Goal: Complete application form: Complete application form

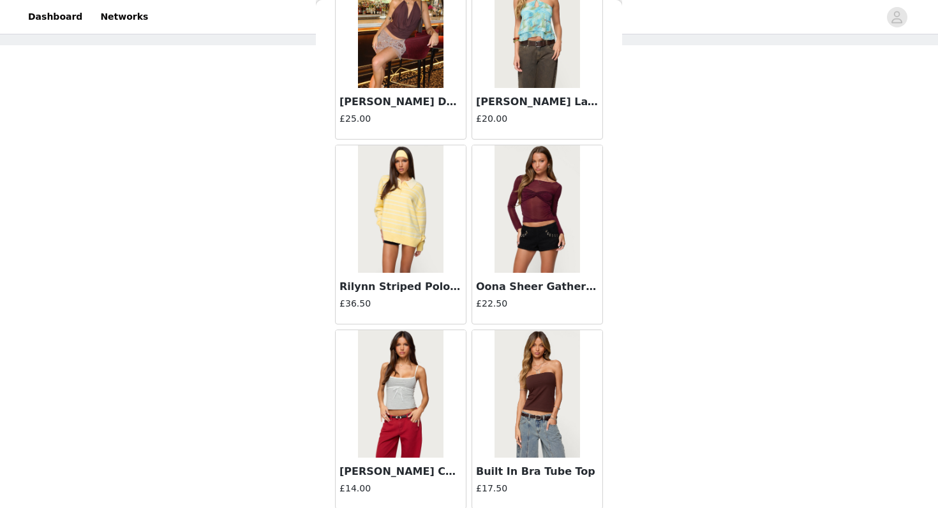
scroll to position [6581, 0]
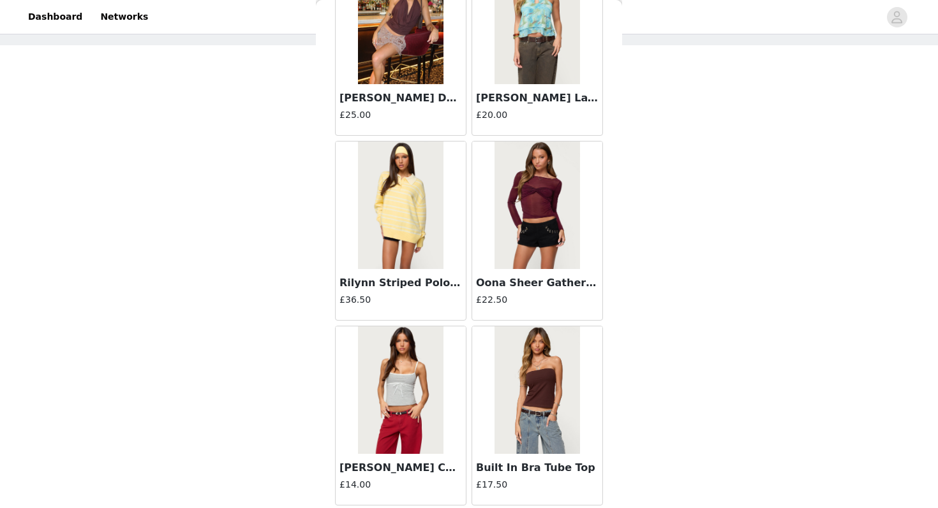
click at [401, 281] on h3 "Rilynn Striped Polo Sweater" at bounding box center [400, 283] width 122 height 15
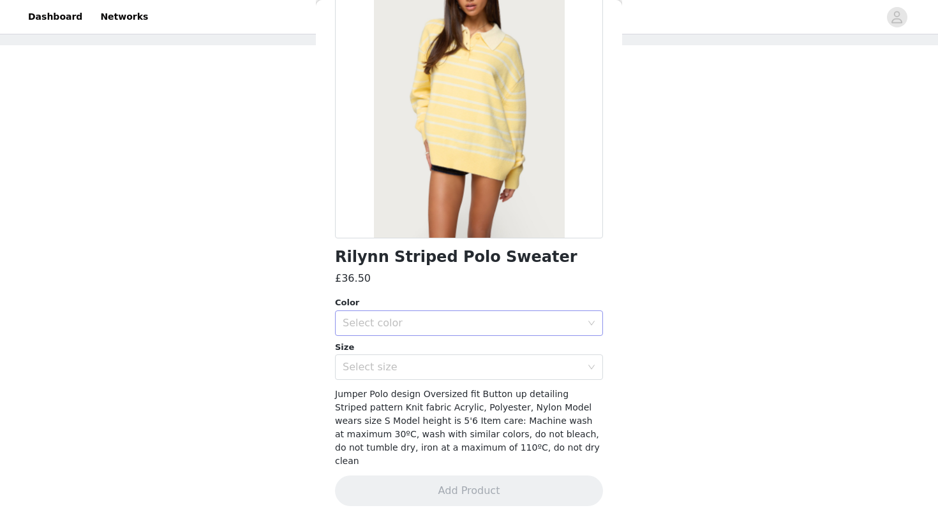
scroll to position [111, 0]
click at [474, 323] on div "Select color" at bounding box center [461, 324] width 239 height 13
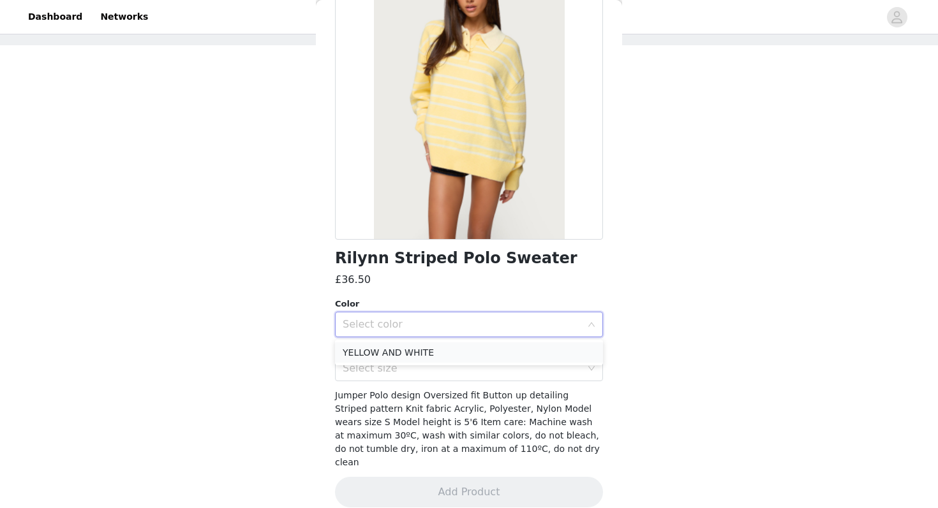
click at [453, 349] on li "YELLOW AND WHITE" at bounding box center [469, 352] width 268 height 20
click at [447, 366] on div "Select size" at bounding box center [461, 368] width 239 height 13
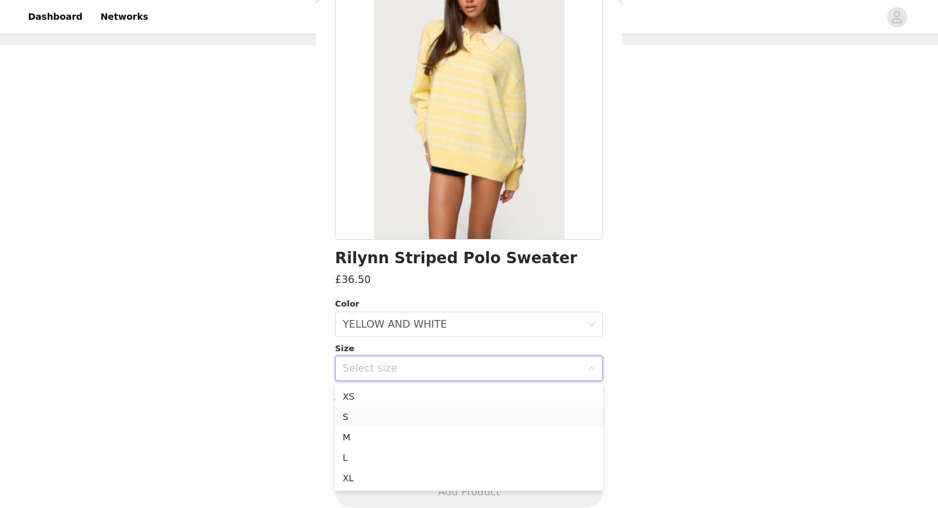
click at [389, 416] on li "S" at bounding box center [469, 417] width 268 height 20
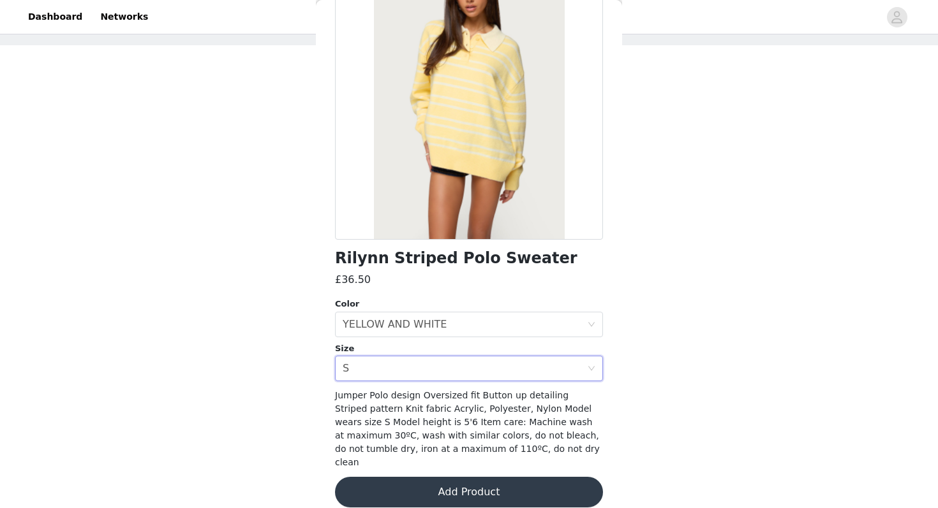
click at [408, 480] on button "Add Product" at bounding box center [469, 492] width 268 height 31
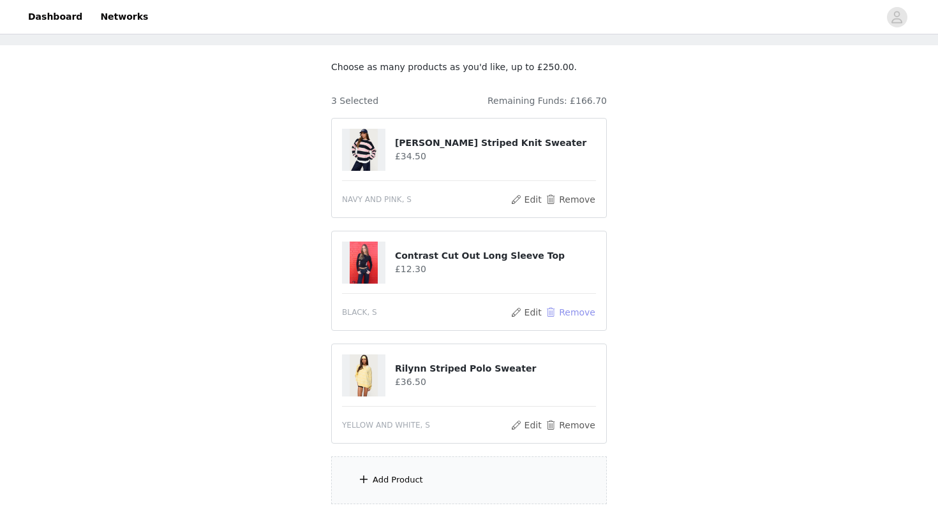
click at [576, 316] on button "Remove" at bounding box center [570, 312] width 51 height 15
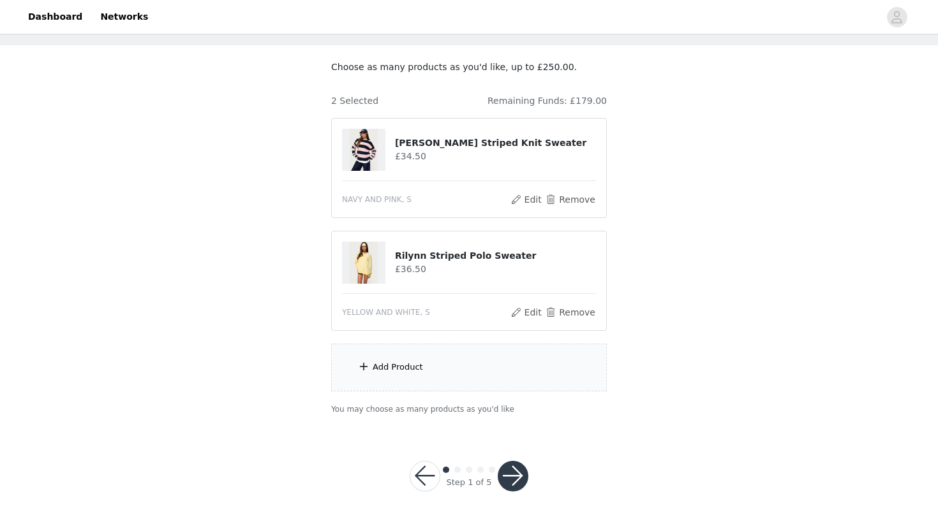
click at [420, 367] on div "Add Product" at bounding box center [397, 367] width 50 height 13
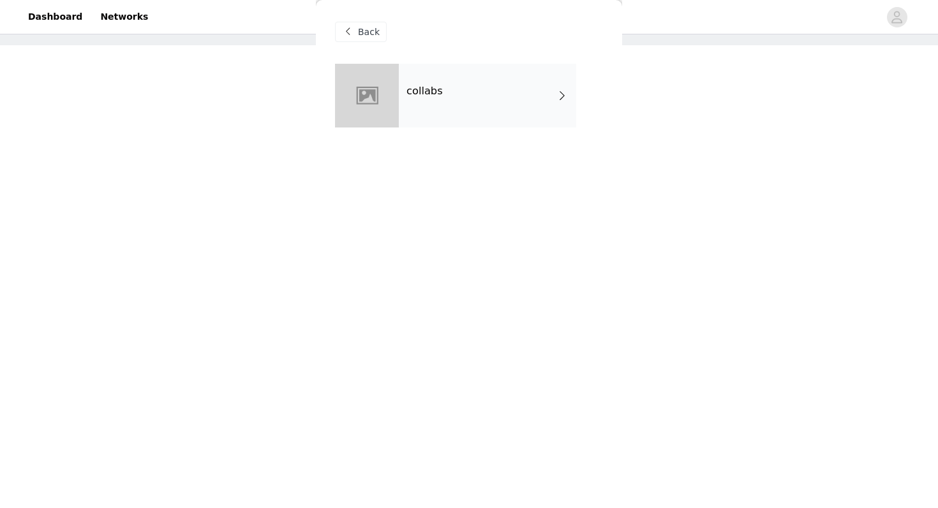
click at [487, 107] on div "collabs" at bounding box center [487, 96] width 177 height 64
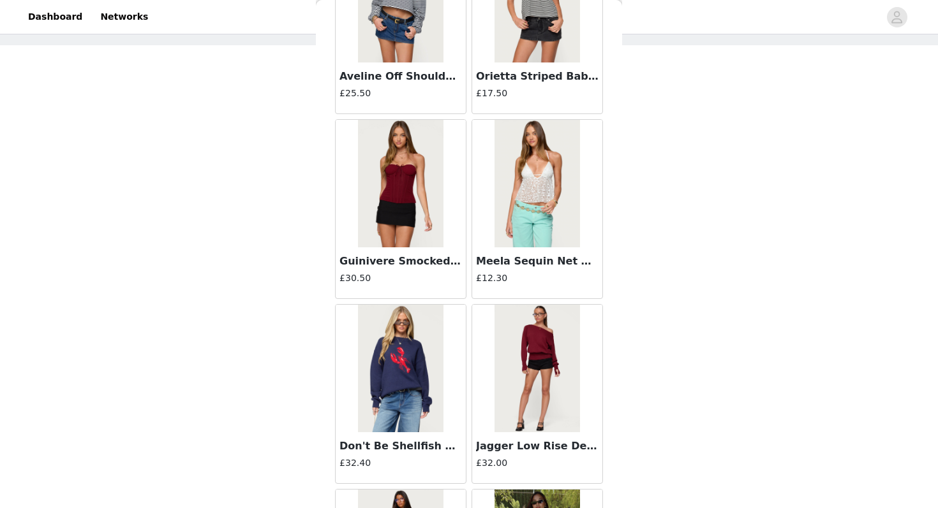
scroll to position [1443, 0]
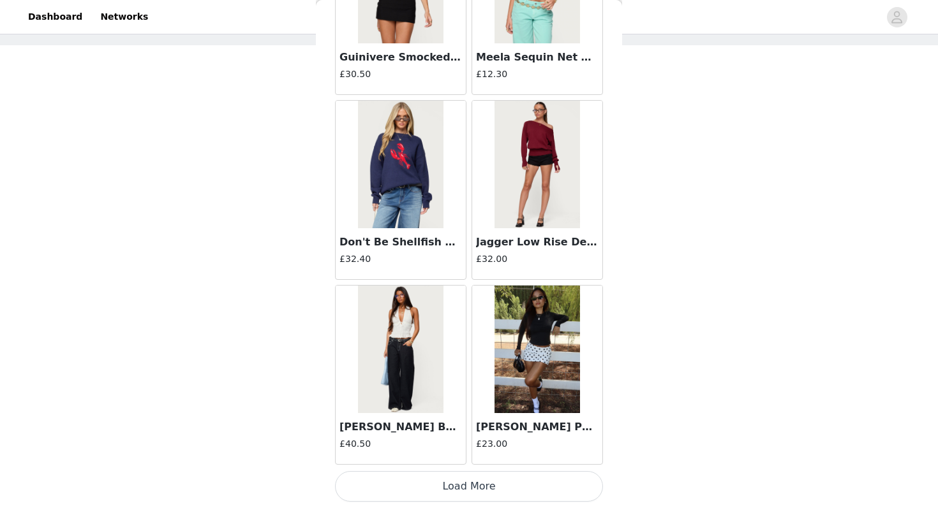
click at [462, 485] on button "Load More" at bounding box center [469, 486] width 268 height 31
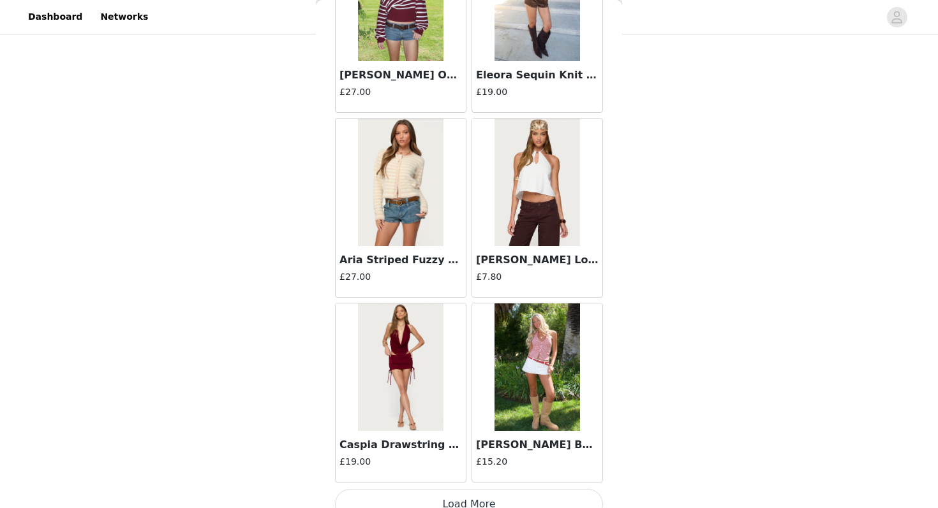
scroll to position [3293, 0]
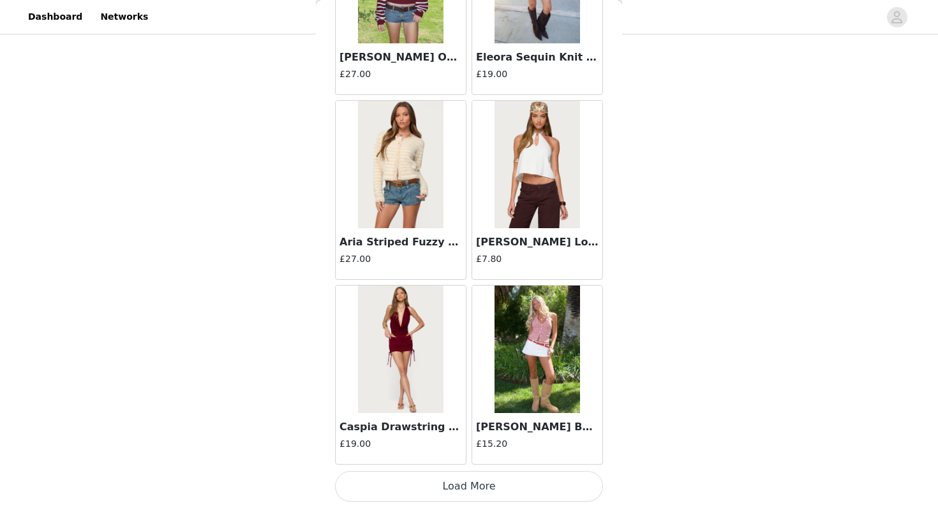
click at [464, 480] on button "Load More" at bounding box center [469, 486] width 268 height 31
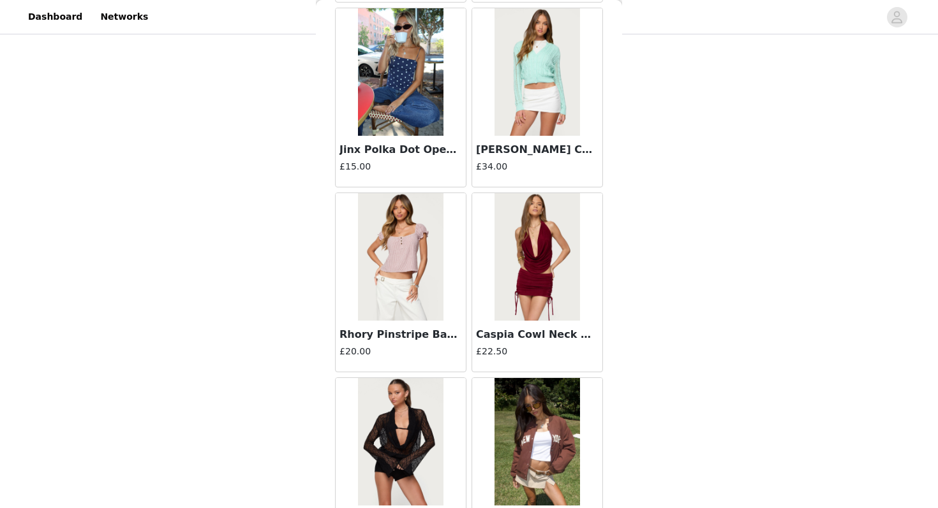
scroll to position [5142, 0]
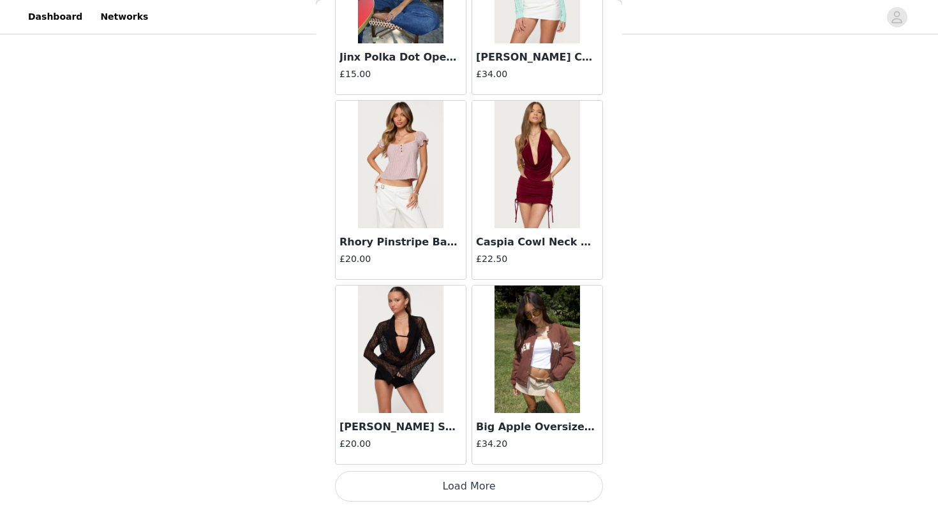
click at [441, 484] on button "Load More" at bounding box center [469, 486] width 268 height 31
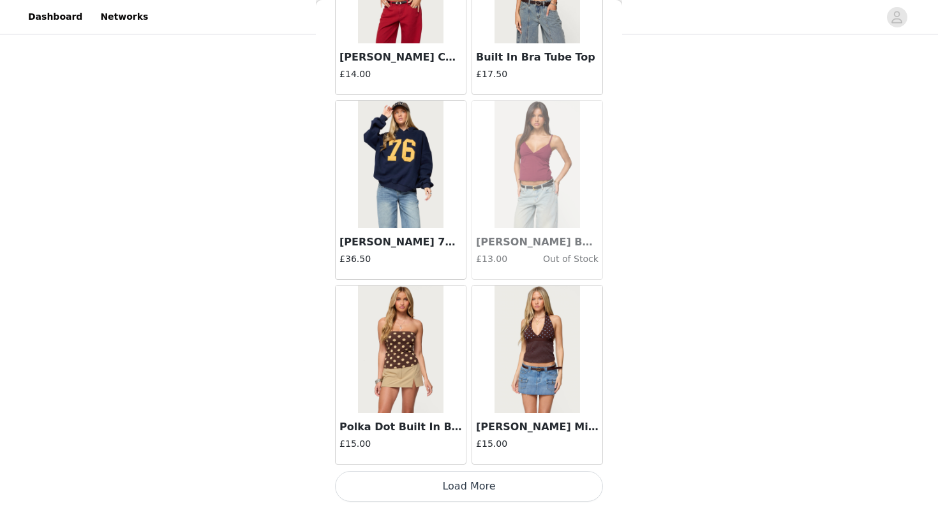
scroll to position [6991, 0]
click at [445, 496] on button "Load More" at bounding box center [469, 487] width 268 height 31
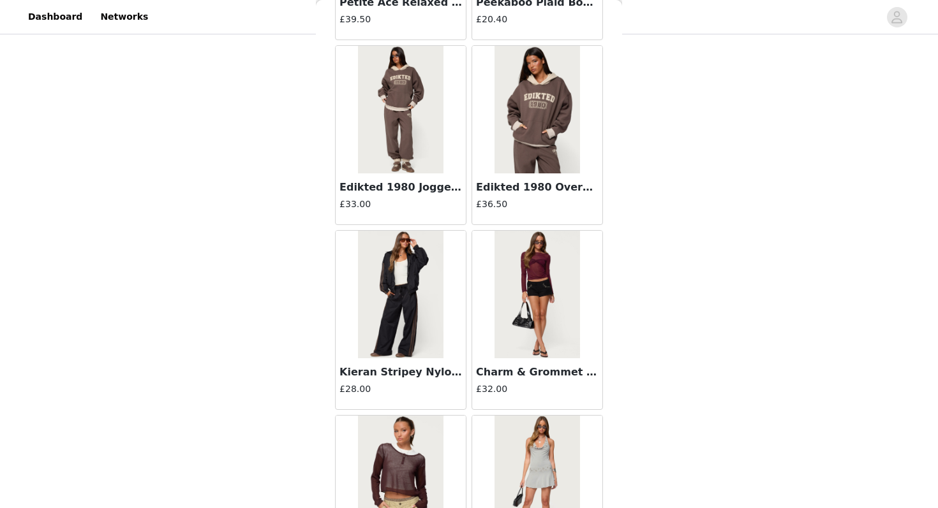
scroll to position [8841, 0]
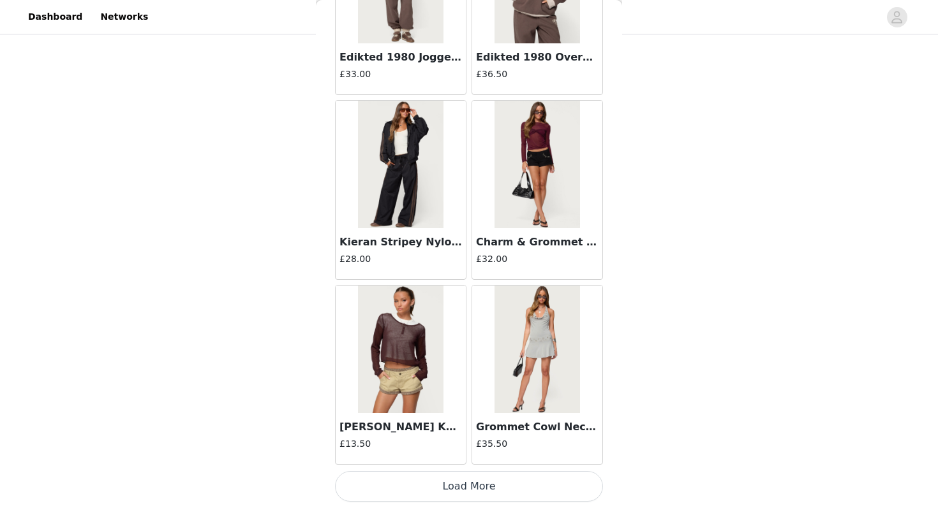
click at [445, 487] on button "Load More" at bounding box center [469, 486] width 268 height 31
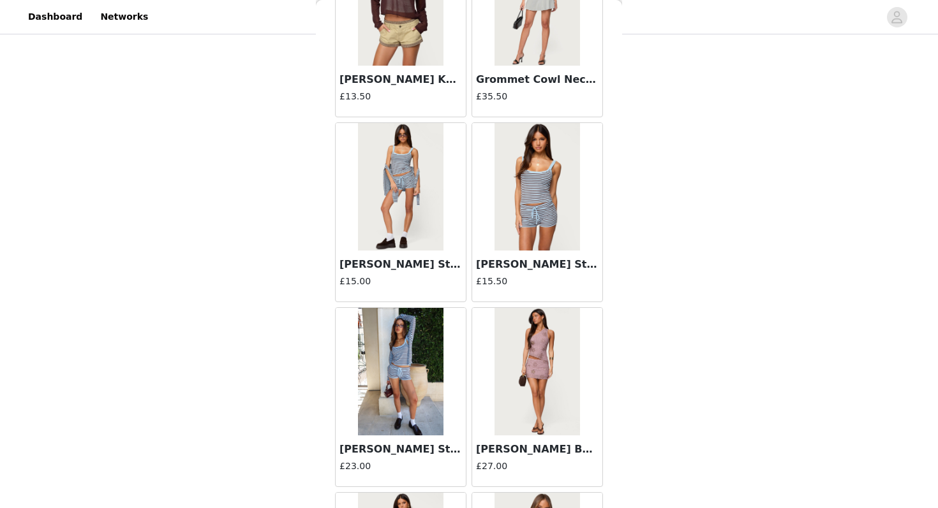
scroll to position [9211, 0]
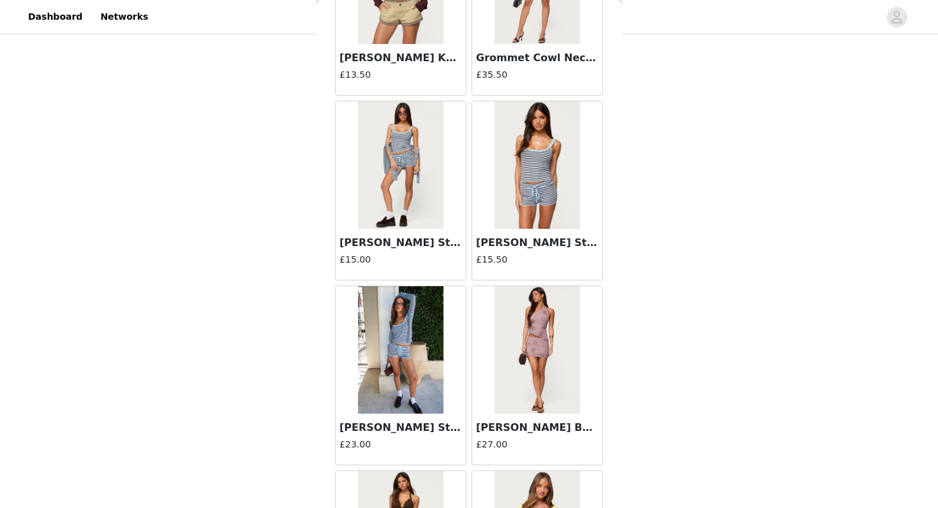
click at [415, 212] on img at bounding box center [400, 165] width 85 height 128
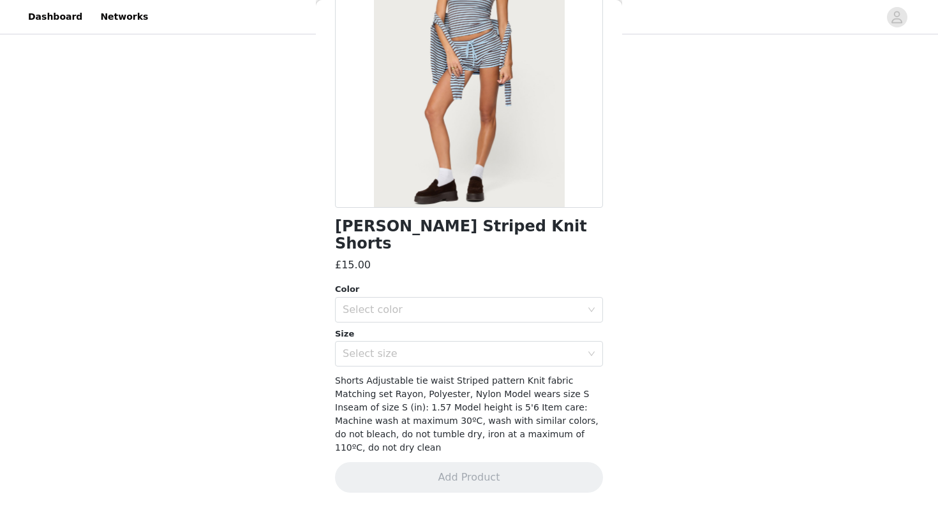
scroll to position [112, 0]
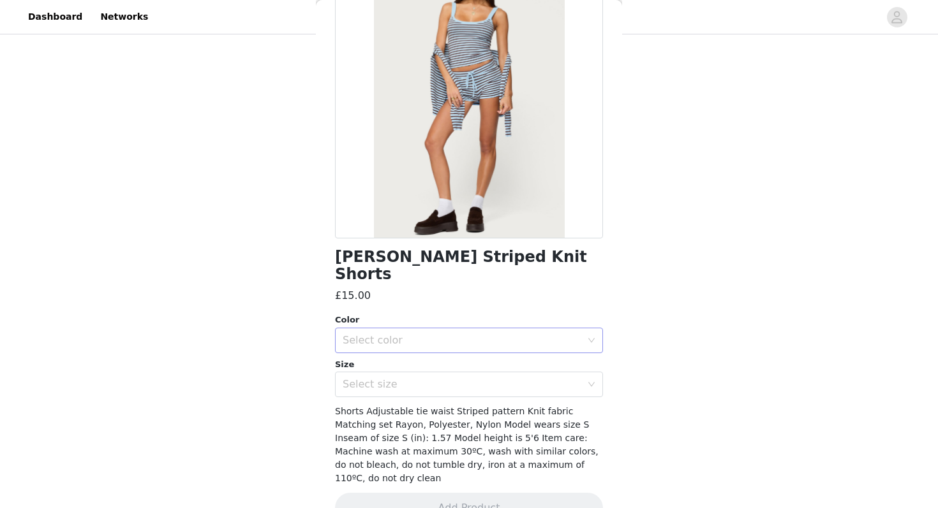
click at [445, 334] on div "Select color" at bounding box center [461, 340] width 239 height 13
click at [425, 348] on li "LIGHT BLUE" at bounding box center [469, 351] width 268 height 20
click at [419, 378] on div "Select size" at bounding box center [461, 384] width 239 height 13
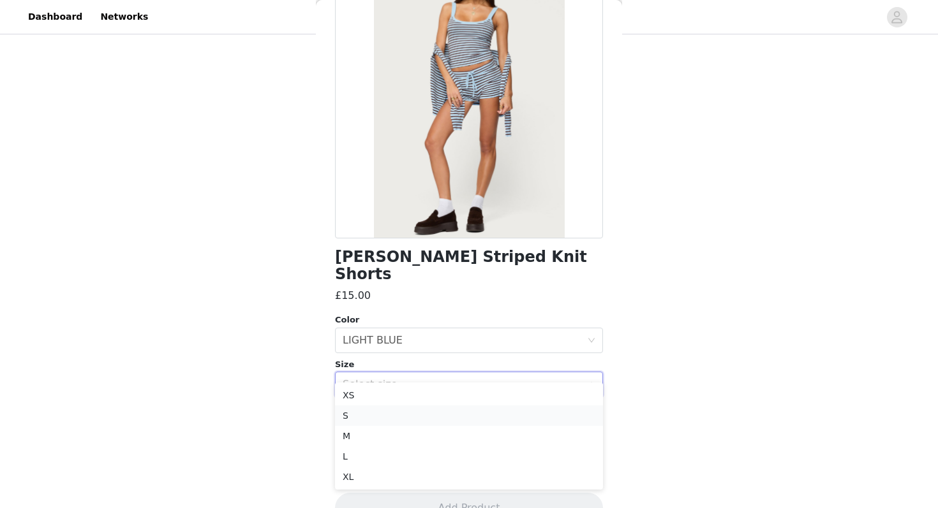
click at [390, 412] on li "S" at bounding box center [469, 416] width 268 height 20
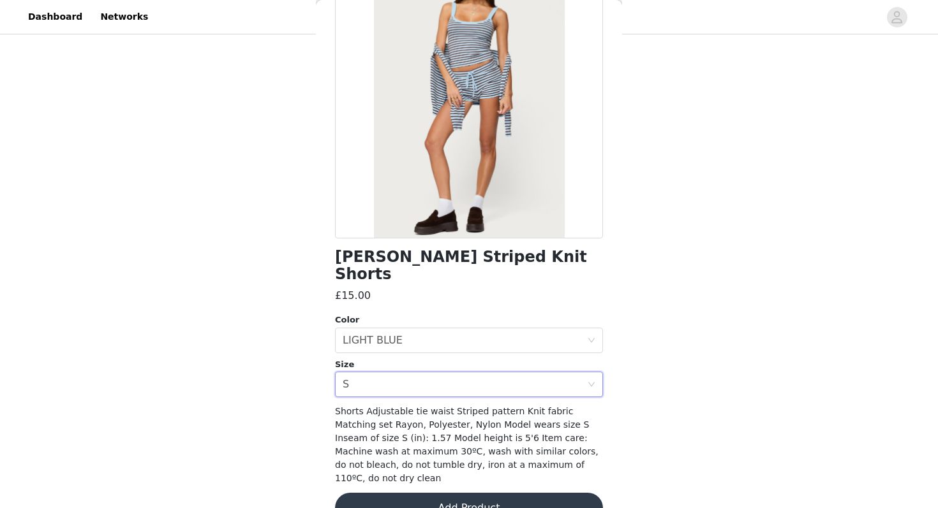
click at [402, 493] on button "Add Product" at bounding box center [469, 508] width 268 height 31
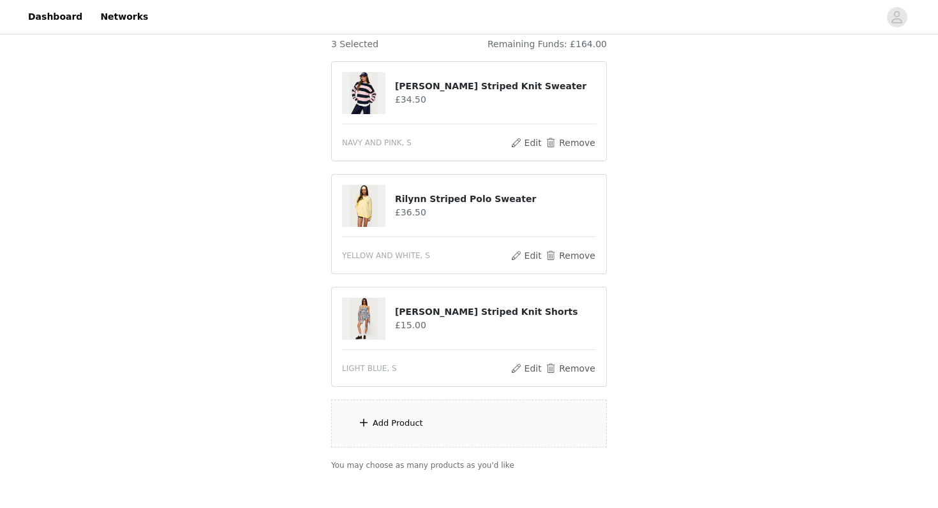
scroll to position [131, 0]
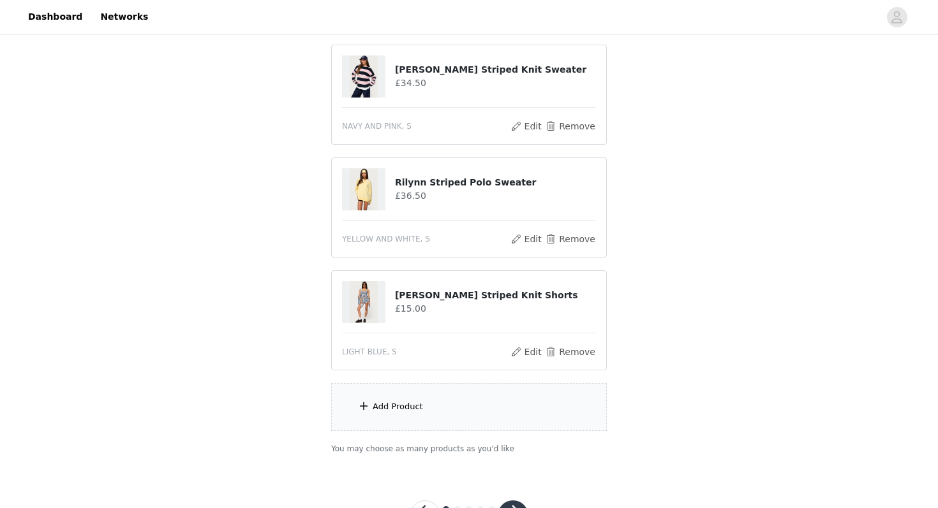
click at [387, 411] on div "Add Product" at bounding box center [397, 407] width 50 height 13
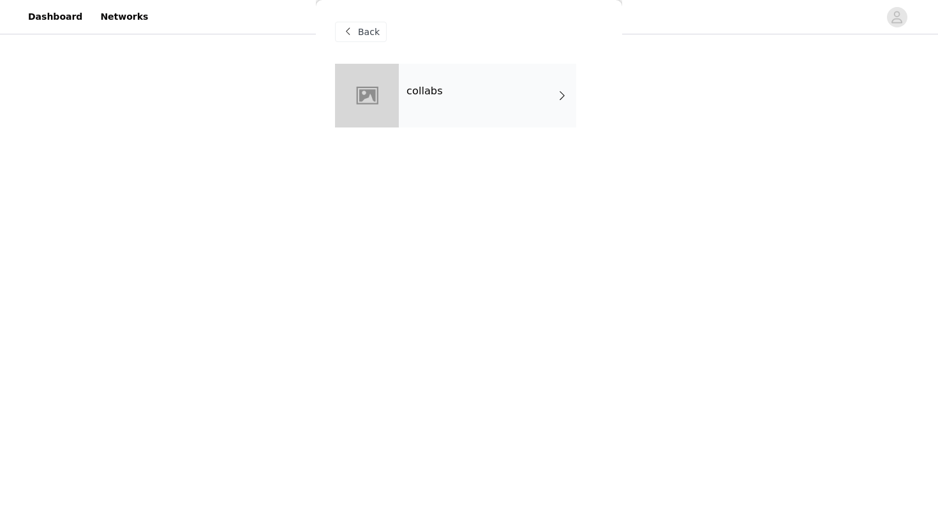
click at [464, 95] on div "collabs" at bounding box center [487, 96] width 177 height 64
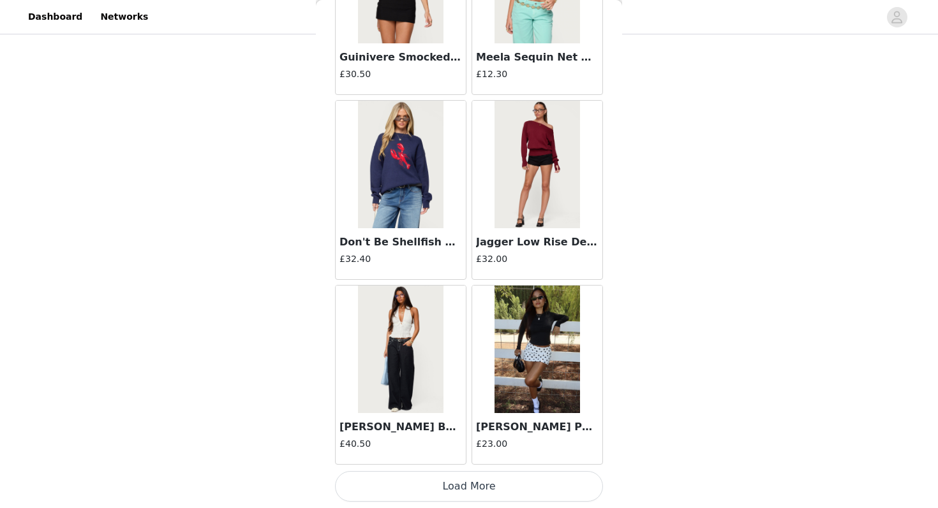
scroll to position [185, 0]
click at [452, 485] on button "Load More" at bounding box center [469, 486] width 268 height 31
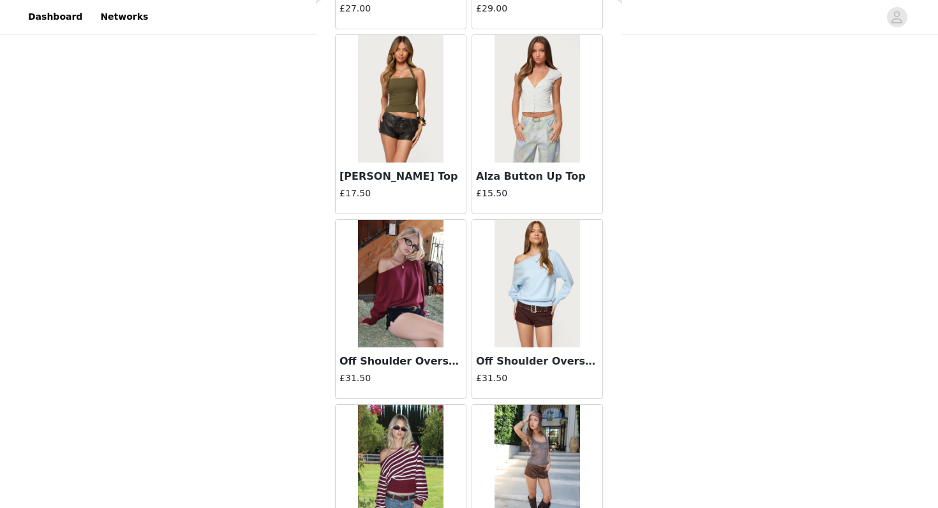
scroll to position [3293, 0]
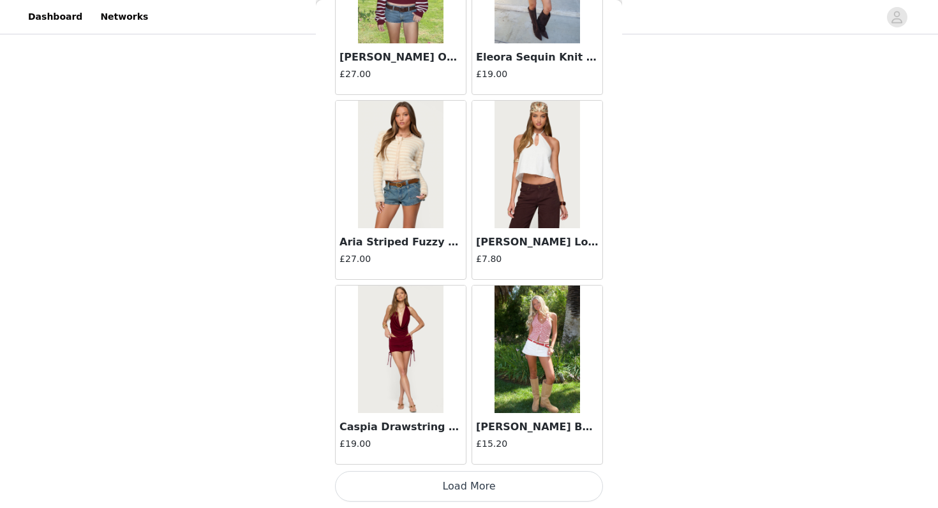
click at [440, 484] on button "Load More" at bounding box center [469, 486] width 268 height 31
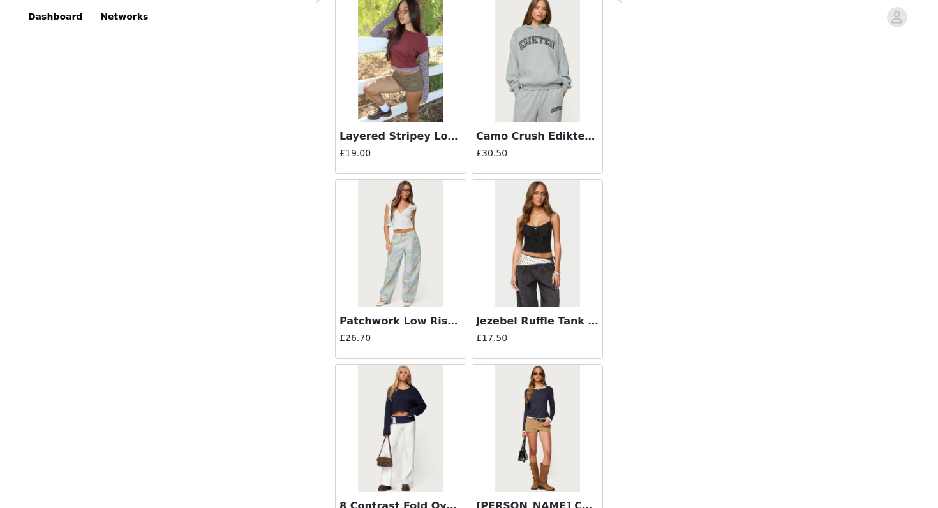
scroll to position [5142, 0]
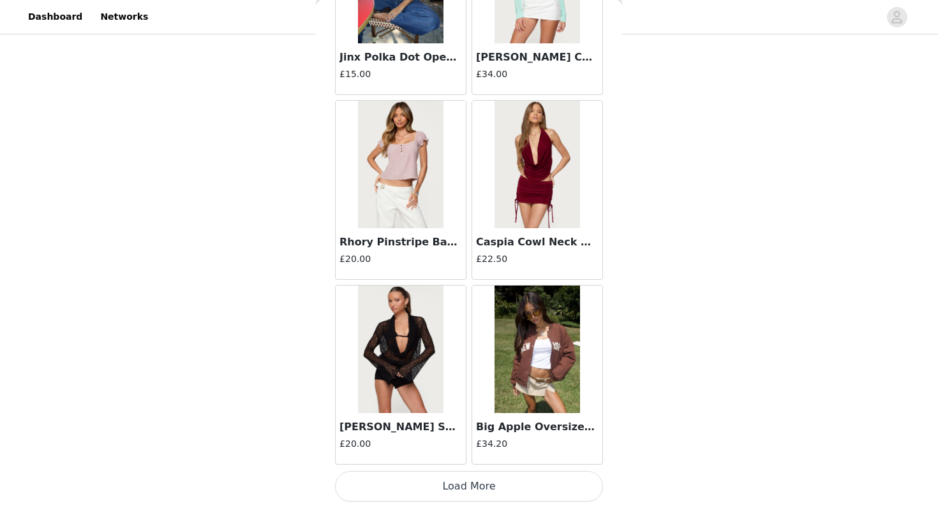
click at [452, 487] on button "Load More" at bounding box center [469, 486] width 268 height 31
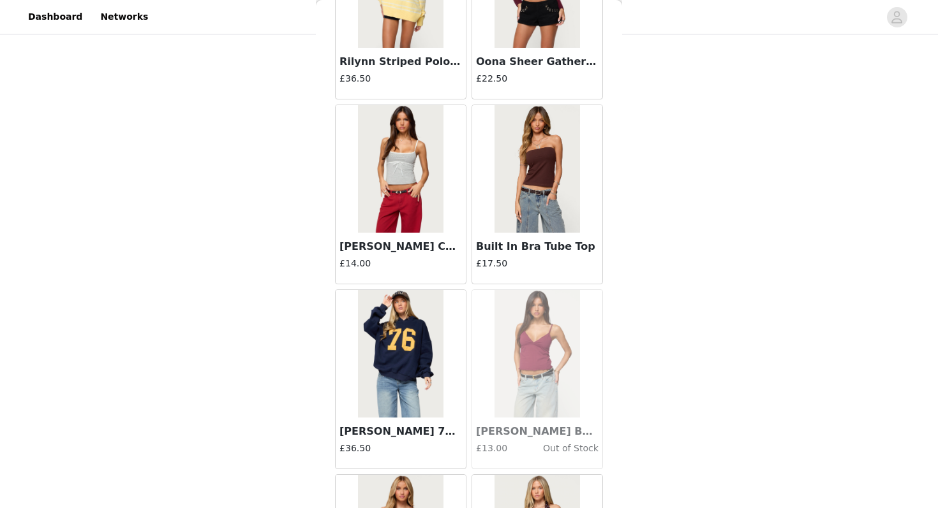
scroll to position [6992, 0]
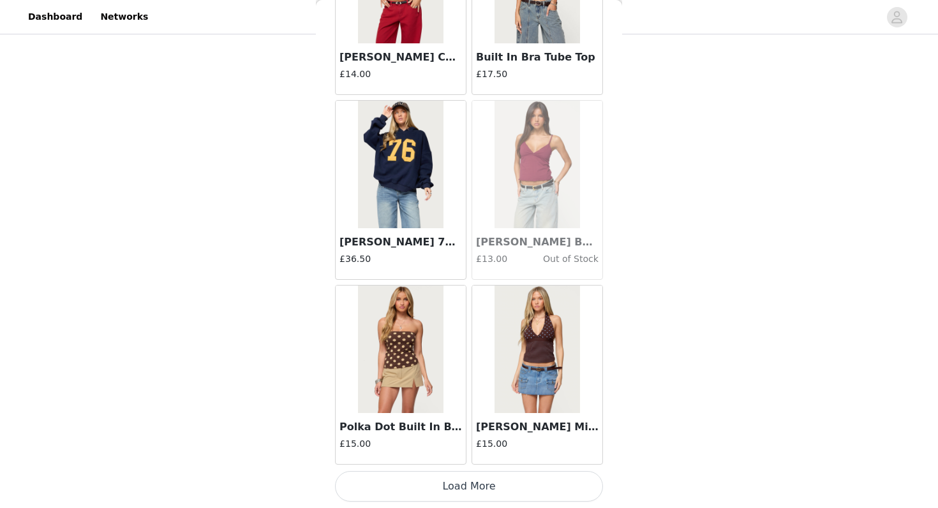
click at [445, 476] on button "Load More" at bounding box center [469, 486] width 268 height 31
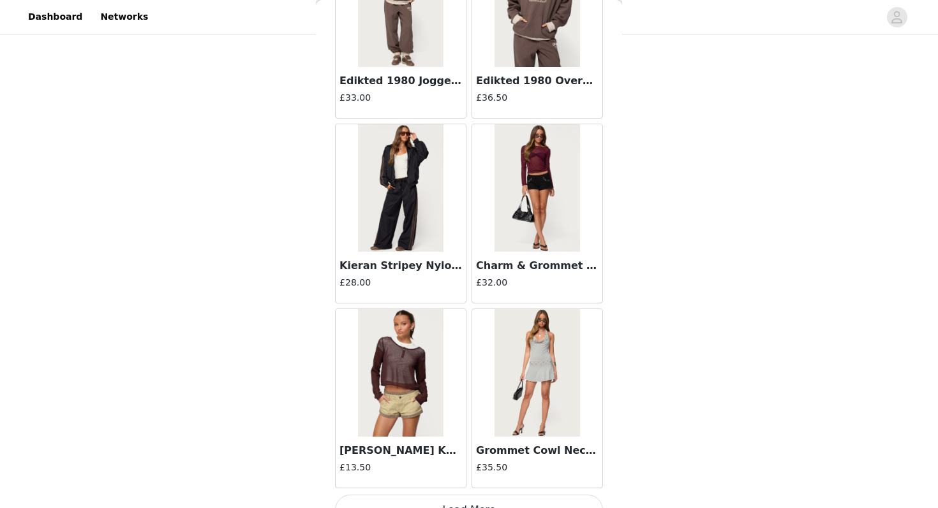
scroll to position [8841, 0]
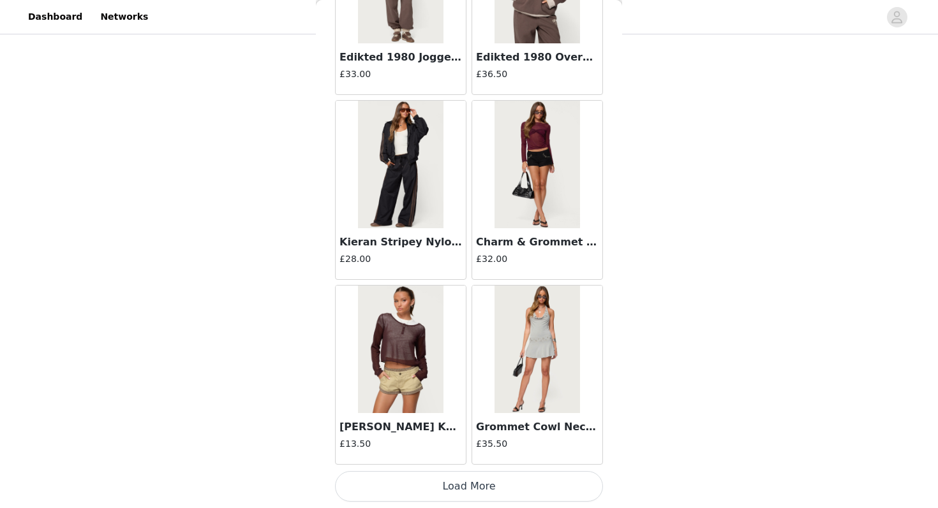
click at [448, 496] on button "Load More" at bounding box center [469, 486] width 268 height 31
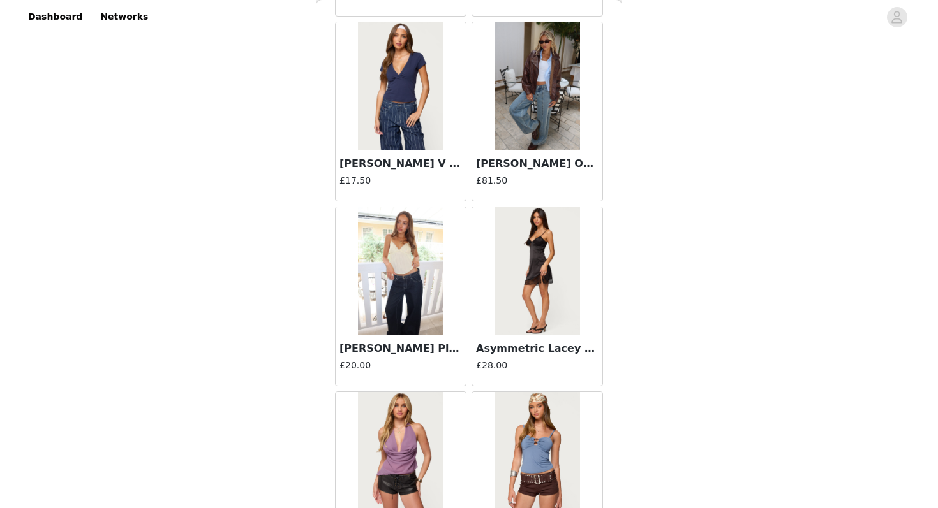
scroll to position [10691, 0]
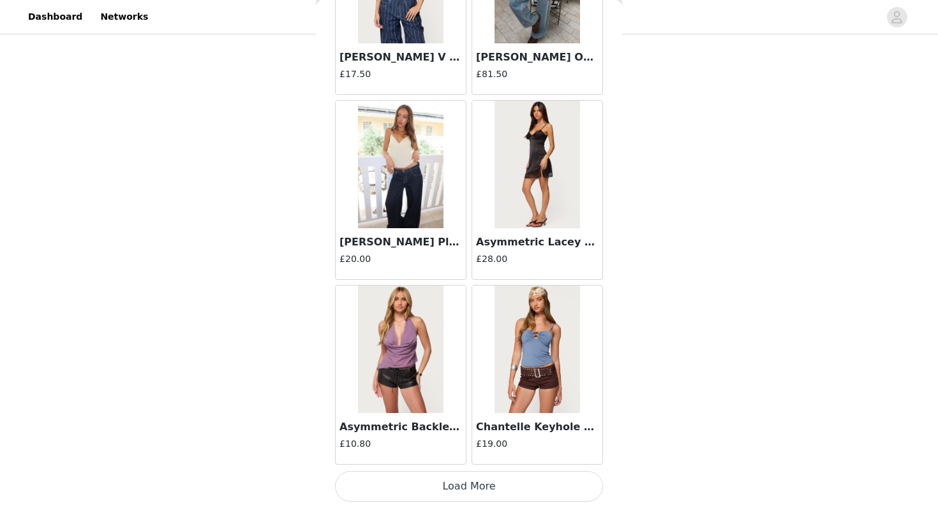
click at [440, 490] on button "Load More" at bounding box center [469, 486] width 268 height 31
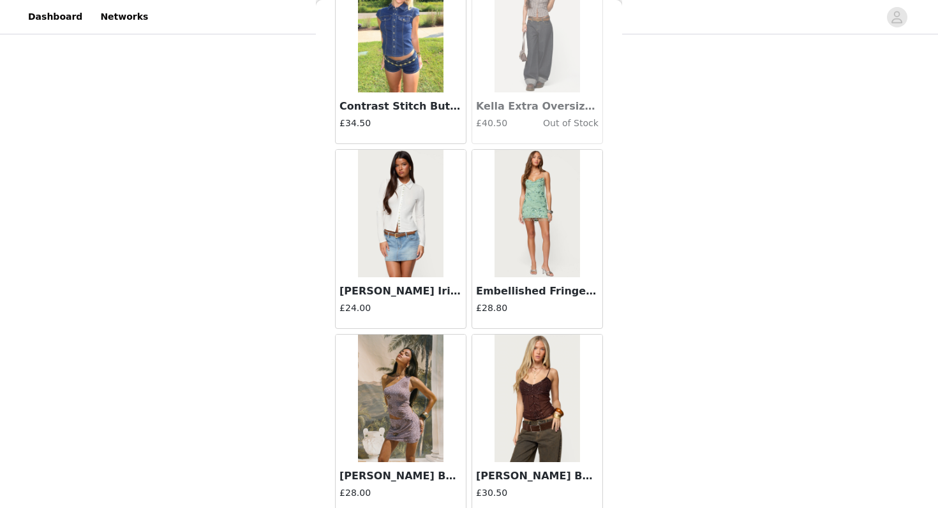
scroll to position [12540, 0]
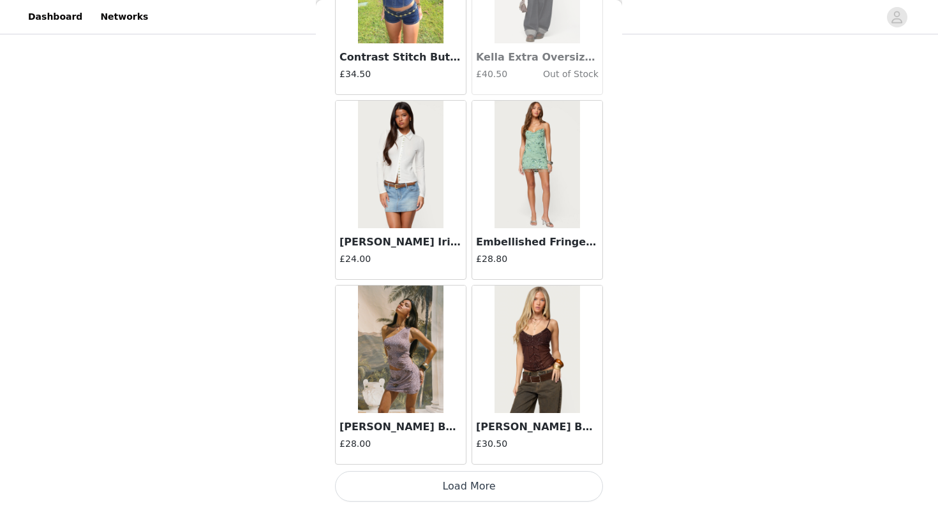
click at [454, 483] on button "Load More" at bounding box center [469, 486] width 268 height 31
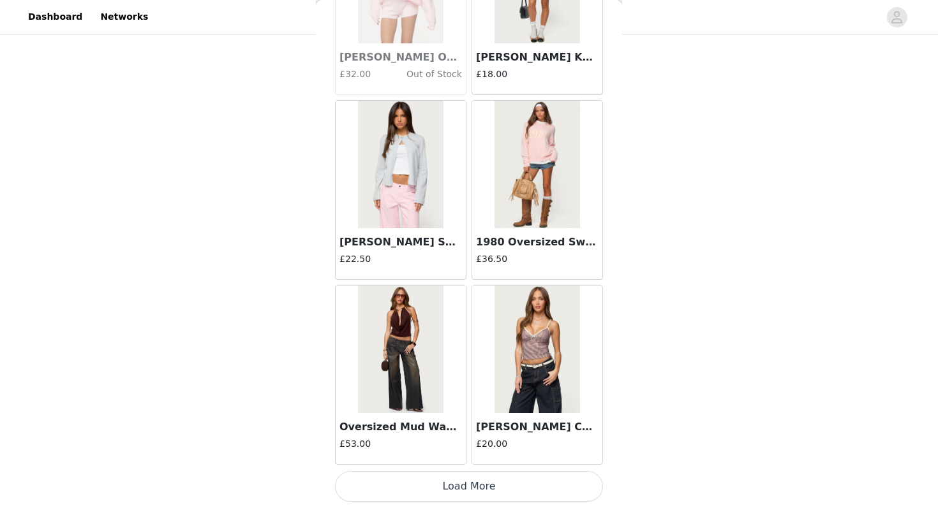
scroll to position [14389, 0]
click at [429, 478] on button "Load More" at bounding box center [469, 487] width 268 height 31
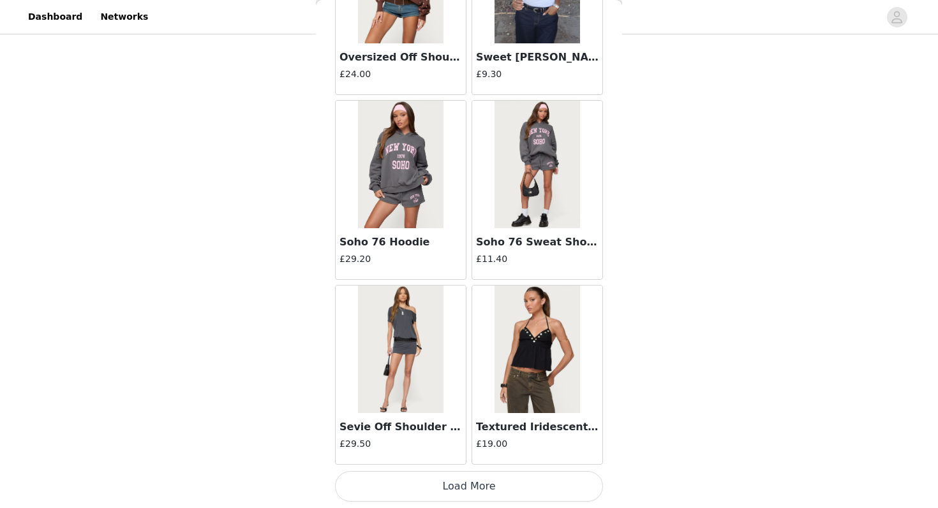
scroll to position [16238, 0]
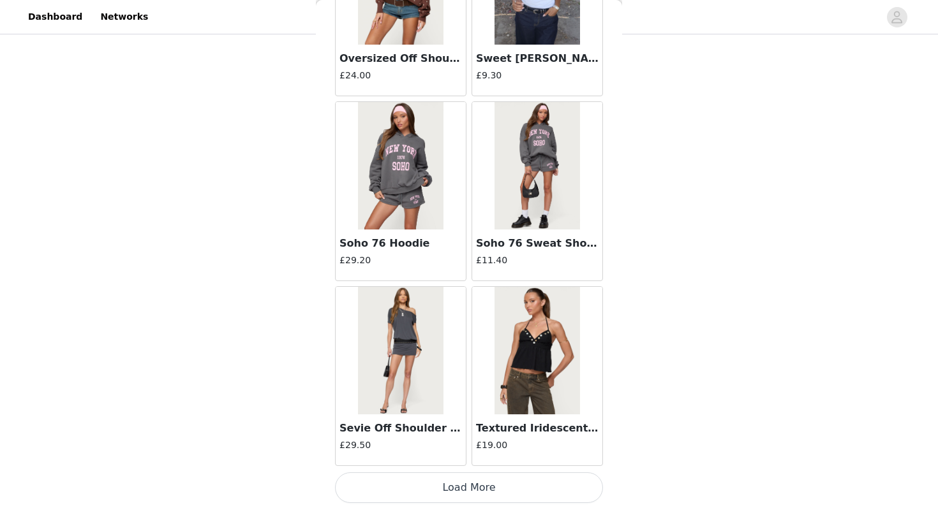
click at [436, 494] on button "Load More" at bounding box center [469, 488] width 268 height 31
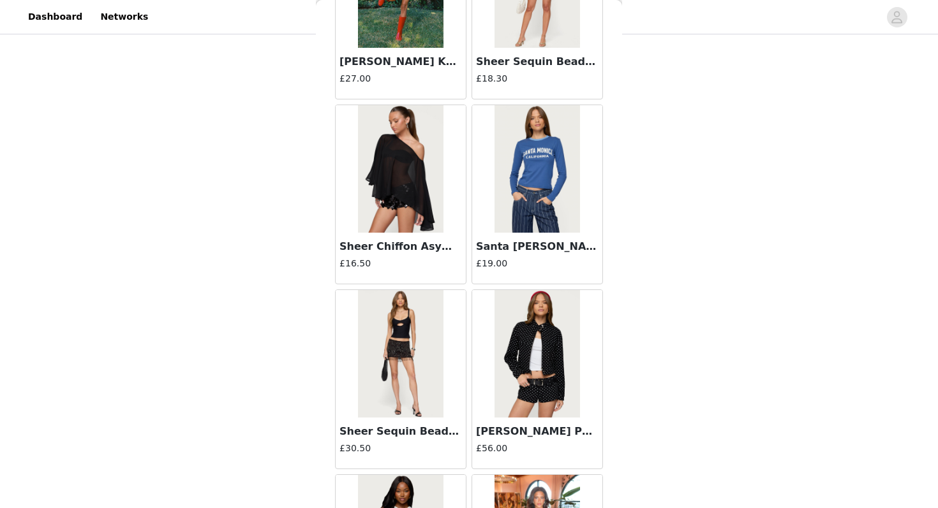
scroll to position [18089, 0]
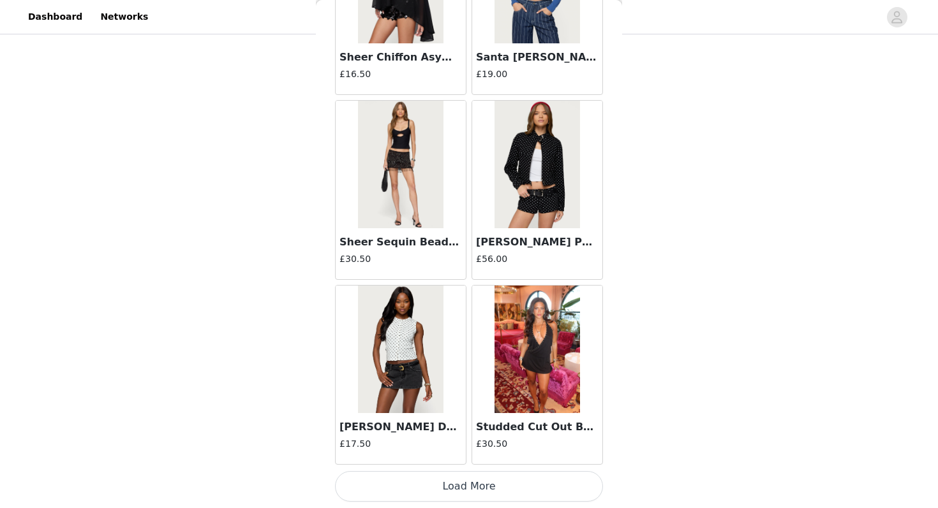
click at [433, 487] on button "Load More" at bounding box center [469, 486] width 268 height 31
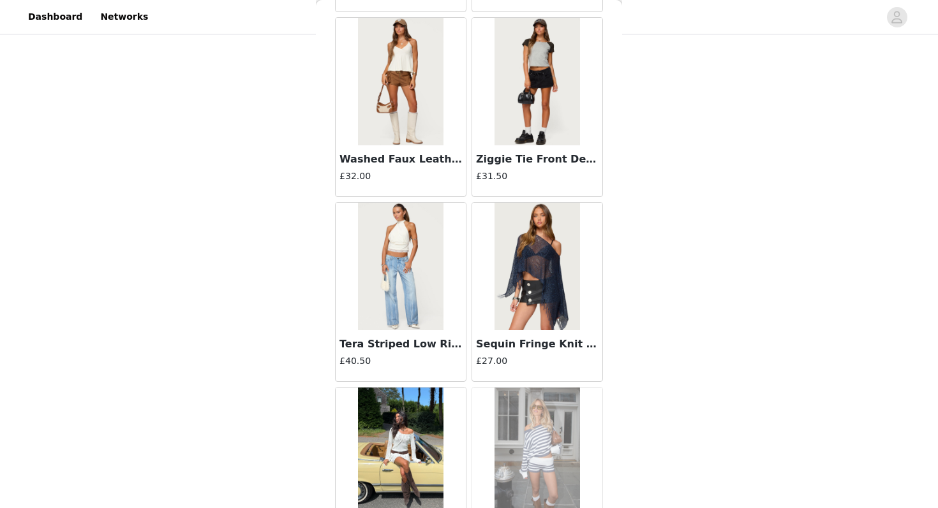
scroll to position [19938, 0]
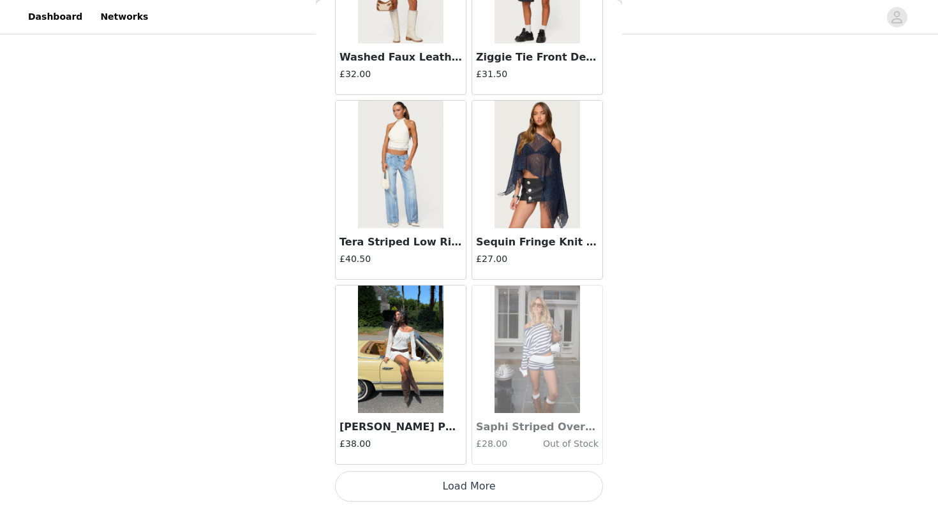
click at [464, 482] on button "Load More" at bounding box center [469, 486] width 268 height 31
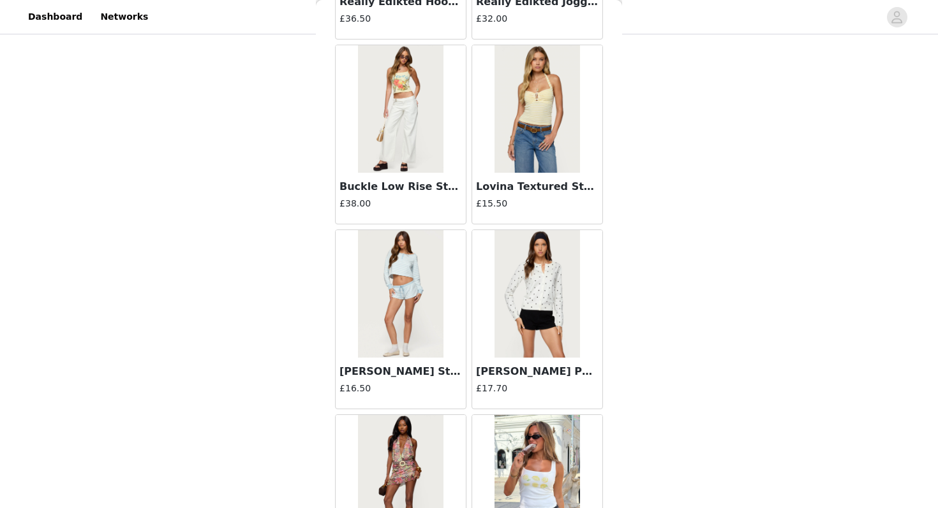
scroll to position [21788, 0]
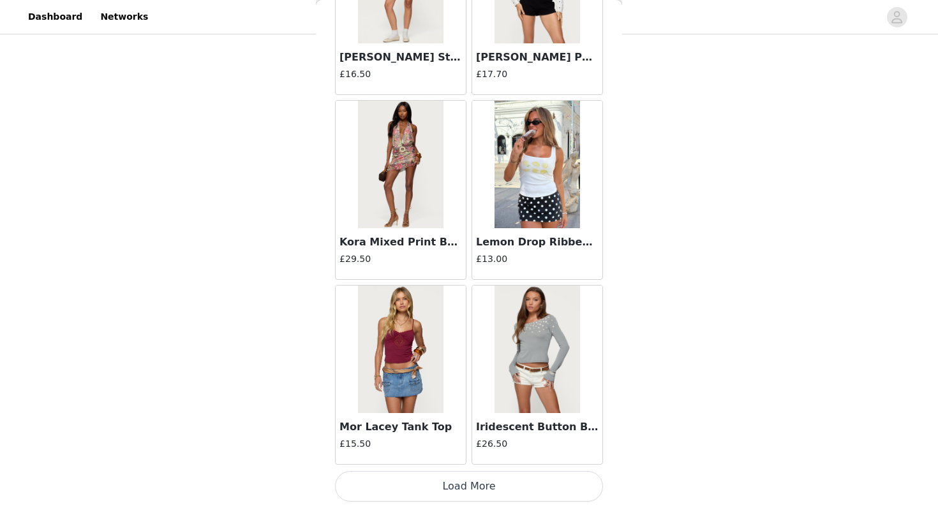
click at [469, 489] on button "Load More" at bounding box center [469, 486] width 268 height 31
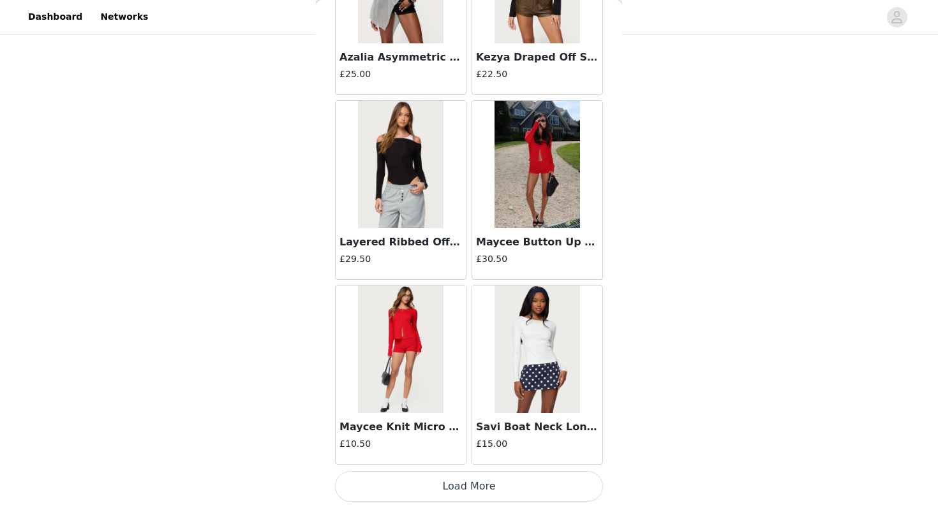
scroll to position [23637, 0]
click at [468, 490] on button "Load More" at bounding box center [469, 487] width 268 height 31
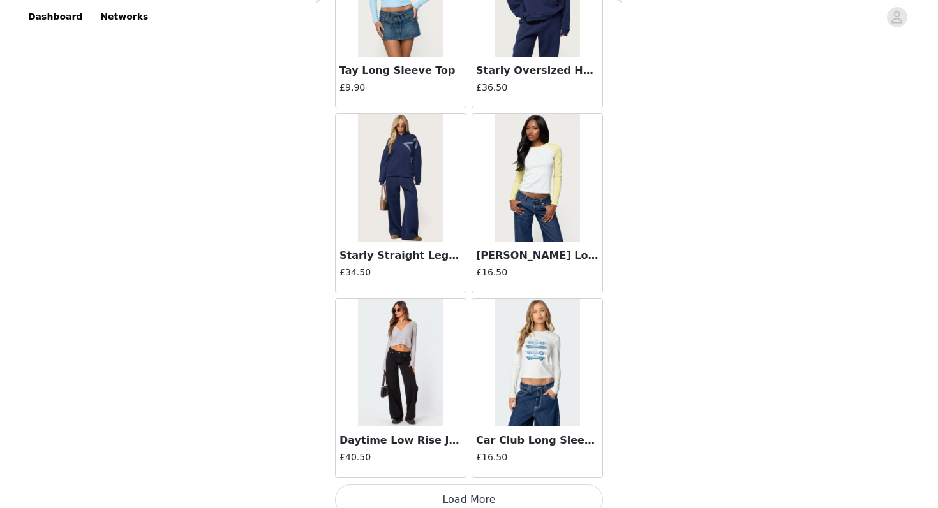
scroll to position [25487, 0]
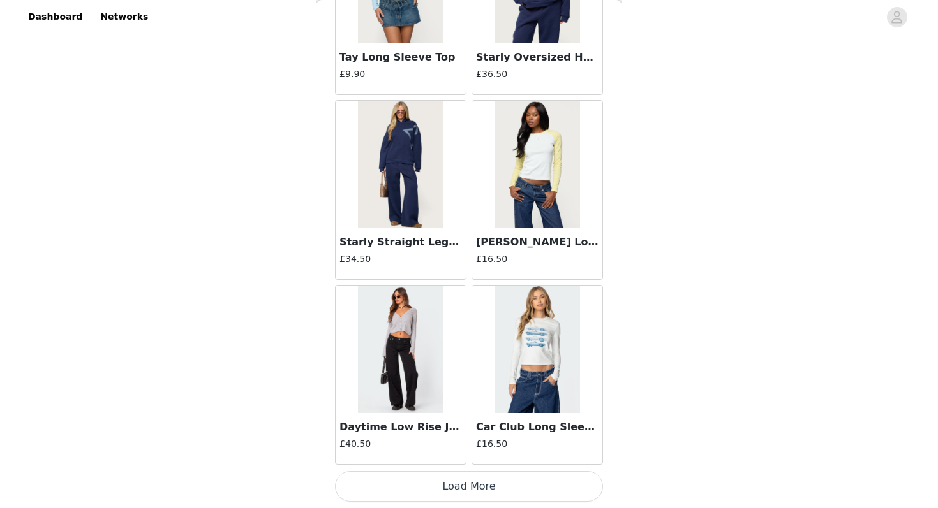
click at [494, 486] on button "Load More" at bounding box center [469, 486] width 268 height 31
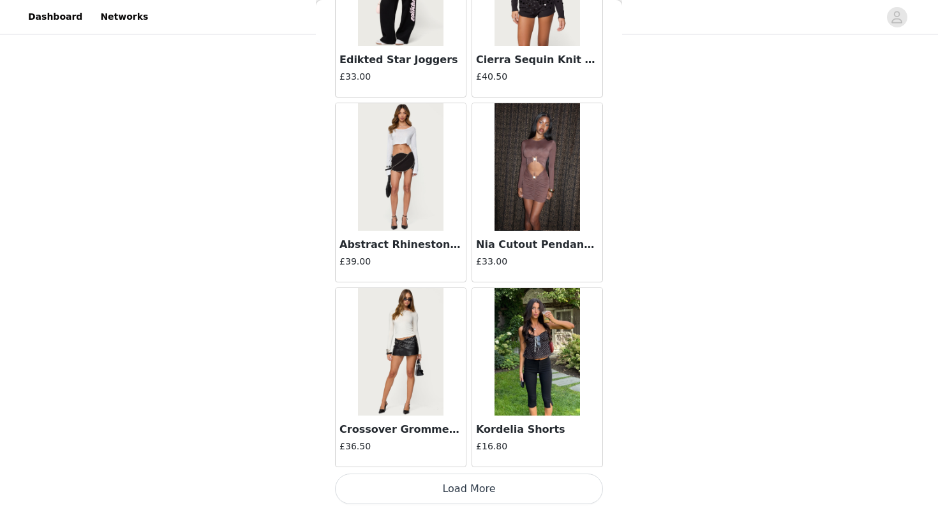
scroll to position [27336, 0]
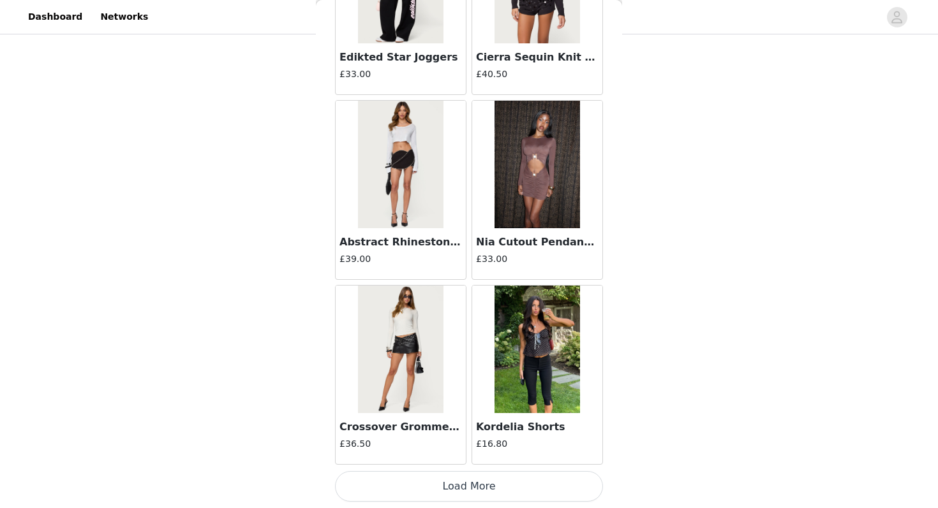
click at [474, 491] on button "Load More" at bounding box center [469, 486] width 268 height 31
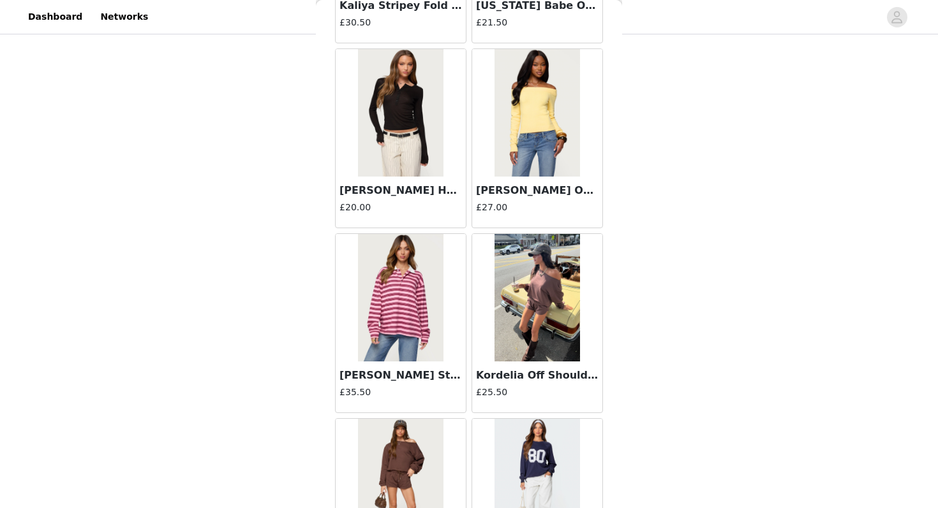
scroll to position [28884, 0]
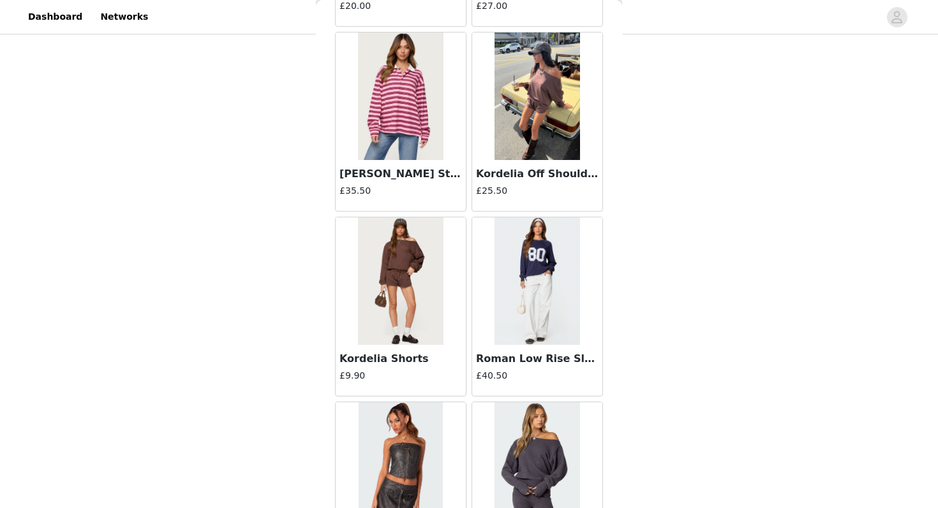
click at [424, 170] on h3 "Maureen Striped Polo Sweatshirt" at bounding box center [400, 173] width 122 height 15
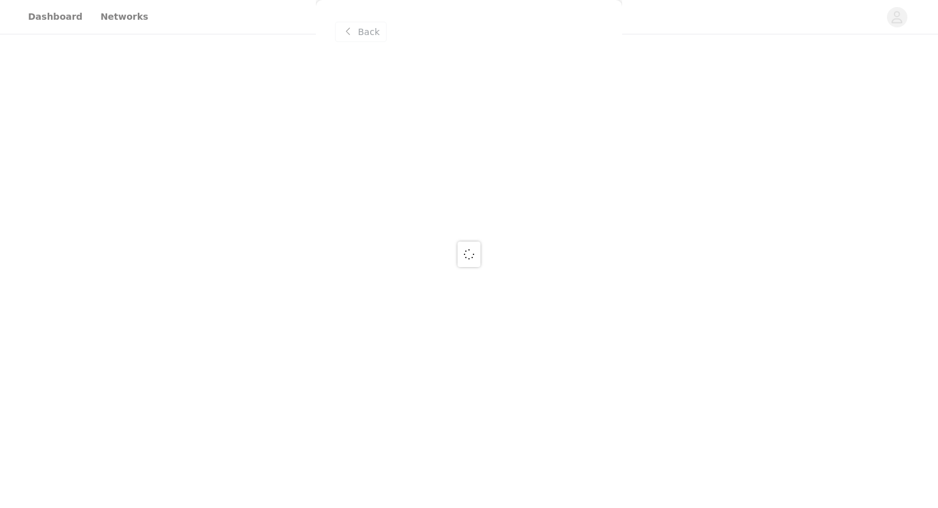
scroll to position [0, 0]
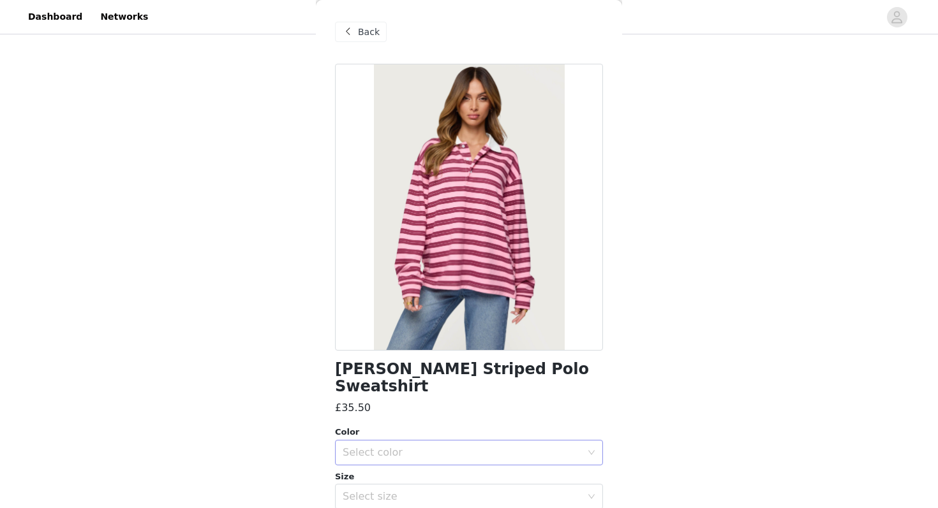
click at [404, 446] on div "Select color" at bounding box center [461, 452] width 239 height 13
click at [390, 455] on li "PINK" at bounding box center [469, 463] width 268 height 20
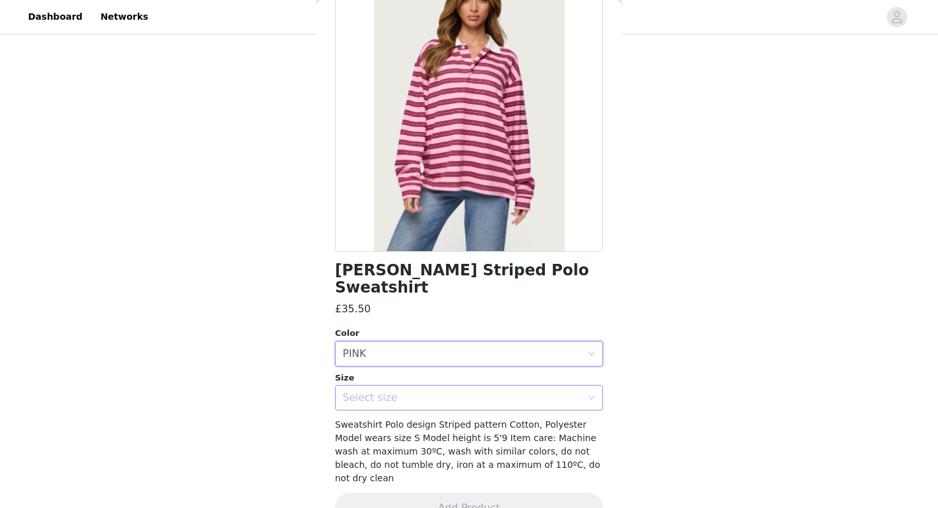
click at [418, 392] on div "Select size" at bounding box center [461, 398] width 239 height 13
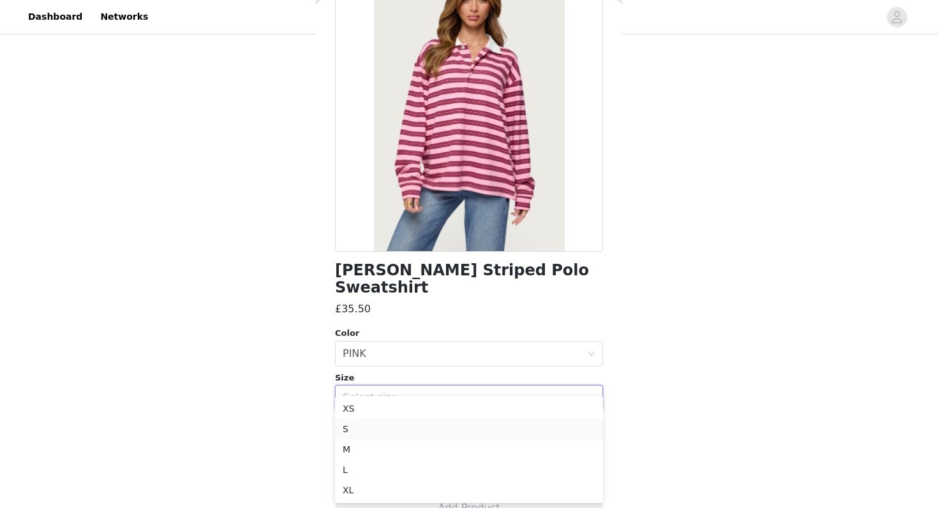
click at [394, 423] on li "S" at bounding box center [469, 429] width 268 height 20
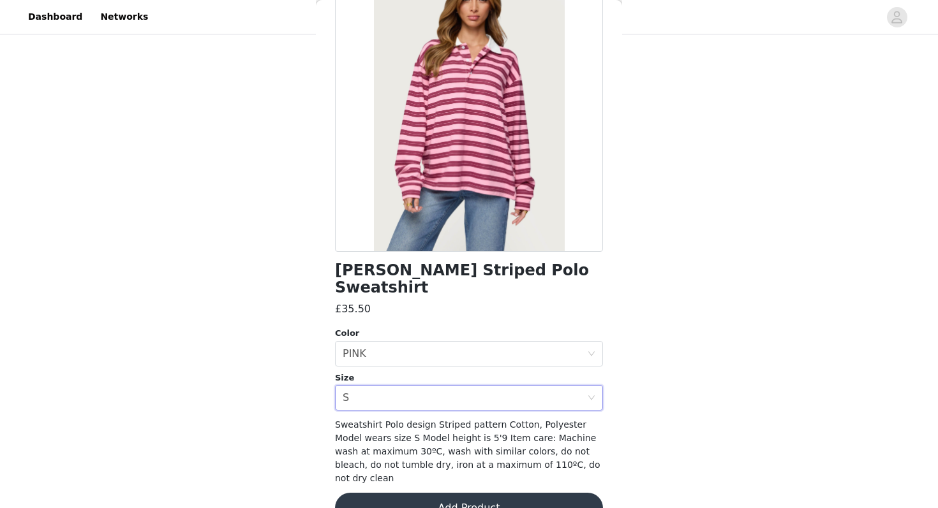
click at [401, 493] on button "Add Product" at bounding box center [469, 508] width 268 height 31
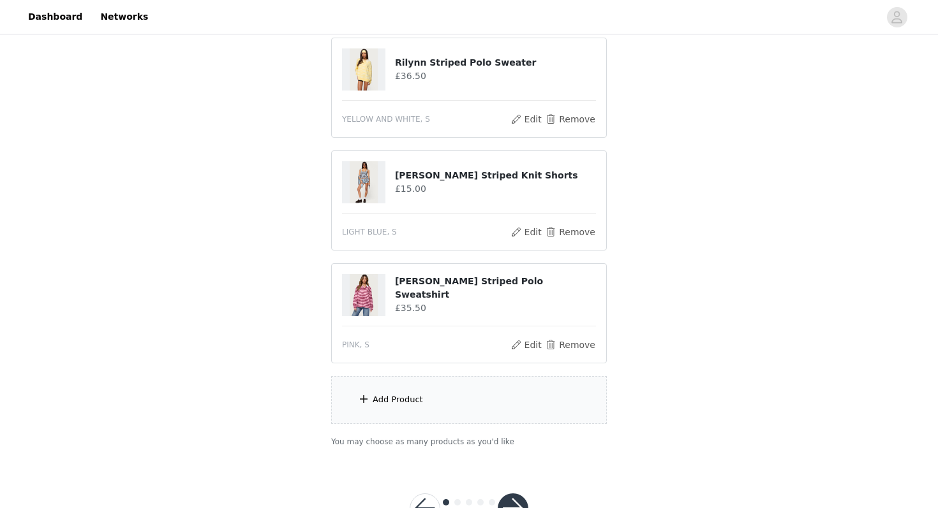
scroll to position [298, 0]
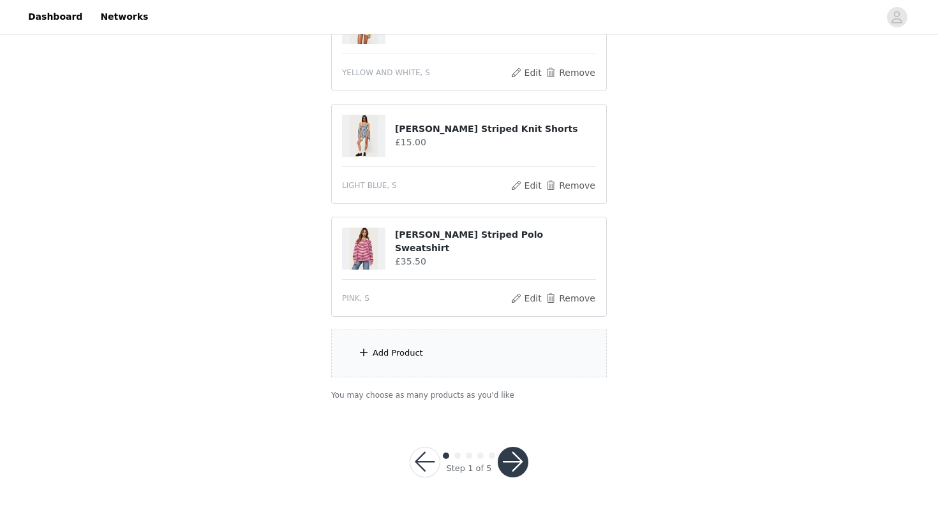
click at [413, 358] on div "Add Product" at bounding box center [397, 353] width 50 height 13
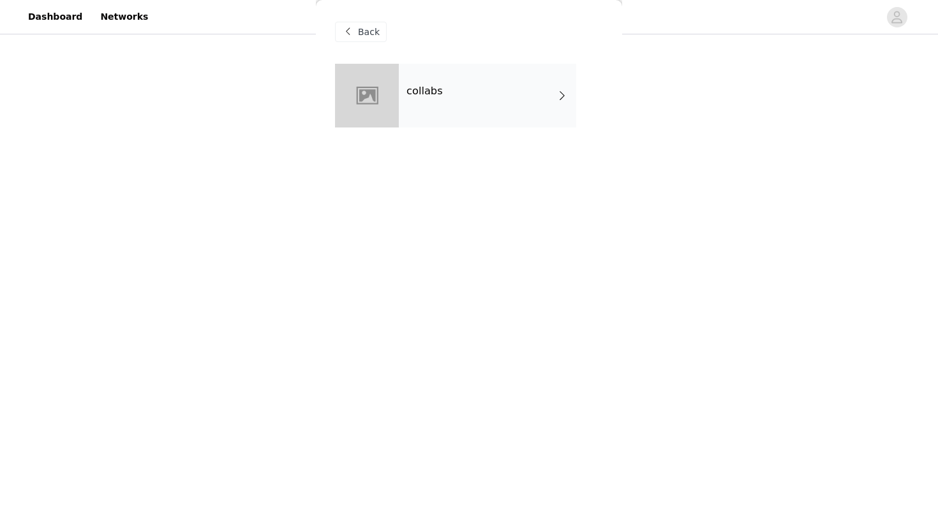
click at [468, 93] on div "collabs" at bounding box center [487, 96] width 177 height 64
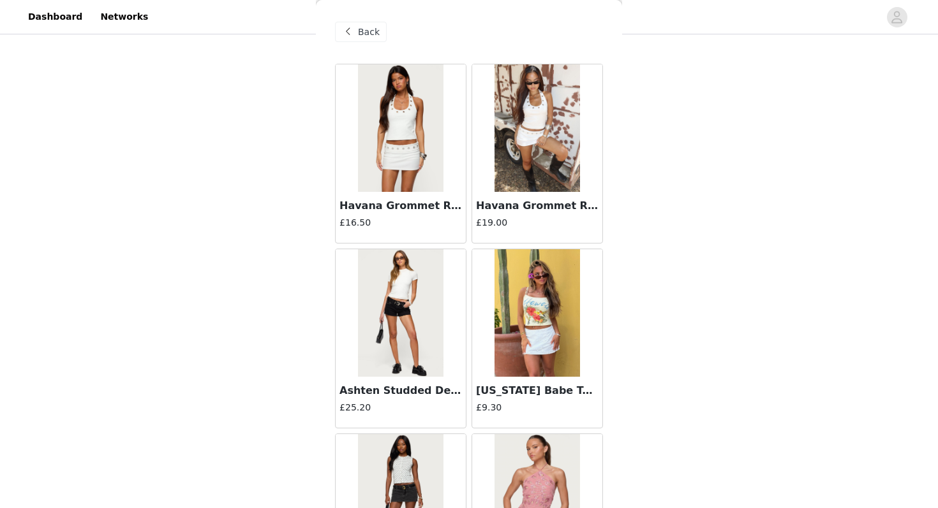
scroll to position [1443, 0]
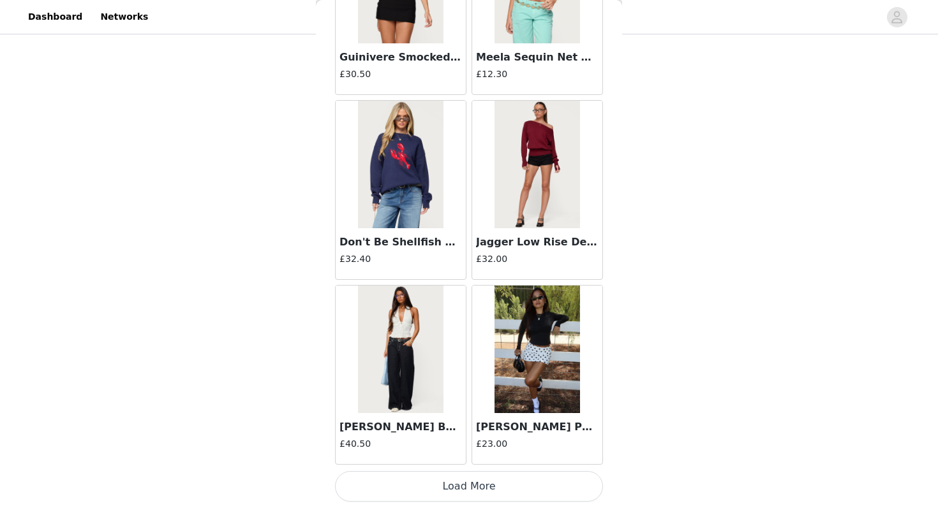
click at [467, 488] on button "Load More" at bounding box center [469, 486] width 268 height 31
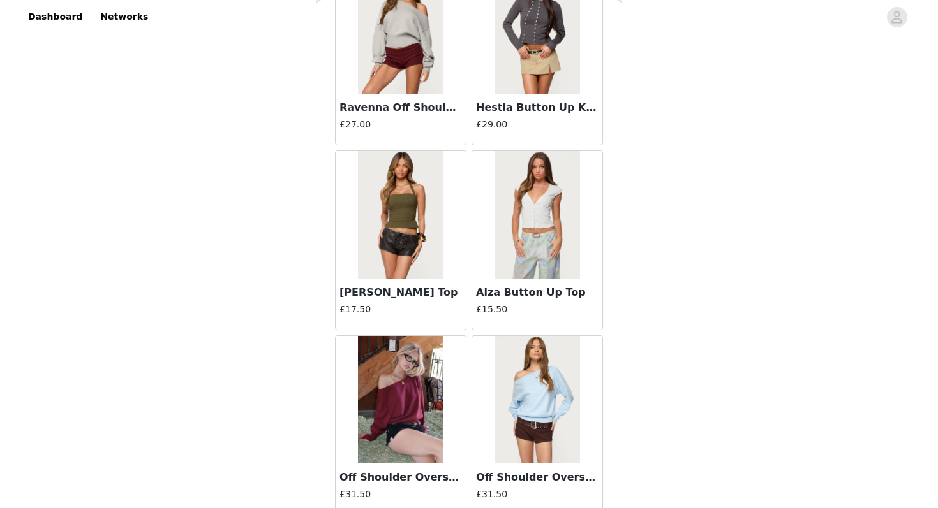
scroll to position [3293, 0]
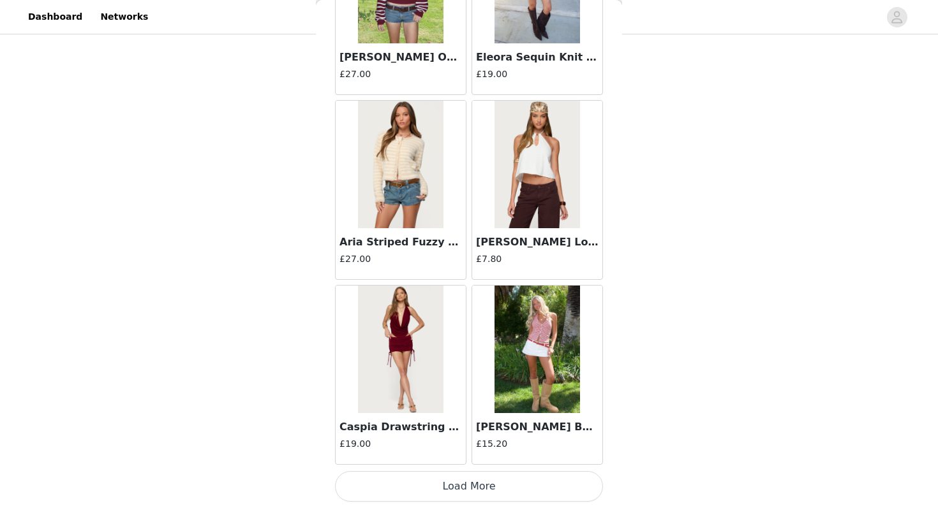
click at [508, 485] on button "Load More" at bounding box center [469, 486] width 268 height 31
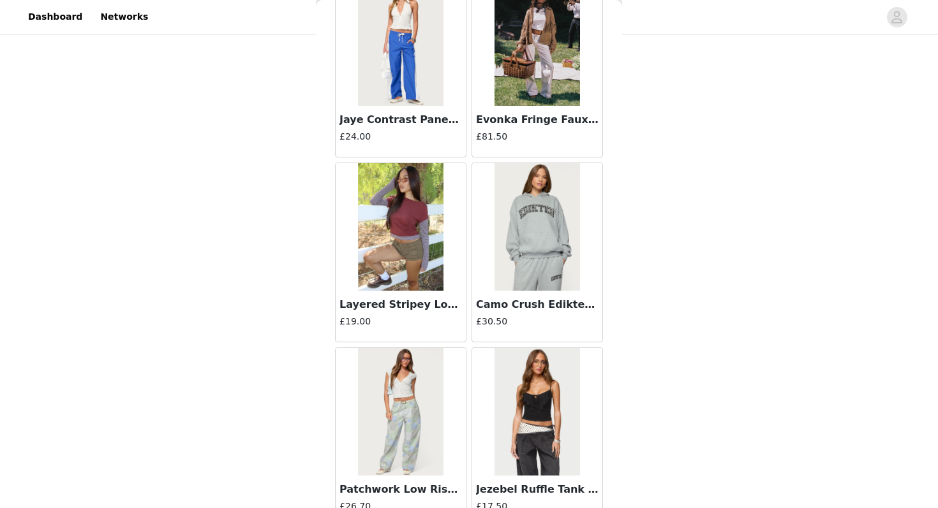
scroll to position [5142, 0]
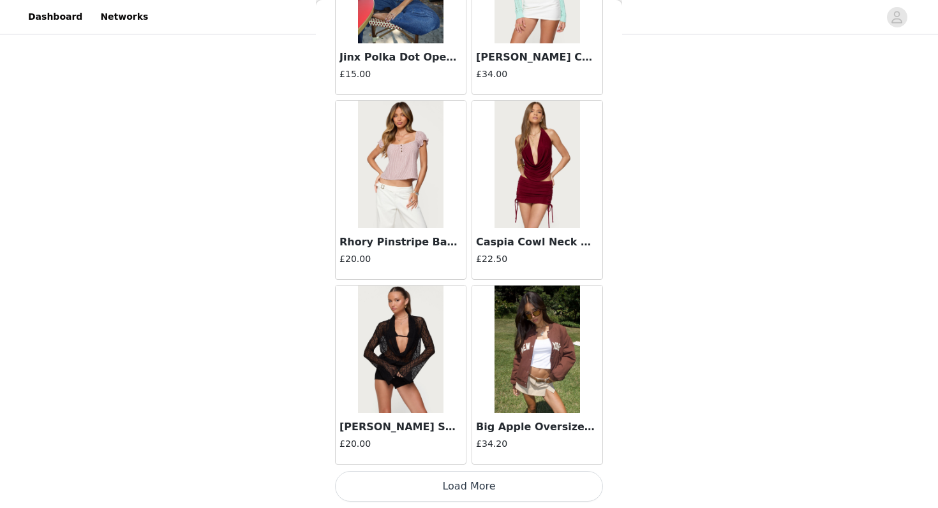
click at [471, 489] on button "Load More" at bounding box center [469, 486] width 268 height 31
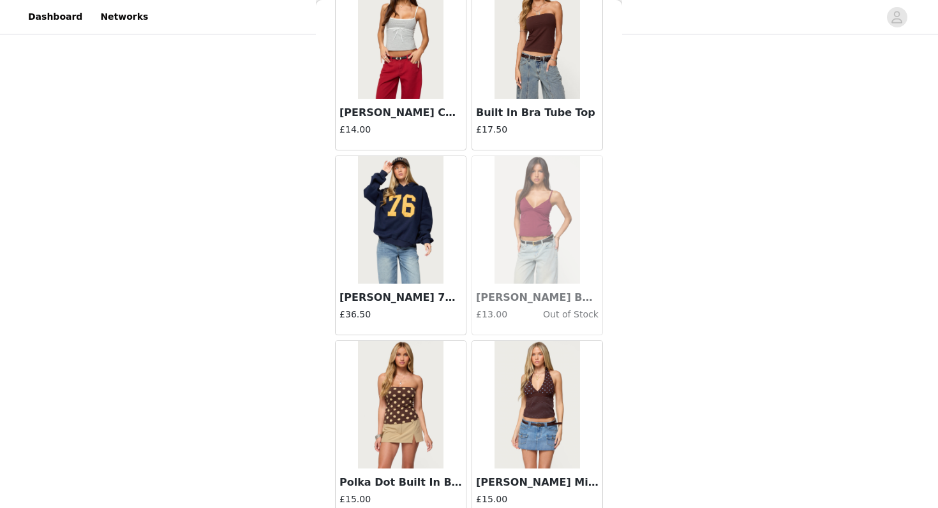
scroll to position [6992, 0]
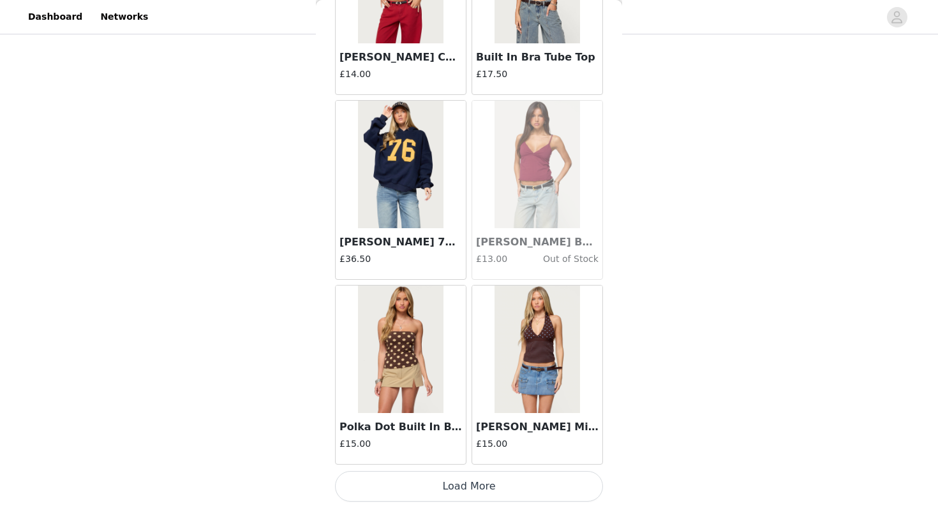
click at [434, 480] on button "Load More" at bounding box center [469, 486] width 268 height 31
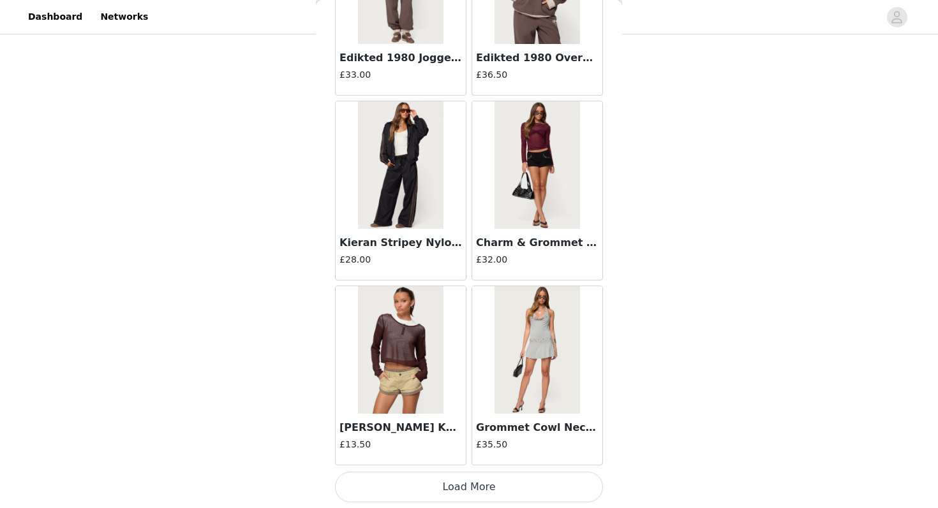
scroll to position [8841, 0]
click at [421, 488] on button "Load More" at bounding box center [469, 486] width 268 height 31
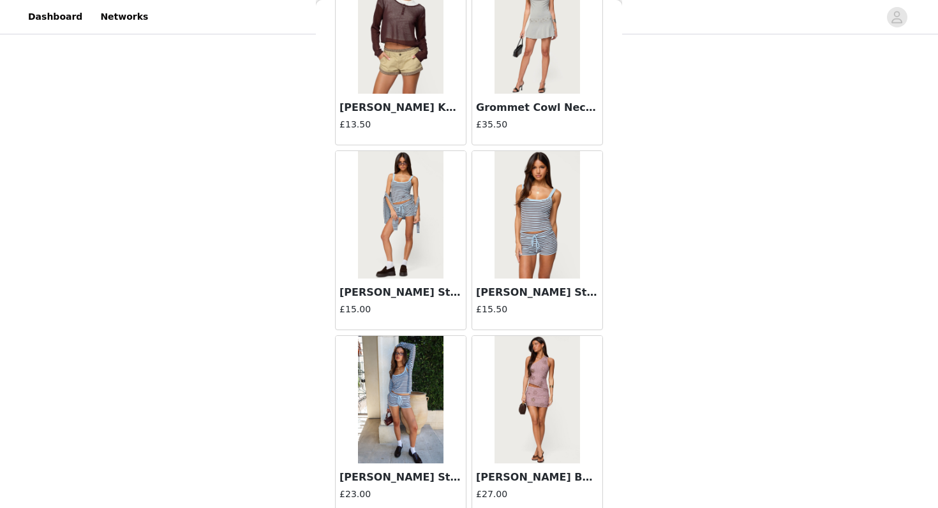
scroll to position [9162, 0]
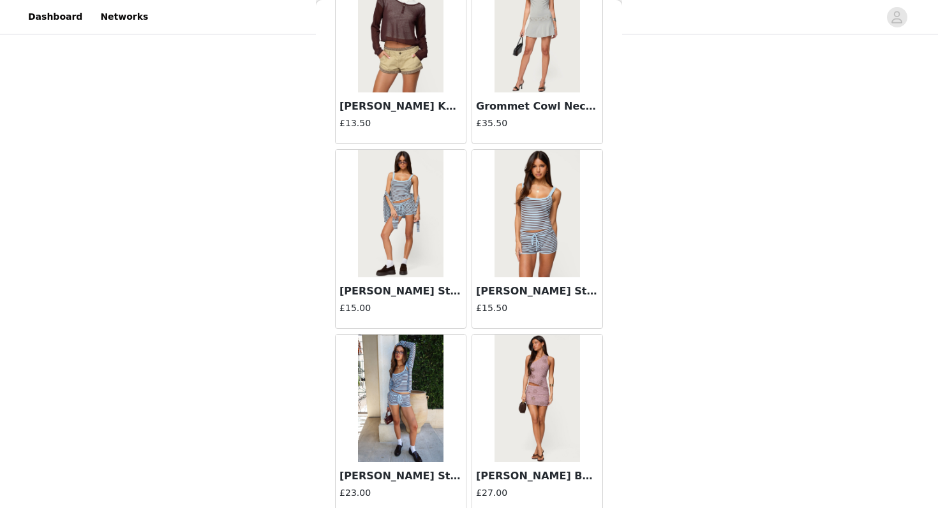
click at [539, 229] on img at bounding box center [536, 214] width 85 height 128
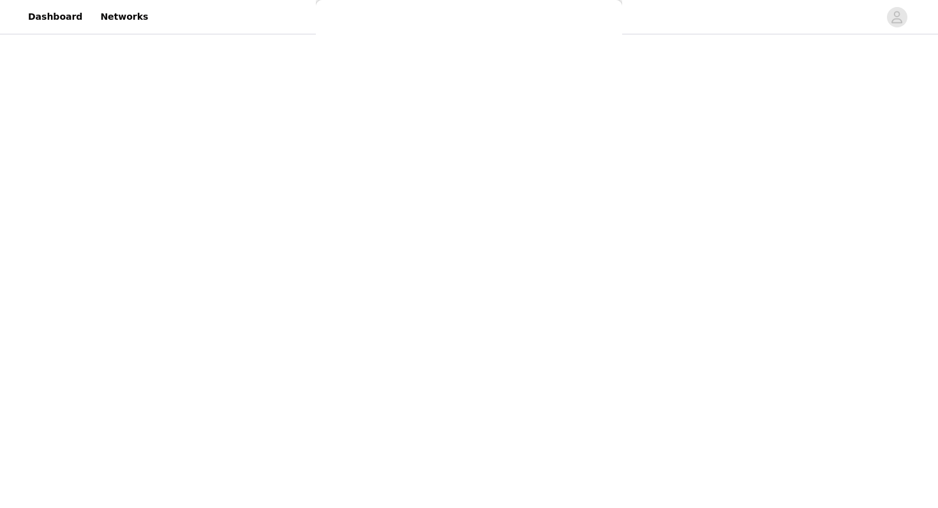
scroll to position [0, 0]
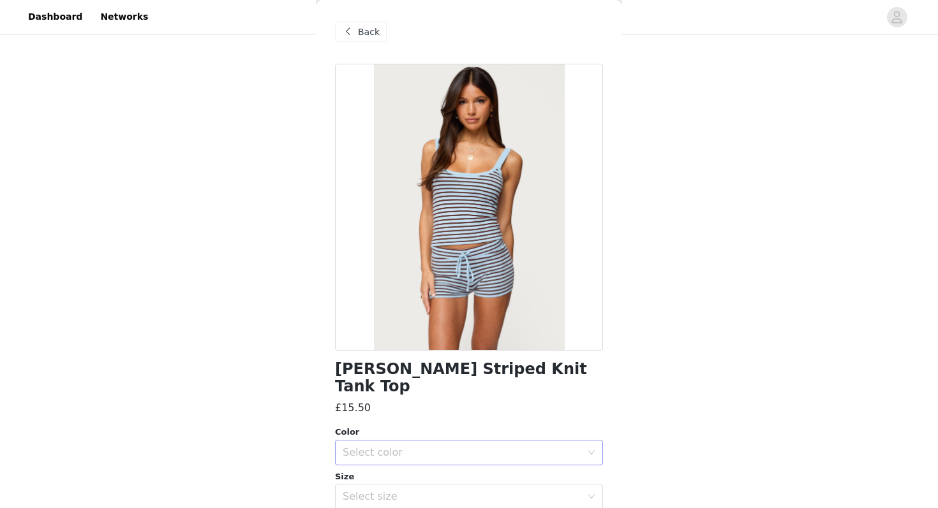
click at [385, 446] on div "Select color" at bounding box center [461, 452] width 239 height 13
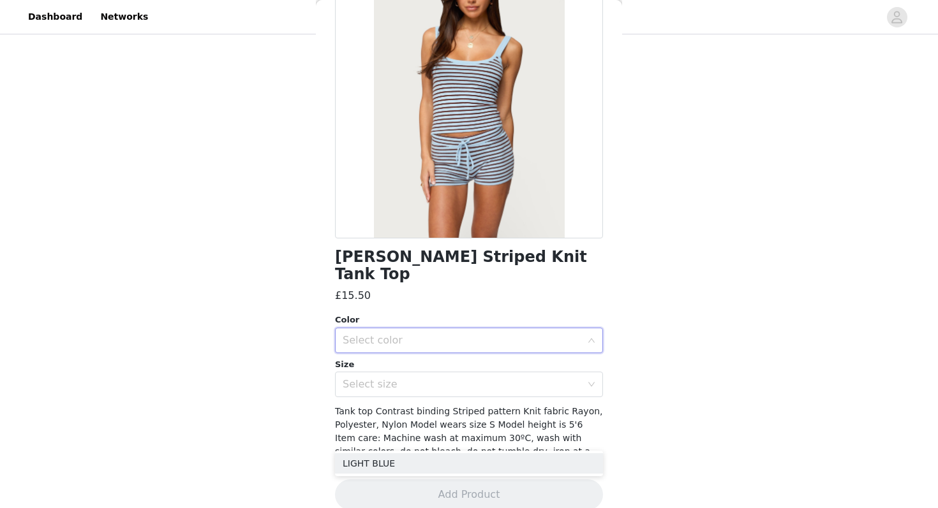
scroll to position [112, 0]
click at [399, 335] on div "Select color" at bounding box center [461, 341] width 239 height 13
click at [386, 335] on div "Select color" at bounding box center [461, 341] width 239 height 13
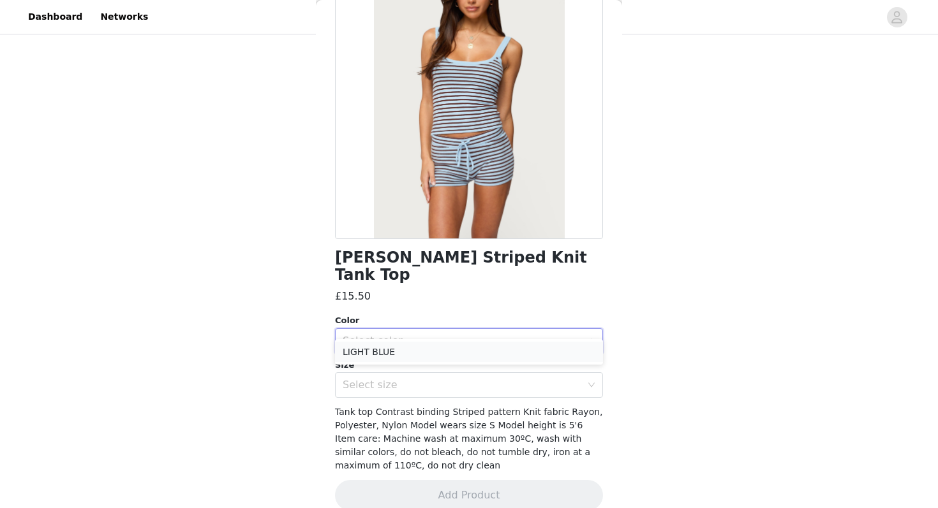
click at [383, 353] on li "LIGHT BLUE" at bounding box center [469, 352] width 268 height 20
click at [379, 379] on div "Select size" at bounding box center [461, 385] width 239 height 13
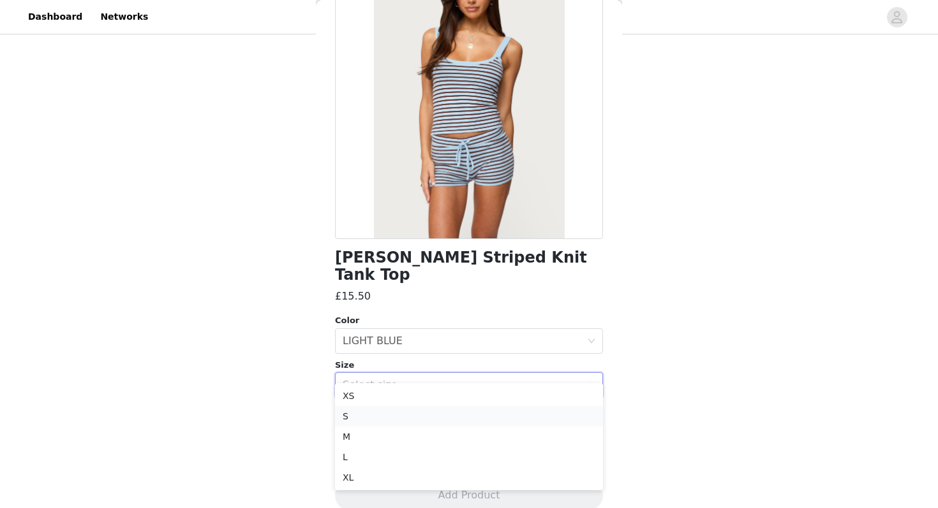
click at [367, 417] on li "S" at bounding box center [469, 416] width 268 height 20
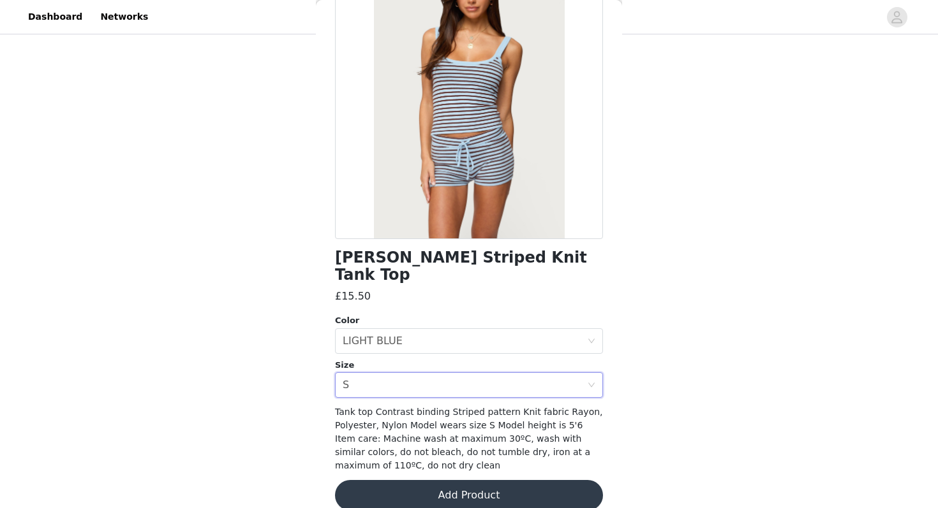
click at [392, 480] on button "Add Product" at bounding box center [469, 495] width 268 height 31
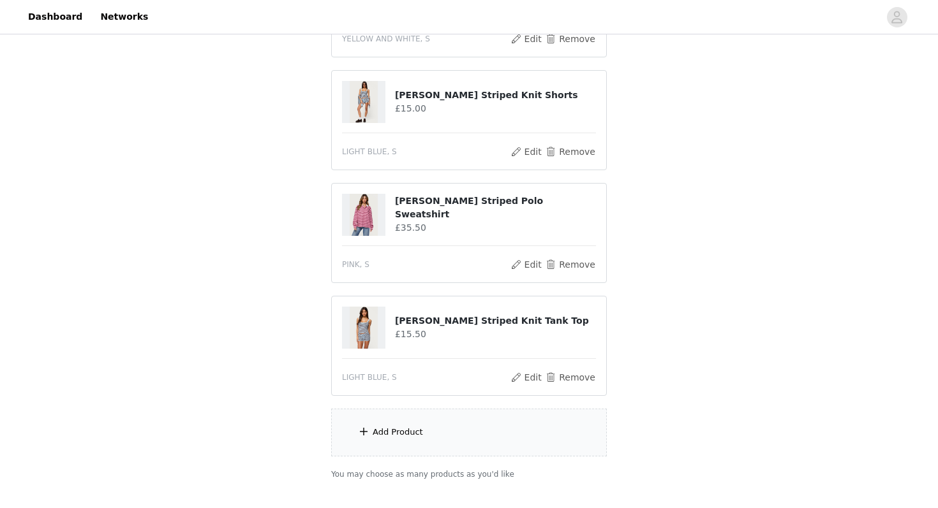
scroll to position [411, 0]
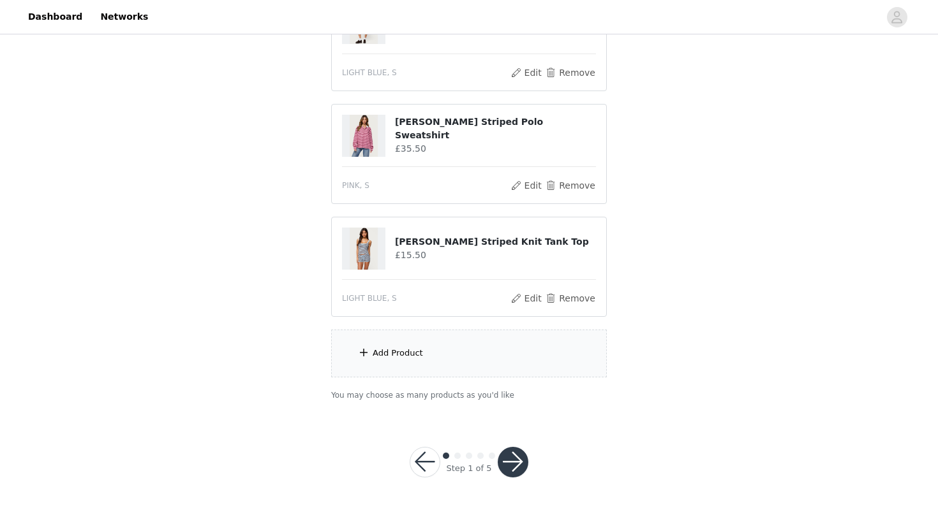
click at [404, 354] on div "Add Product" at bounding box center [397, 353] width 50 height 13
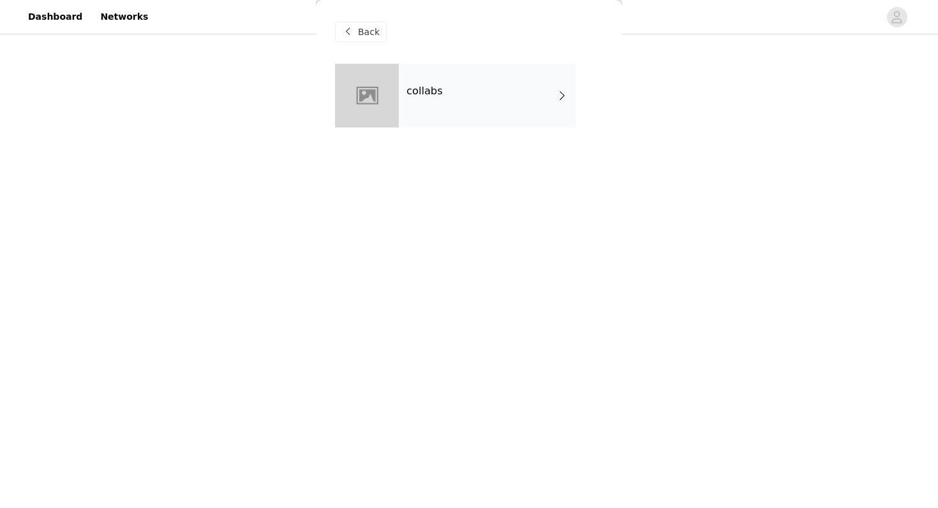
click at [455, 66] on div "collabs" at bounding box center [487, 96] width 177 height 64
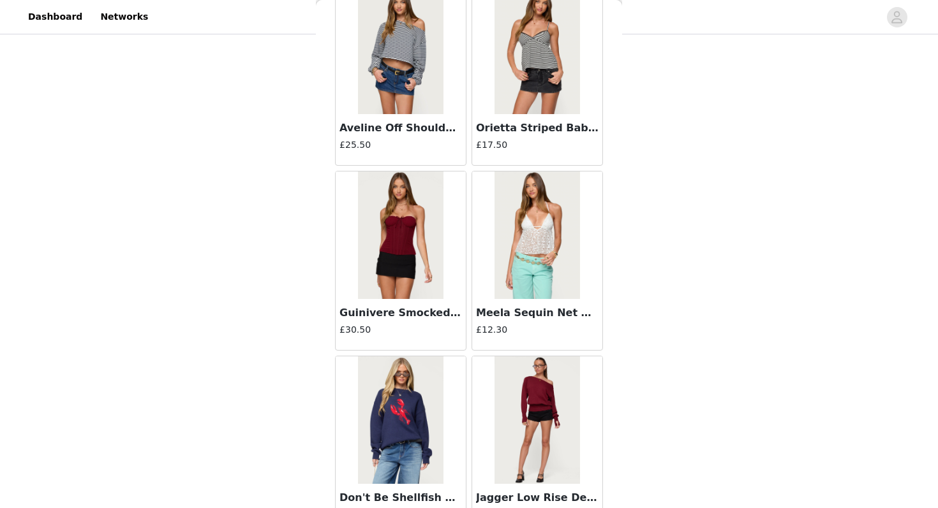
scroll to position [1443, 0]
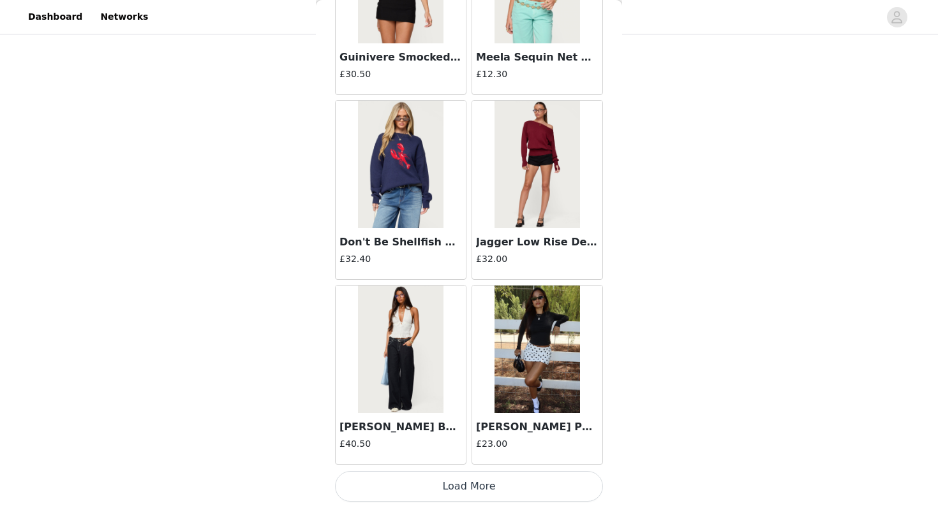
click at [457, 494] on button "Load More" at bounding box center [469, 486] width 268 height 31
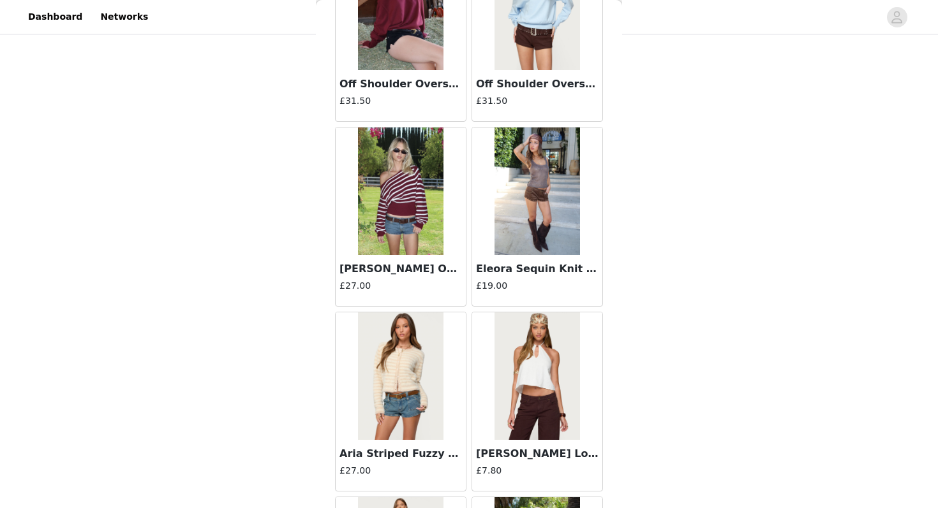
scroll to position [3293, 0]
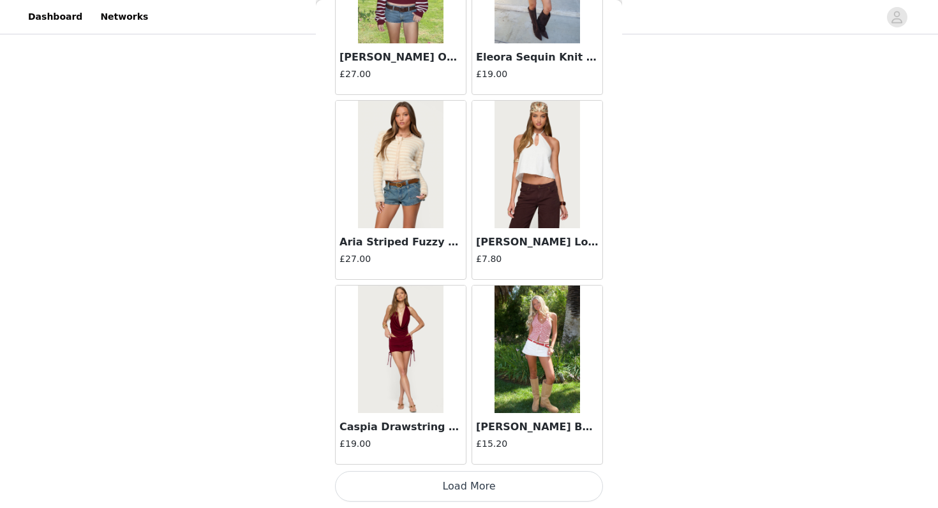
click at [485, 480] on button "Load More" at bounding box center [469, 486] width 268 height 31
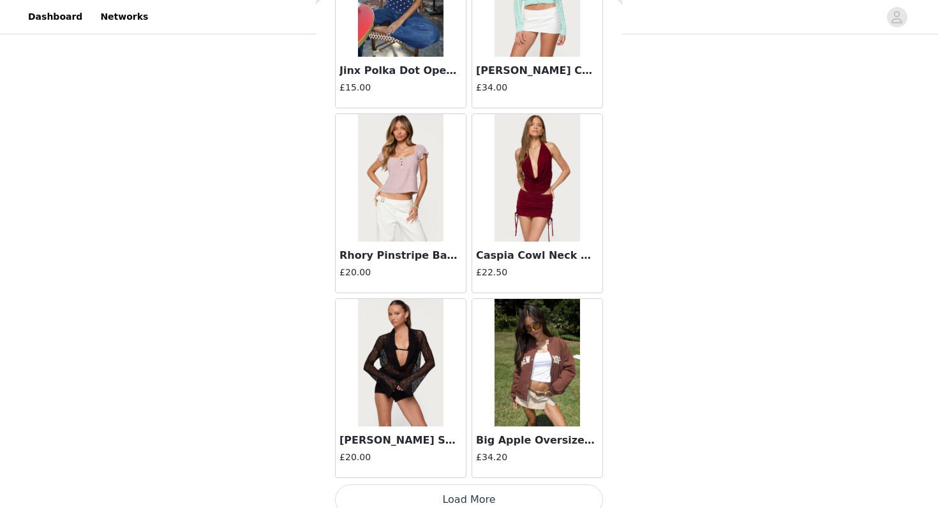
scroll to position [5142, 0]
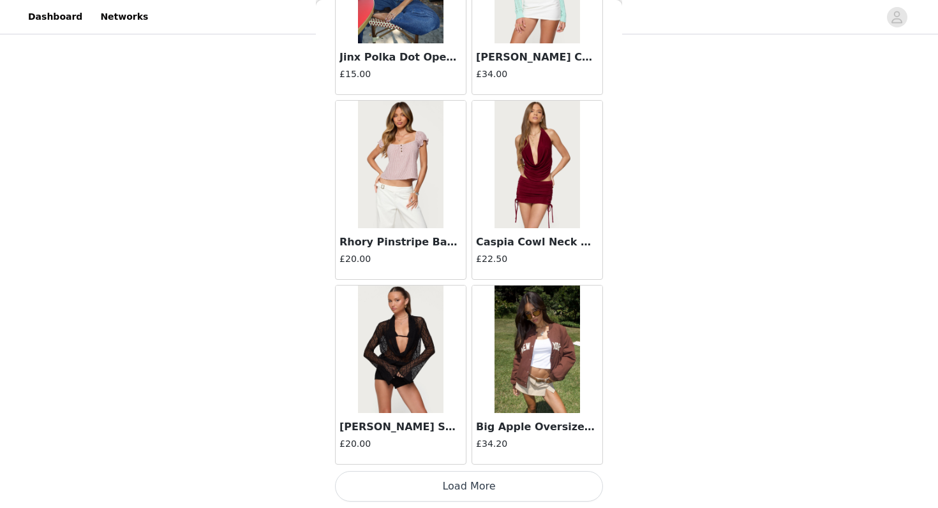
click at [459, 484] on button "Load More" at bounding box center [469, 486] width 268 height 31
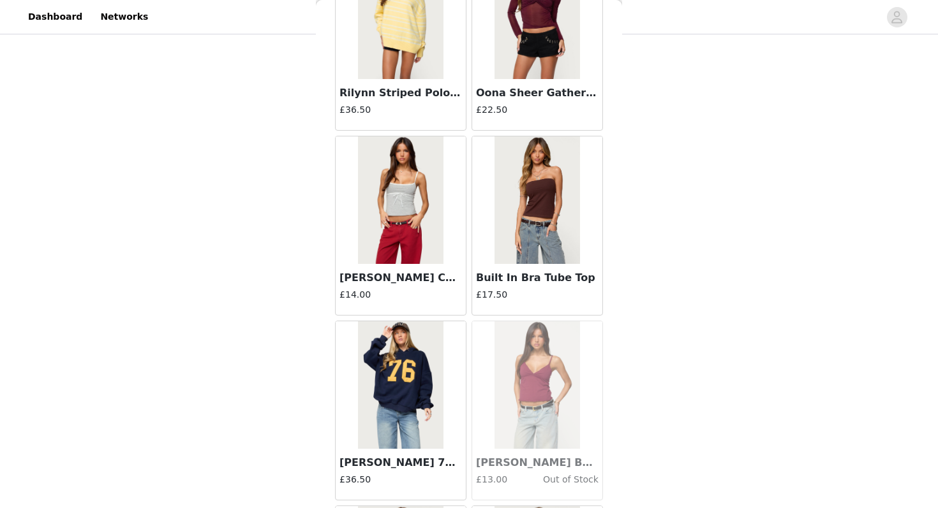
scroll to position [6992, 0]
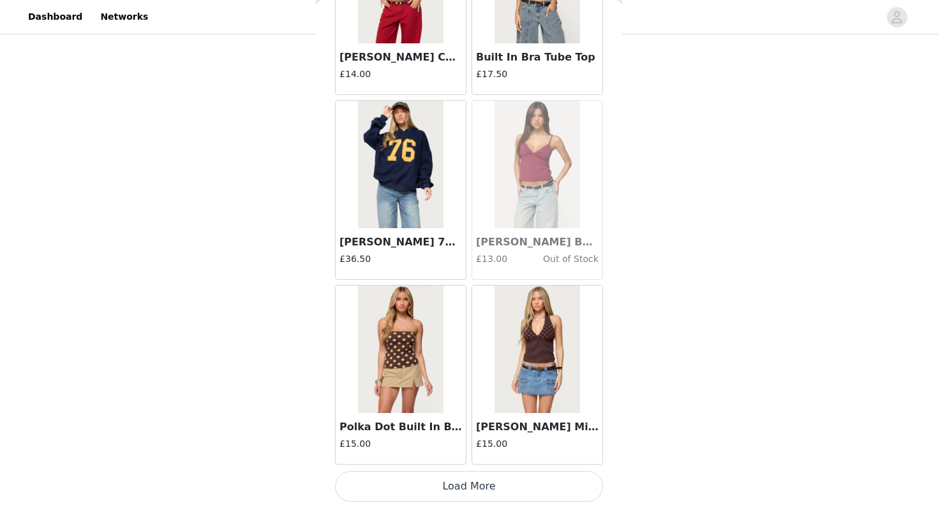
click at [455, 482] on button "Load More" at bounding box center [469, 486] width 268 height 31
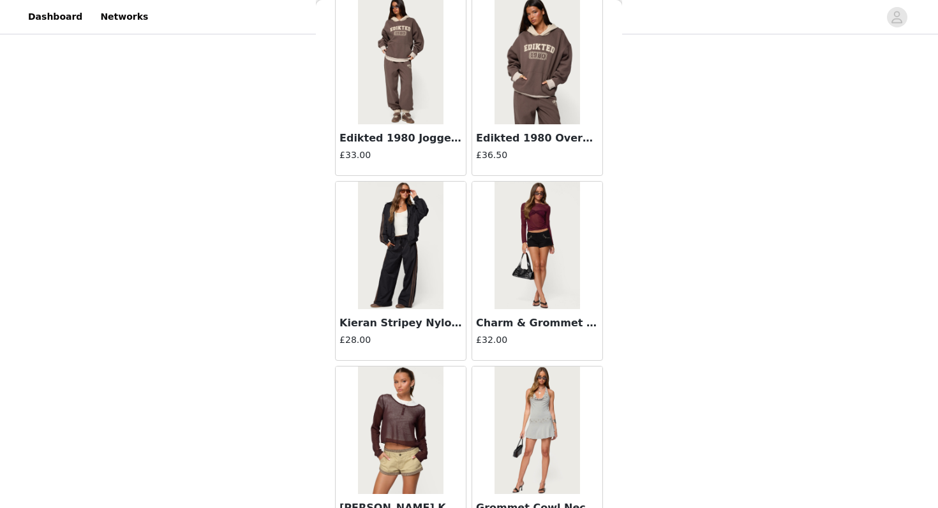
scroll to position [8841, 0]
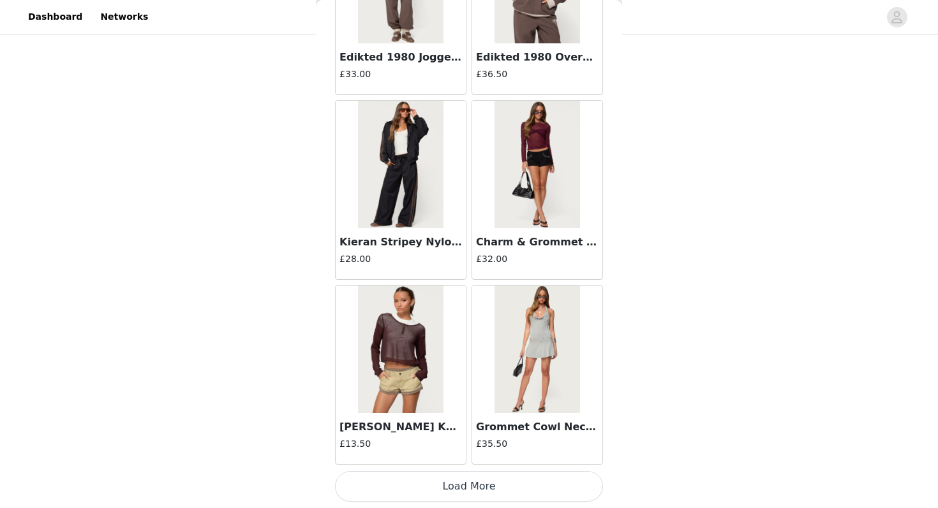
click at [464, 485] on button "Load More" at bounding box center [469, 486] width 268 height 31
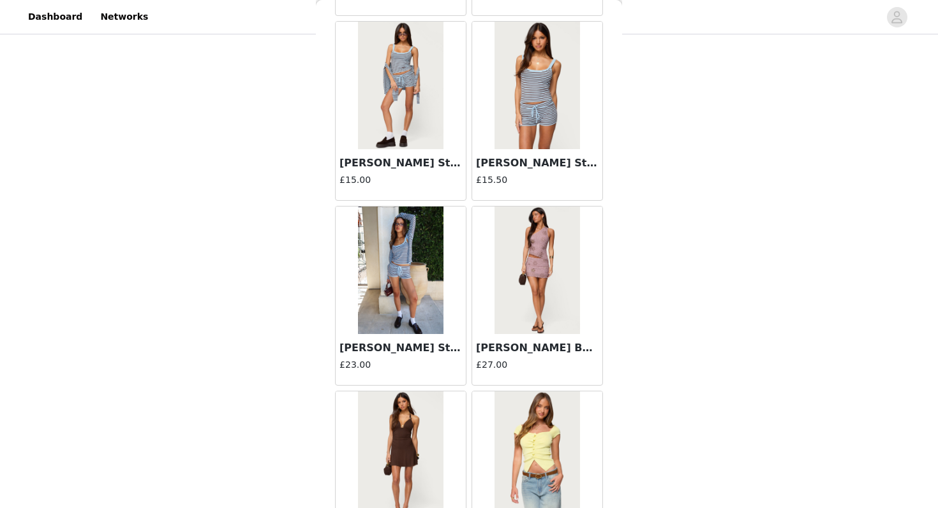
scroll to position [9285, 0]
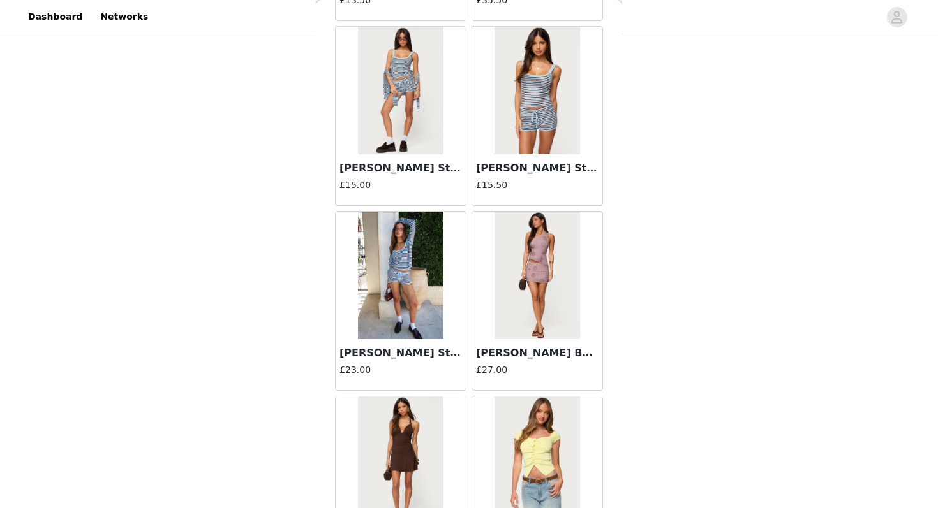
click at [422, 257] on img at bounding box center [400, 276] width 85 height 128
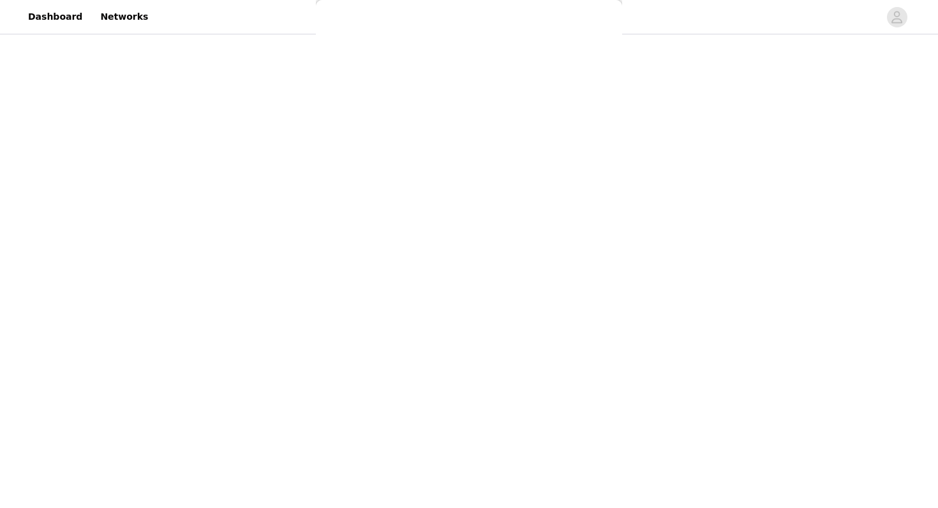
scroll to position [0, 0]
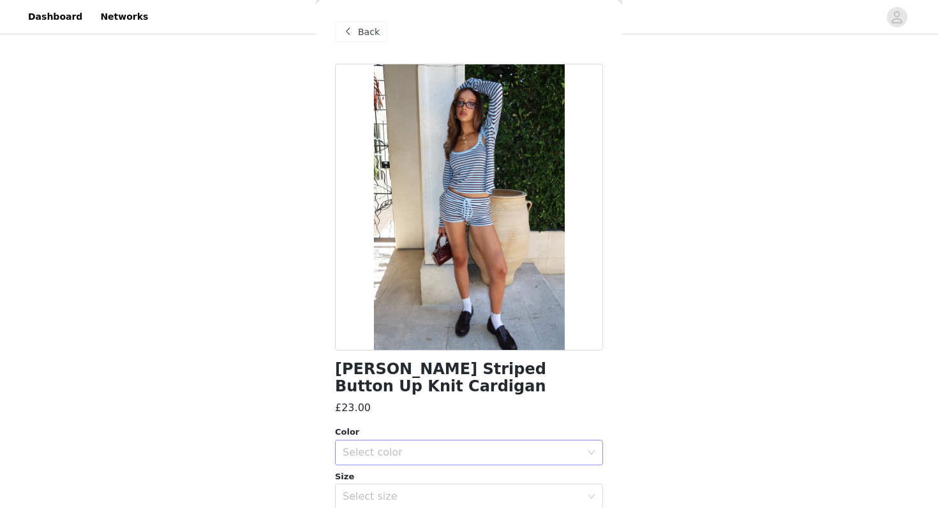
click at [449, 446] on div "Select color" at bounding box center [461, 452] width 239 height 13
click at [414, 464] on li "LIGHT BLUE" at bounding box center [469, 463] width 268 height 20
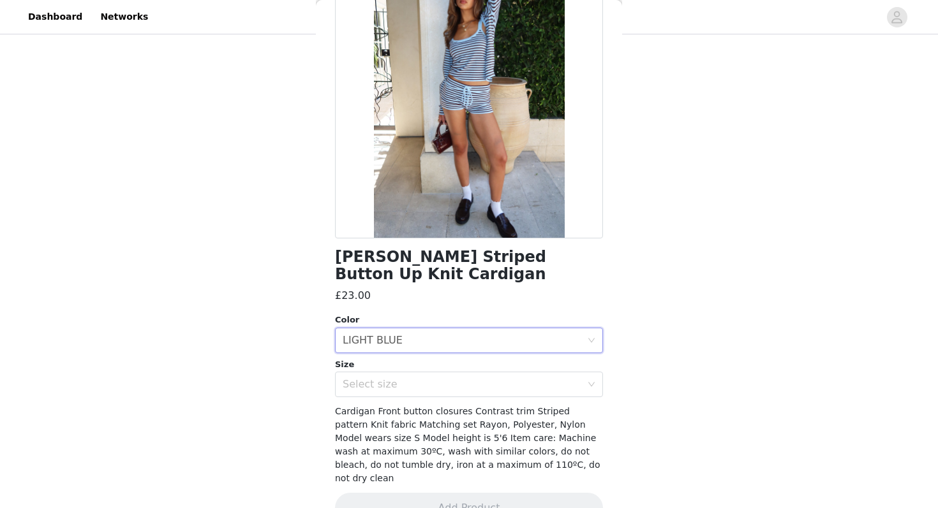
scroll to position [112, 0]
click at [404, 379] on div "Select size" at bounding box center [461, 385] width 239 height 13
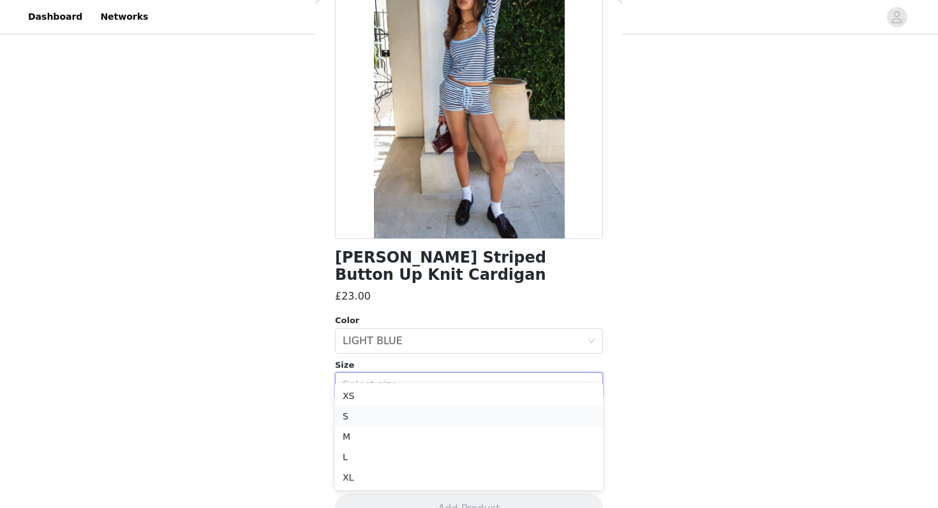
click at [403, 420] on li "S" at bounding box center [469, 416] width 268 height 20
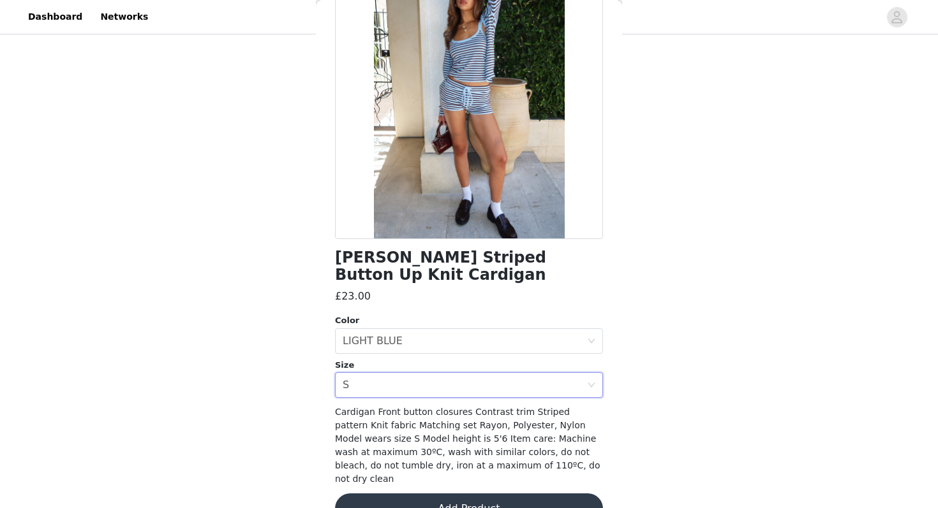
click at [402, 494] on button "Add Product" at bounding box center [469, 509] width 268 height 31
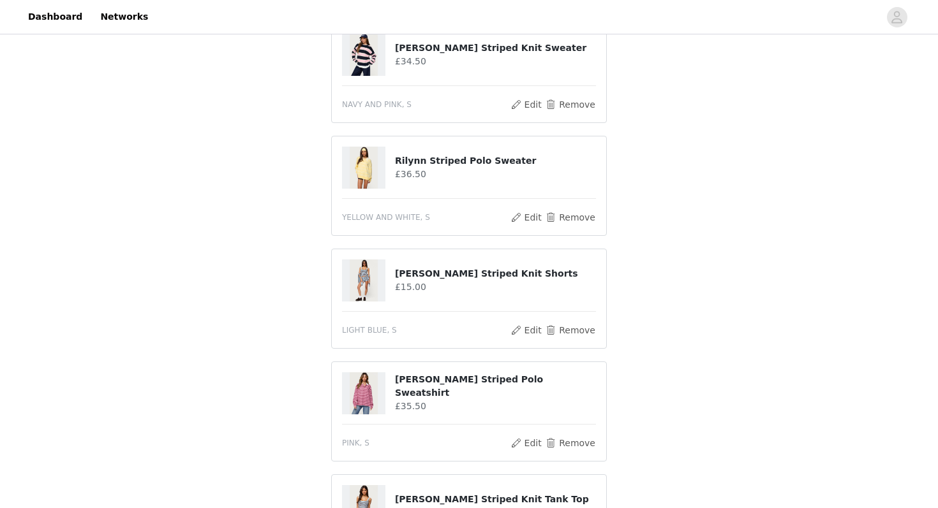
scroll to position [524, 0]
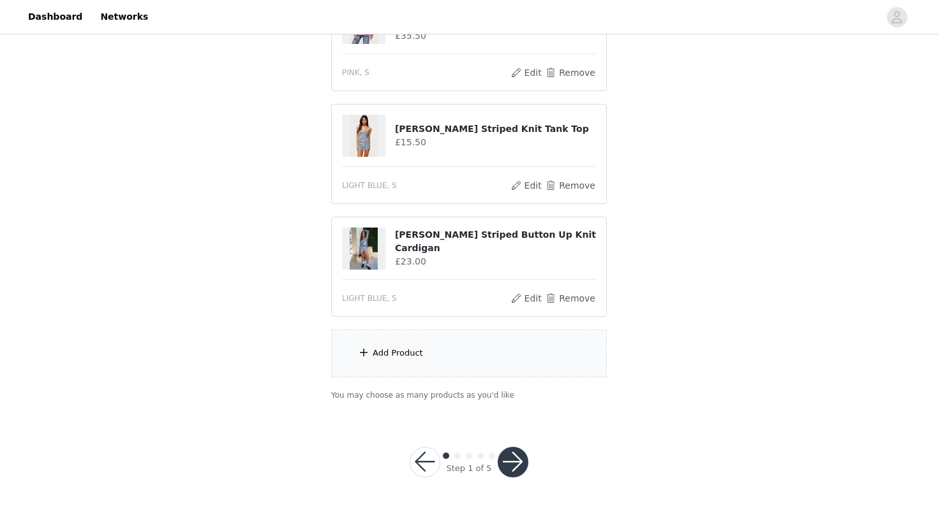
click at [454, 352] on div "Add Product" at bounding box center [469, 354] width 276 height 48
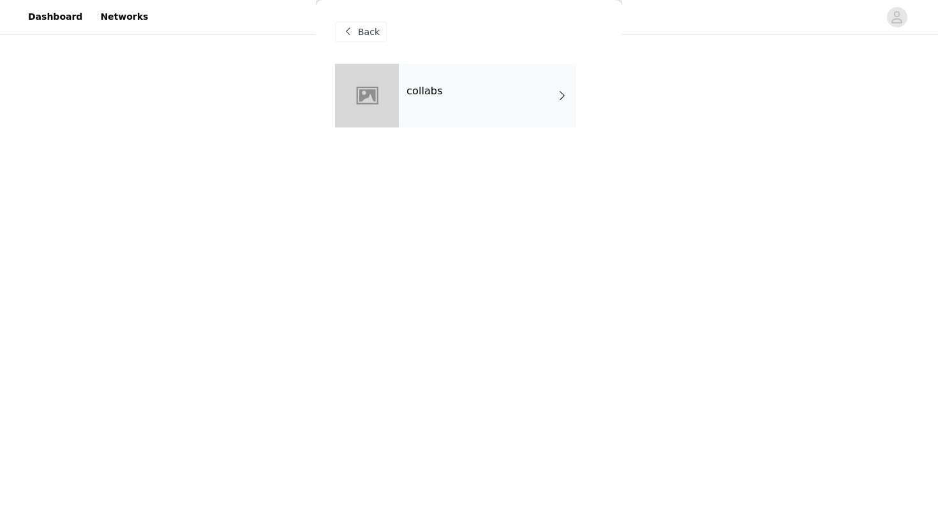
click at [452, 108] on div "collabs" at bounding box center [487, 96] width 177 height 64
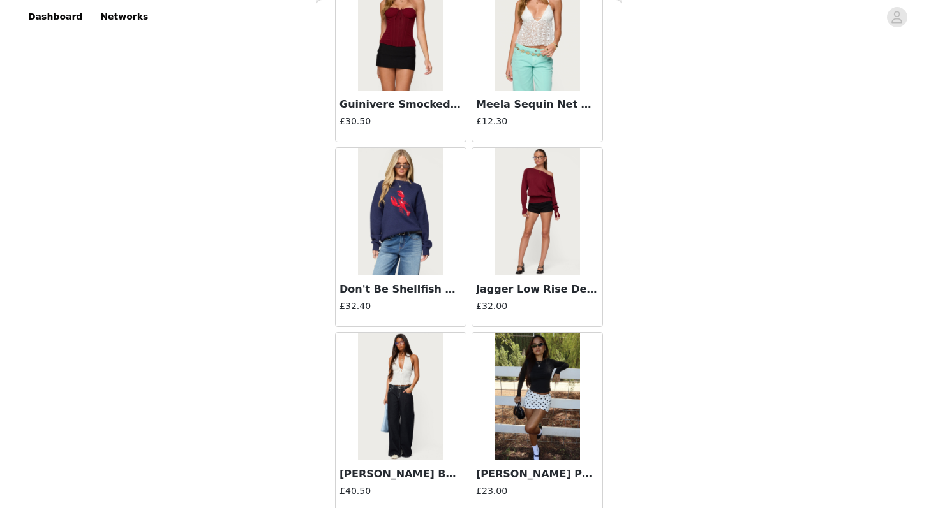
scroll to position [1443, 0]
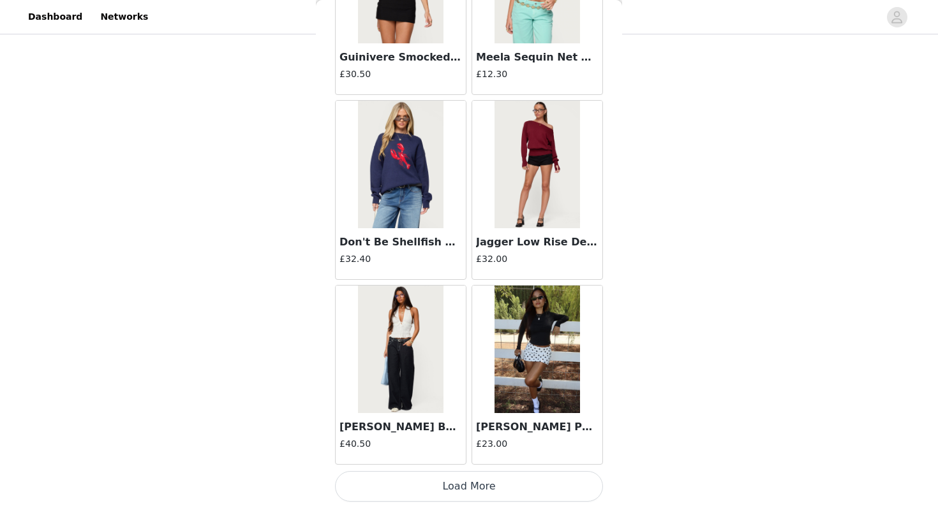
click at [489, 494] on button "Load More" at bounding box center [469, 486] width 268 height 31
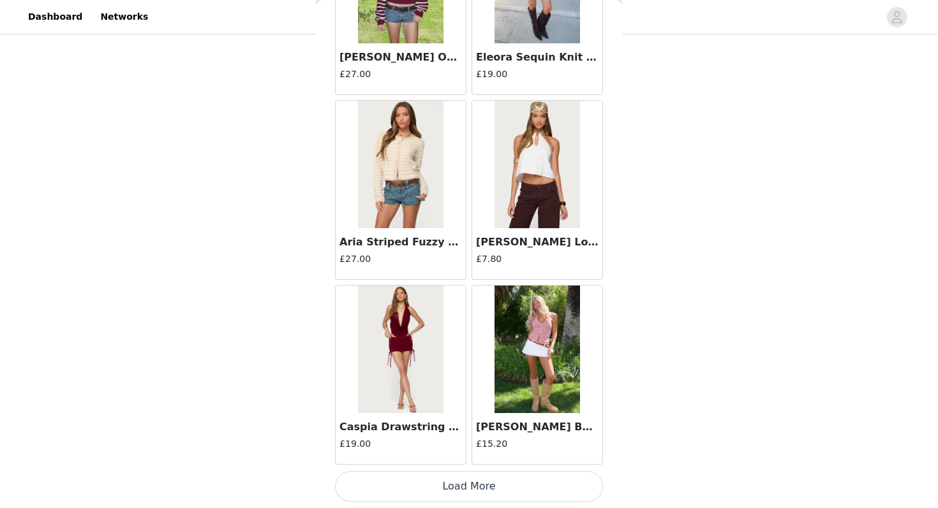
click at [462, 486] on button "Load More" at bounding box center [469, 486] width 268 height 31
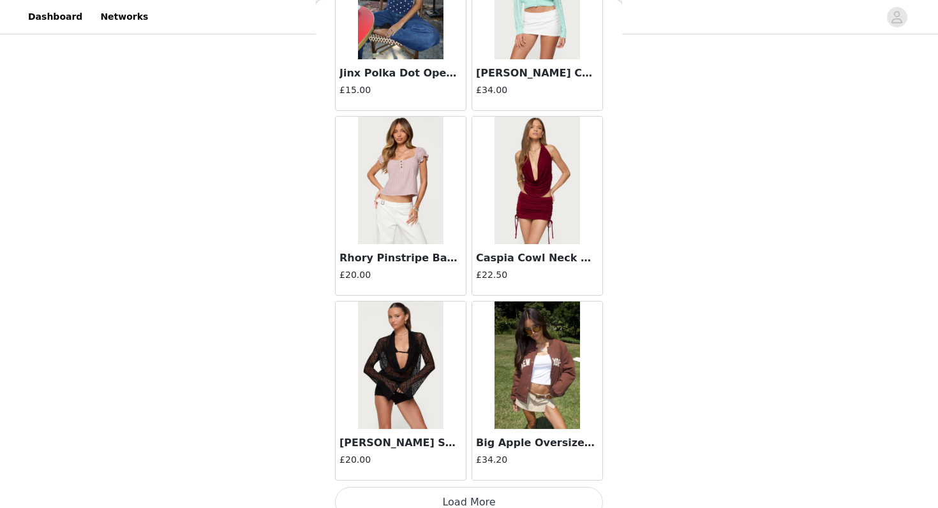
scroll to position [5142, 0]
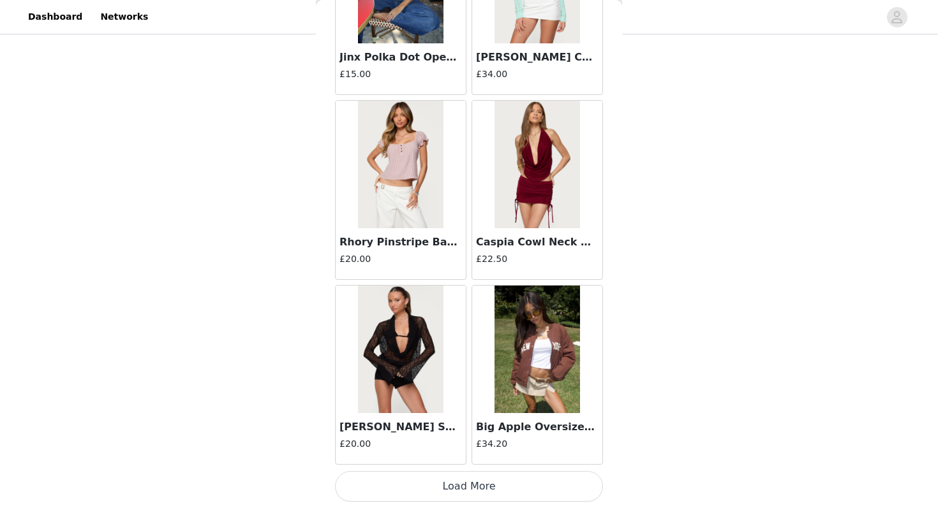
click at [453, 490] on button "Load More" at bounding box center [469, 486] width 268 height 31
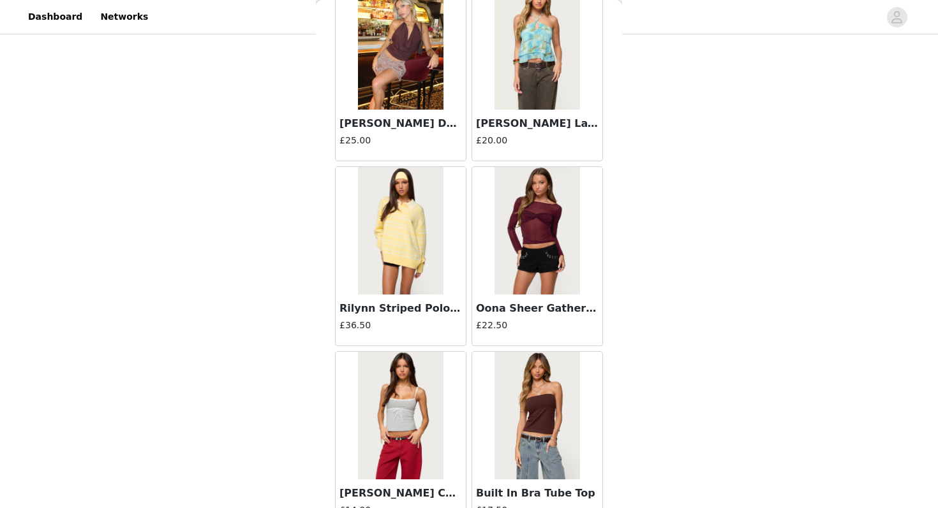
scroll to position [6992, 0]
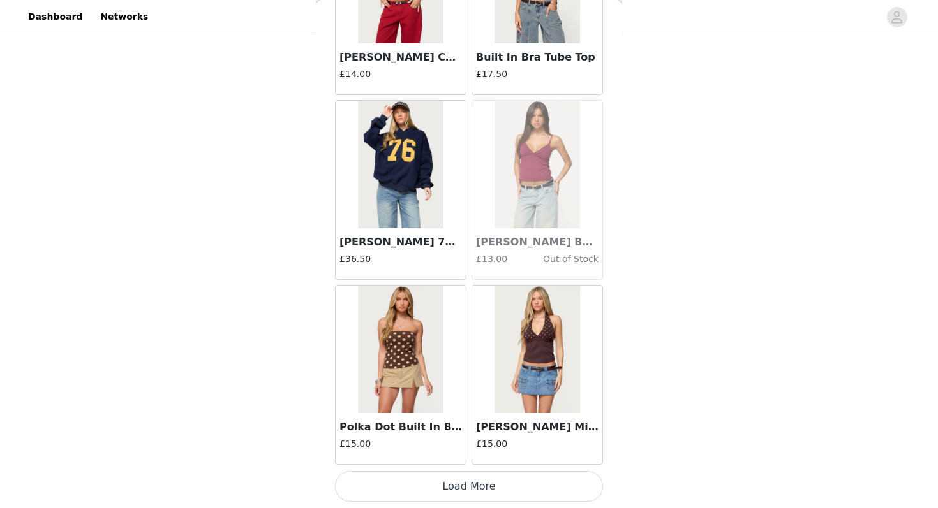
click at [460, 490] on button "Load More" at bounding box center [469, 486] width 268 height 31
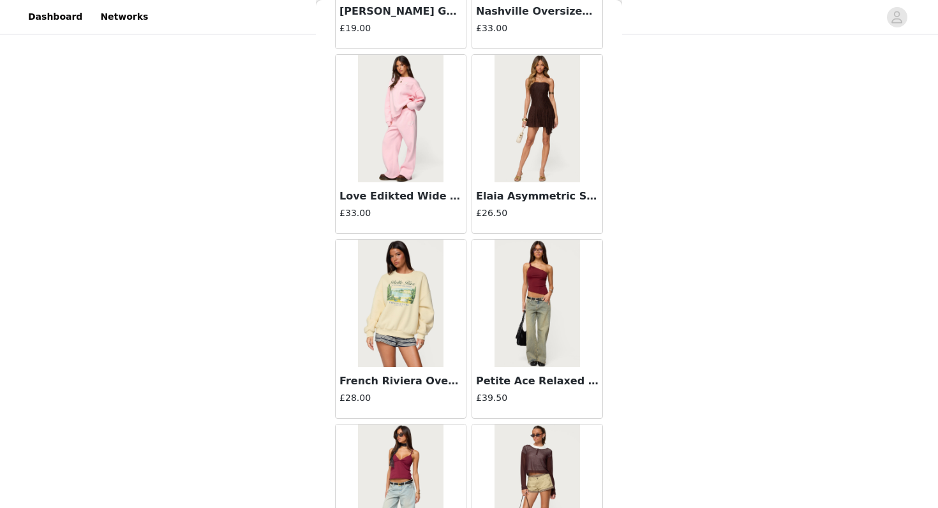
scroll to position [8841, 0]
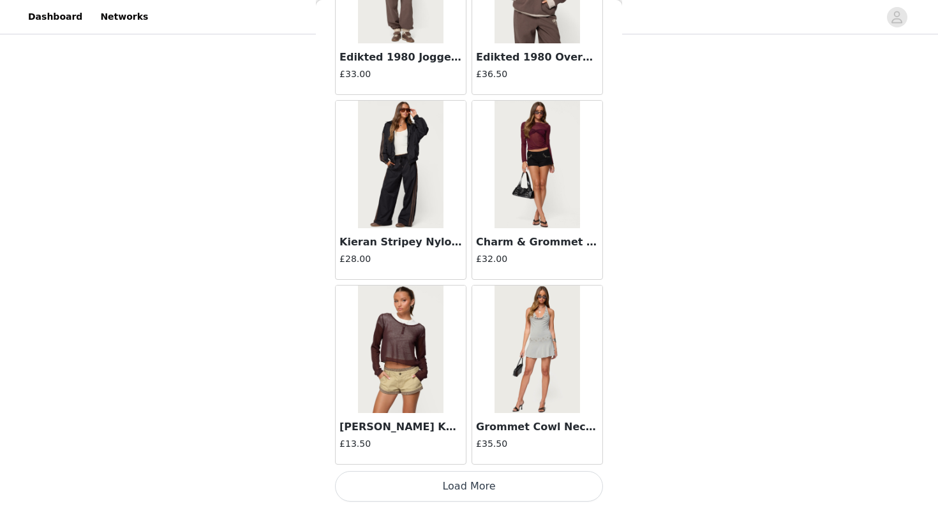
click at [450, 488] on button "Load More" at bounding box center [469, 486] width 268 height 31
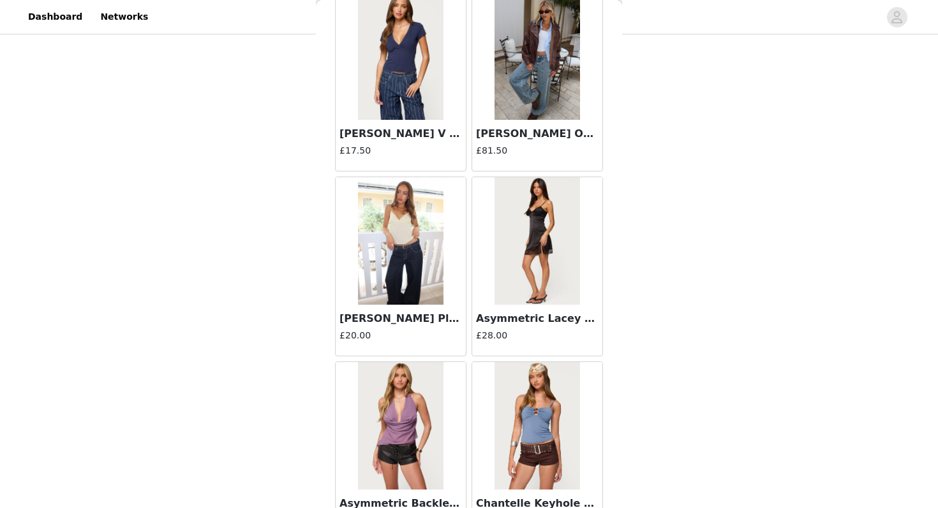
scroll to position [10691, 0]
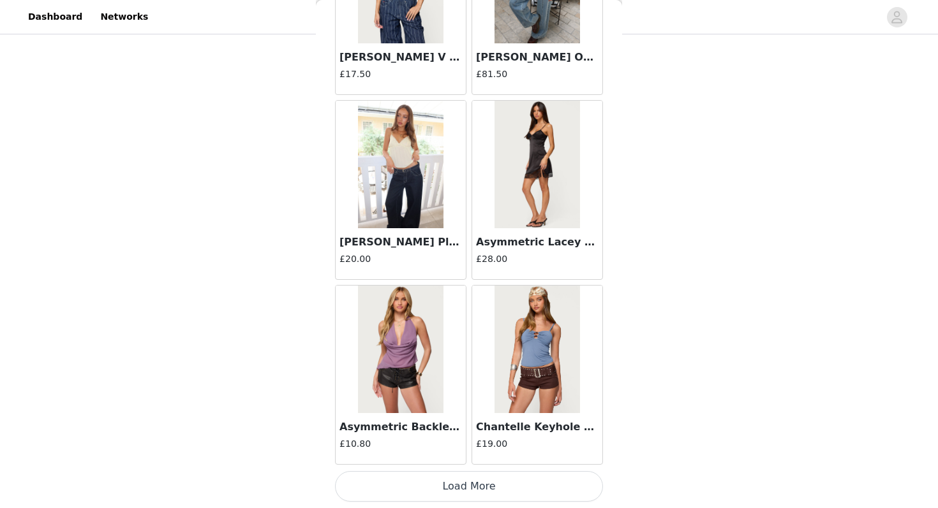
click at [434, 490] on button "Load More" at bounding box center [469, 486] width 268 height 31
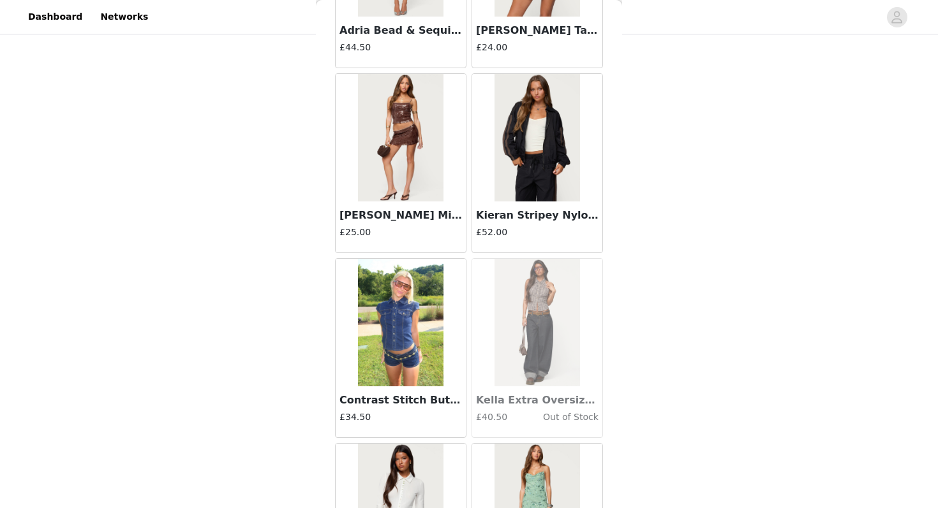
scroll to position [12540, 0]
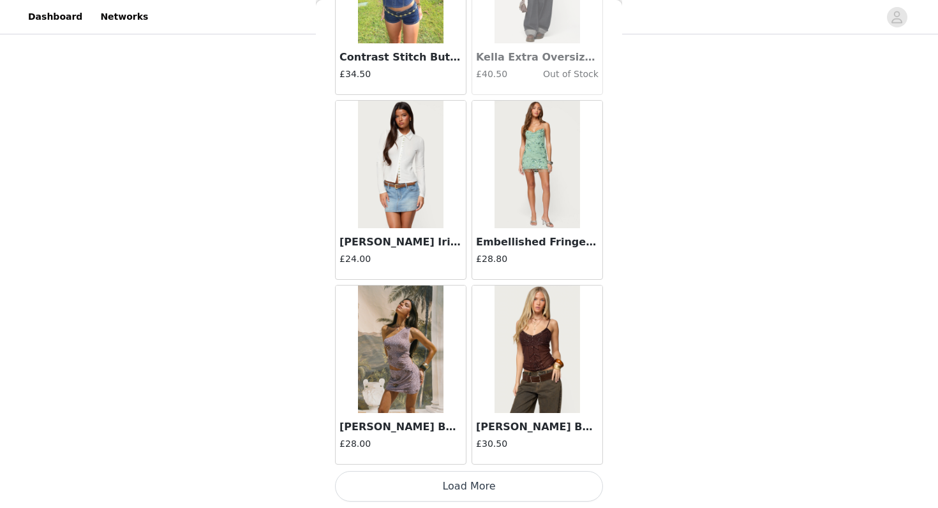
click at [446, 484] on button "Load More" at bounding box center [469, 486] width 268 height 31
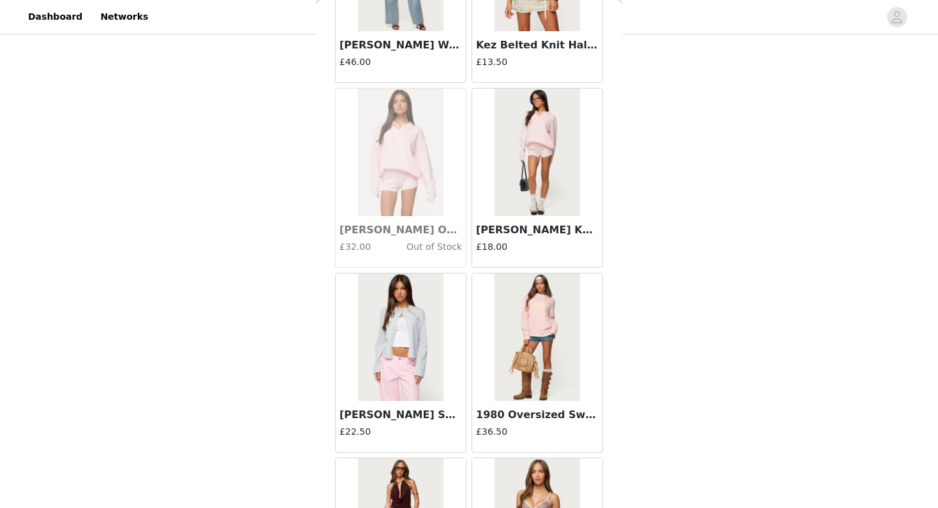
scroll to position [14390, 0]
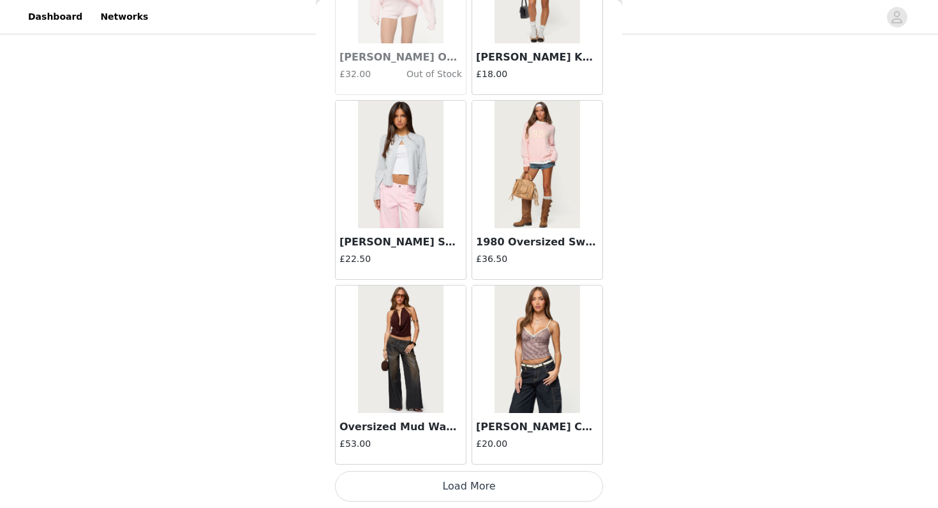
click at [474, 482] on button "Load More" at bounding box center [469, 486] width 268 height 31
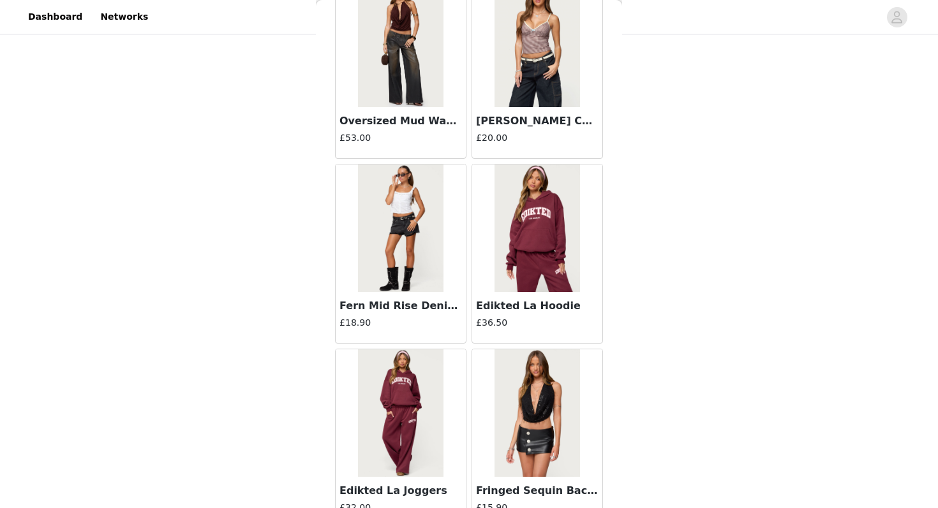
scroll to position [16239, 0]
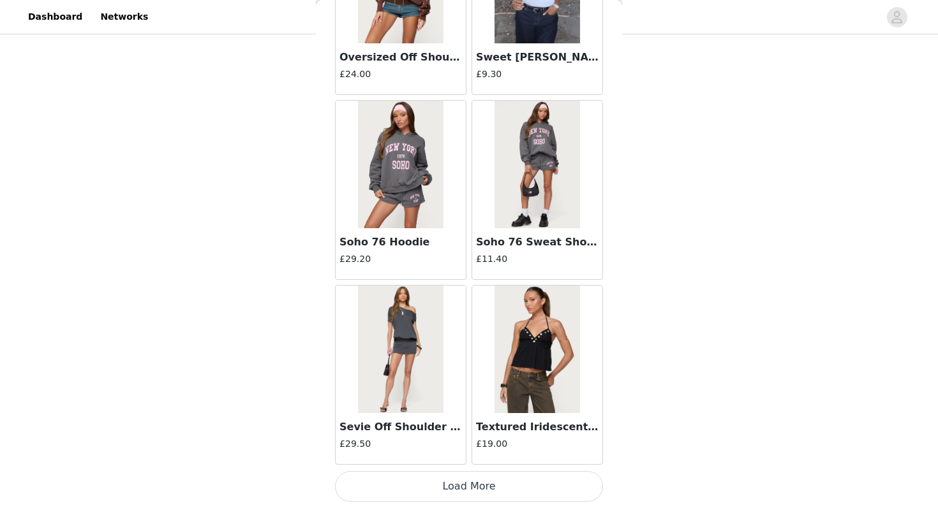
click at [444, 487] on button "Load More" at bounding box center [469, 486] width 268 height 31
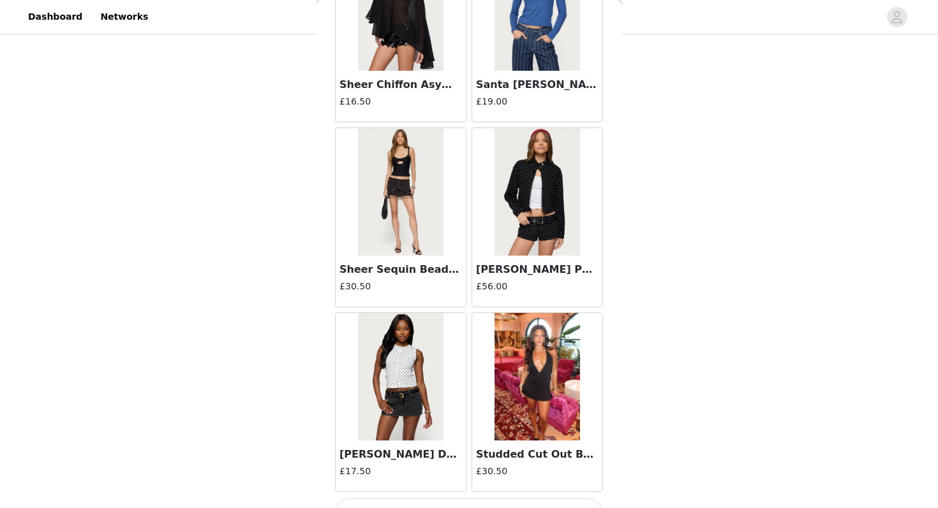
scroll to position [18089, 0]
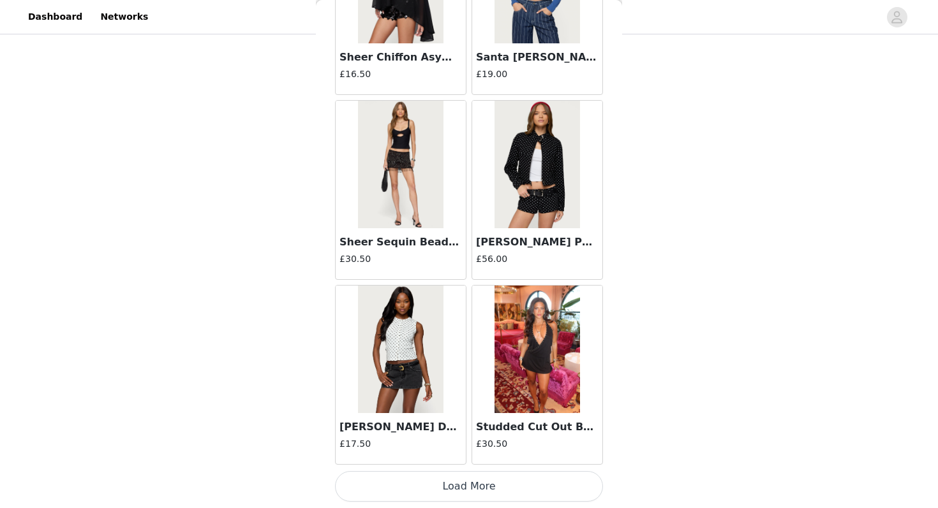
click at [441, 483] on button "Load More" at bounding box center [469, 486] width 268 height 31
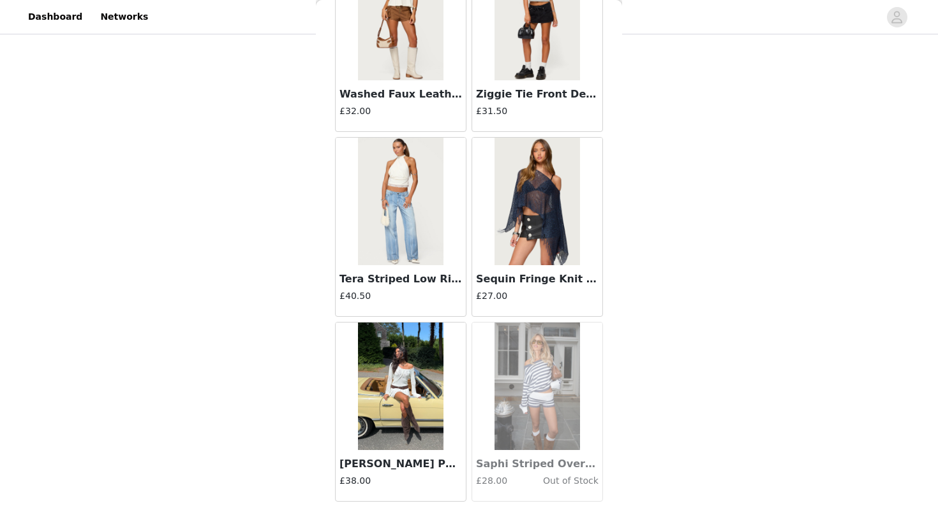
scroll to position [19938, 0]
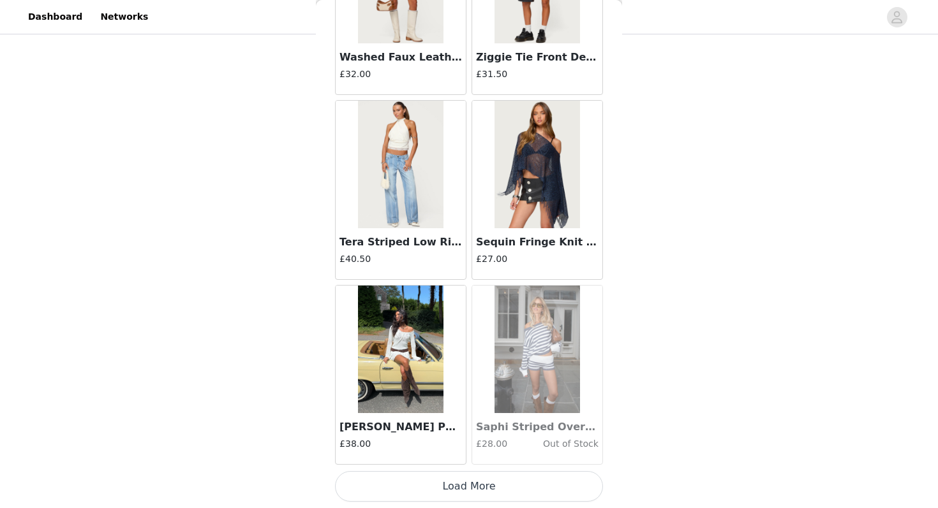
click at [444, 480] on button "Load More" at bounding box center [469, 486] width 268 height 31
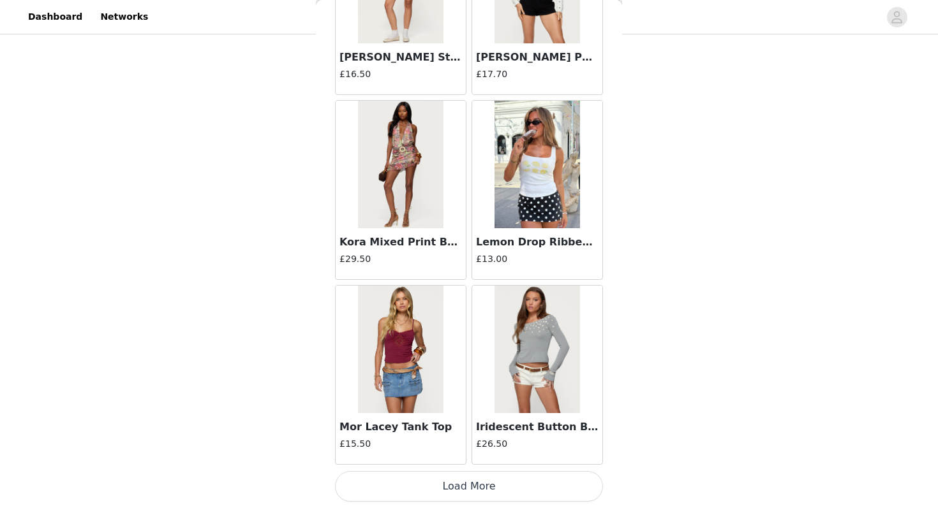
scroll to position [21787, 0]
click at [431, 492] on button "Load More" at bounding box center [469, 487] width 268 height 31
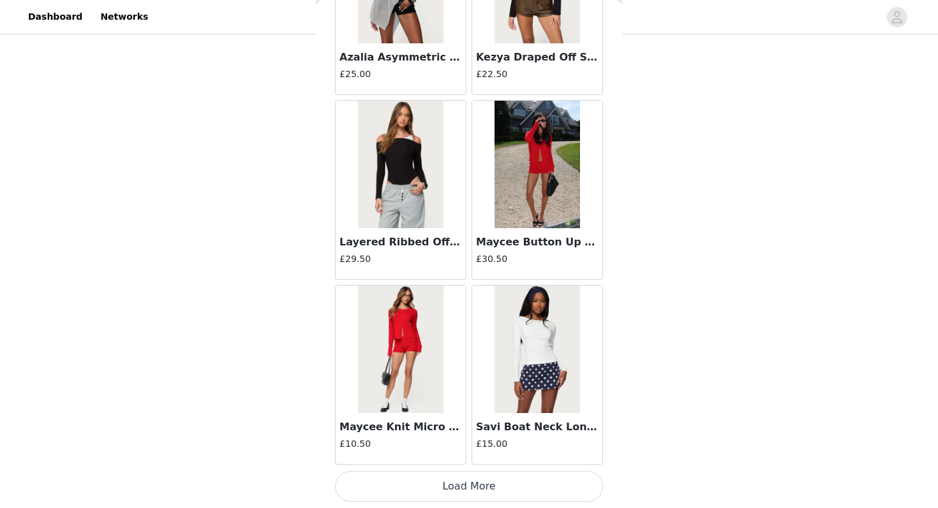
scroll to position [23637, 0]
click at [435, 487] on button "Load More" at bounding box center [469, 487] width 268 height 31
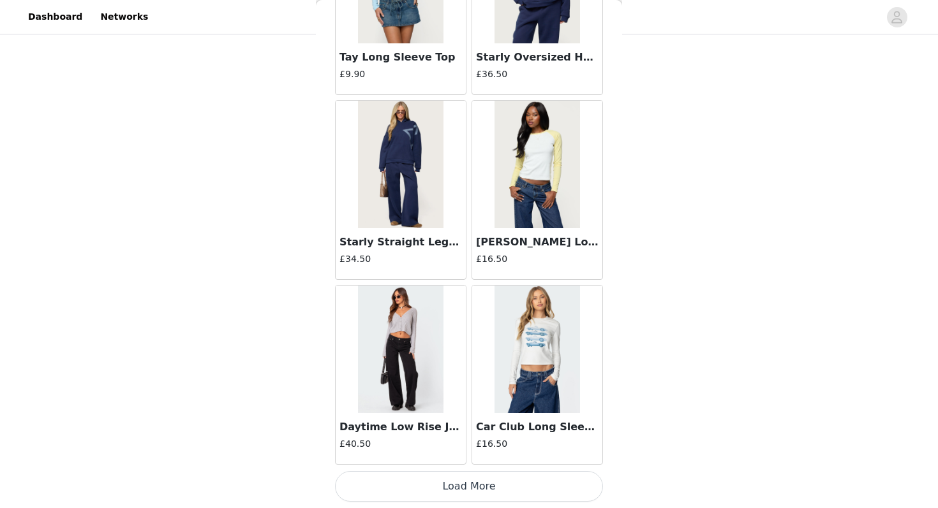
scroll to position [25486, 0]
click at [441, 474] on button "Load More" at bounding box center [469, 487] width 268 height 31
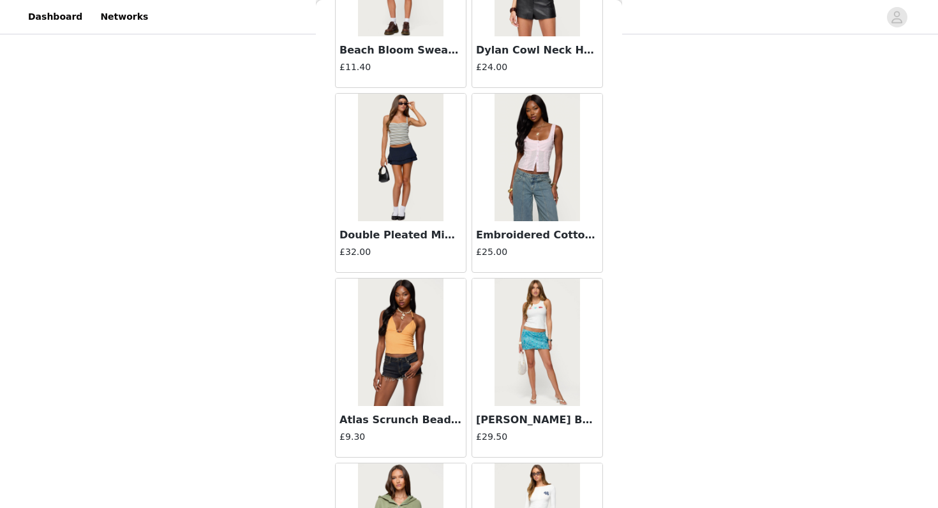
scroll to position [26606, 0]
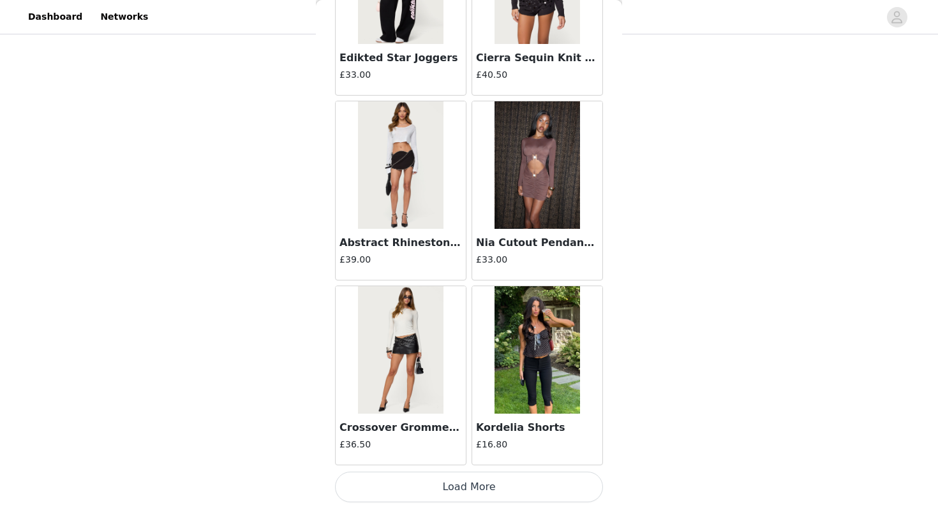
click at [448, 494] on button "Load More" at bounding box center [469, 487] width 268 height 31
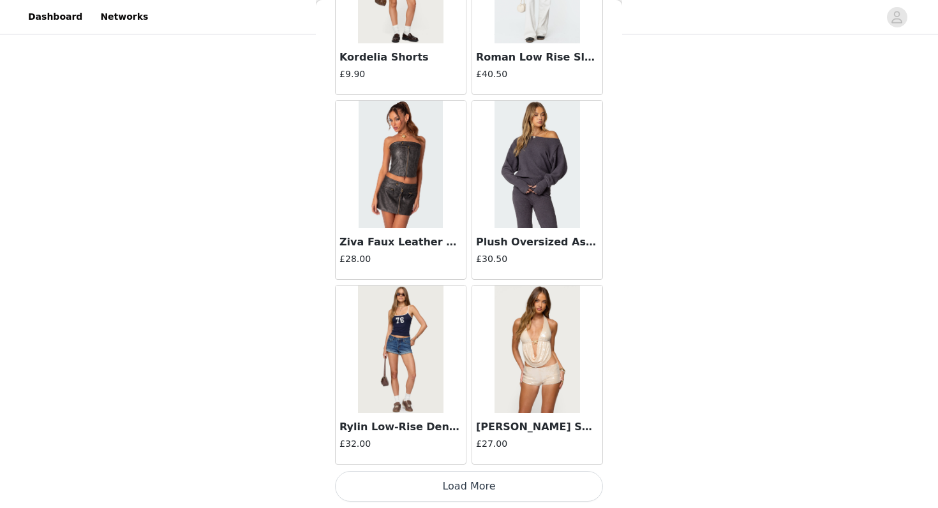
scroll to position [29185, 0]
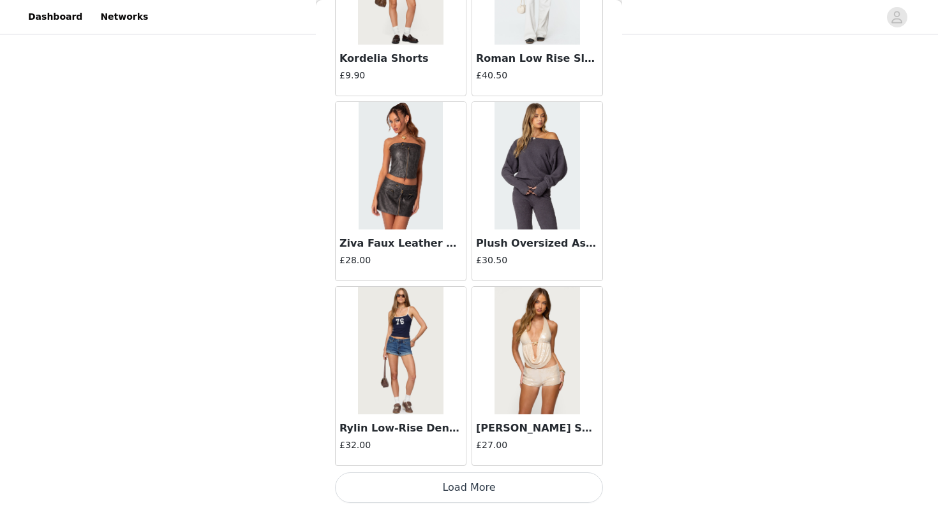
click at [446, 487] on button "Load More" at bounding box center [469, 488] width 268 height 31
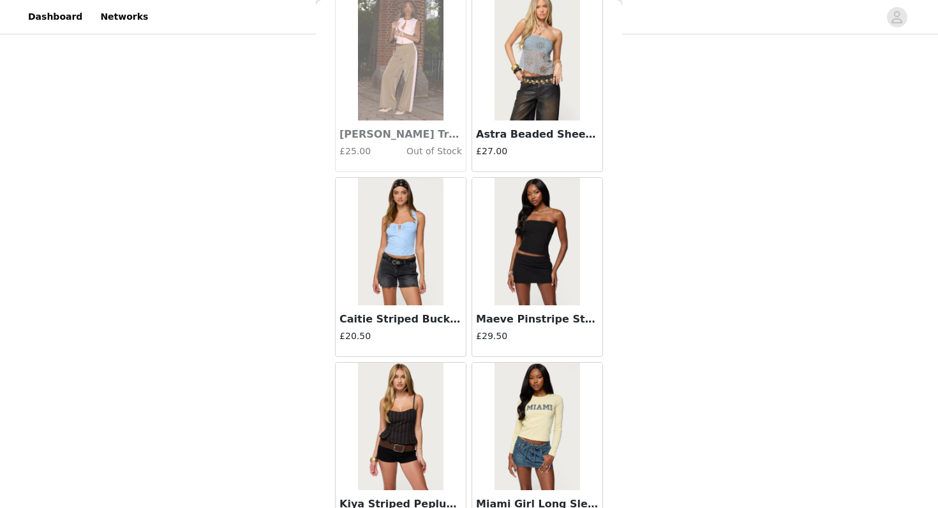
scroll to position [31035, 0]
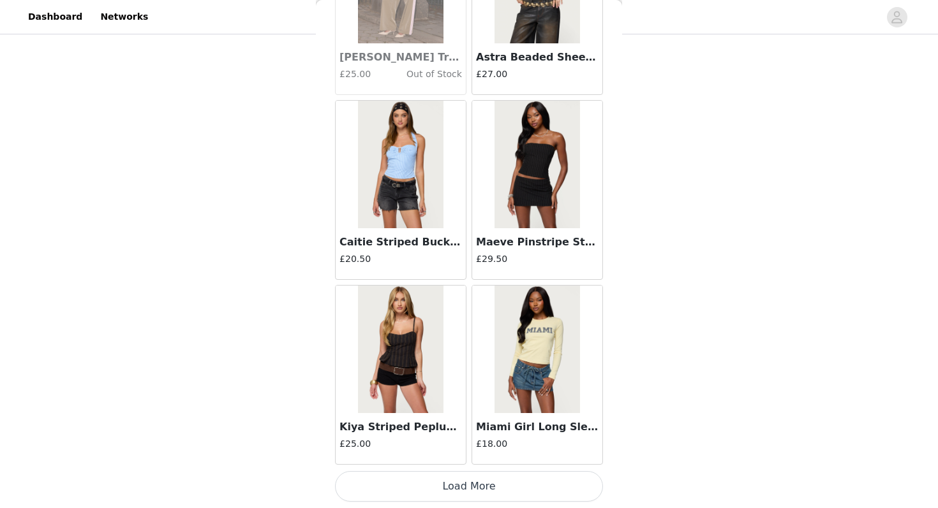
click at [418, 478] on button "Load More" at bounding box center [469, 486] width 268 height 31
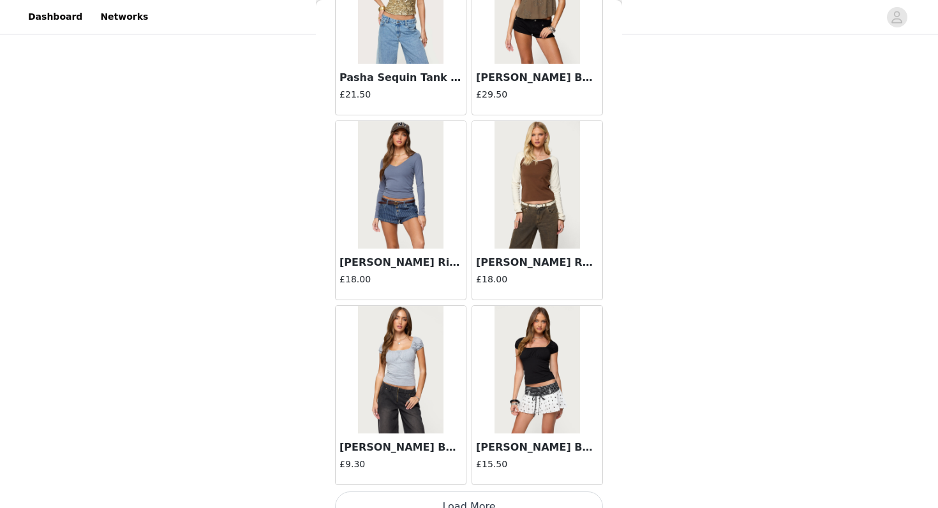
scroll to position [32885, 0]
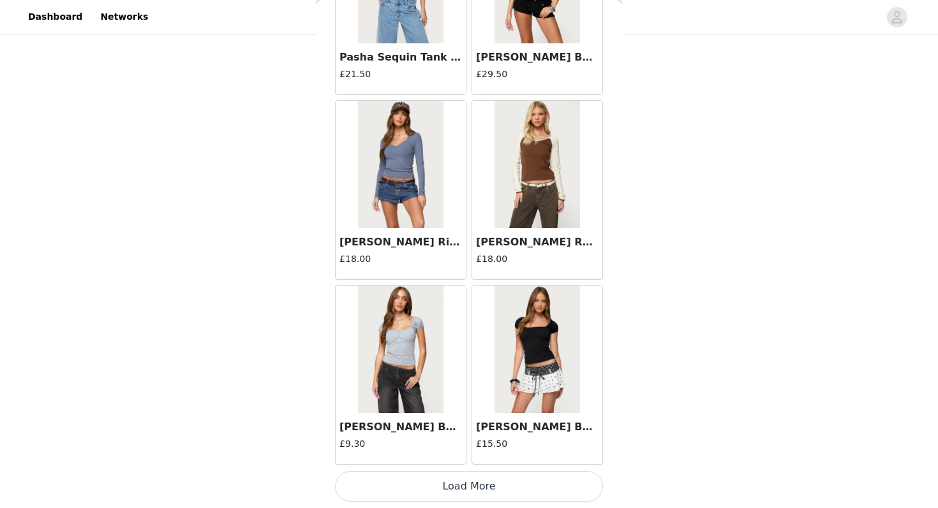
click at [508, 480] on button "Load More" at bounding box center [469, 486] width 268 height 31
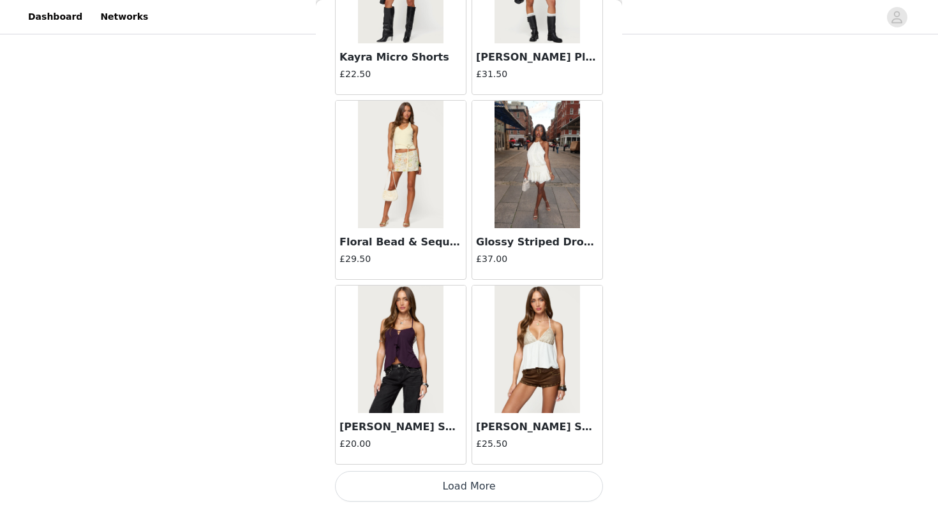
scroll to position [34734, 0]
click at [487, 494] on button "Load More" at bounding box center [469, 487] width 268 height 31
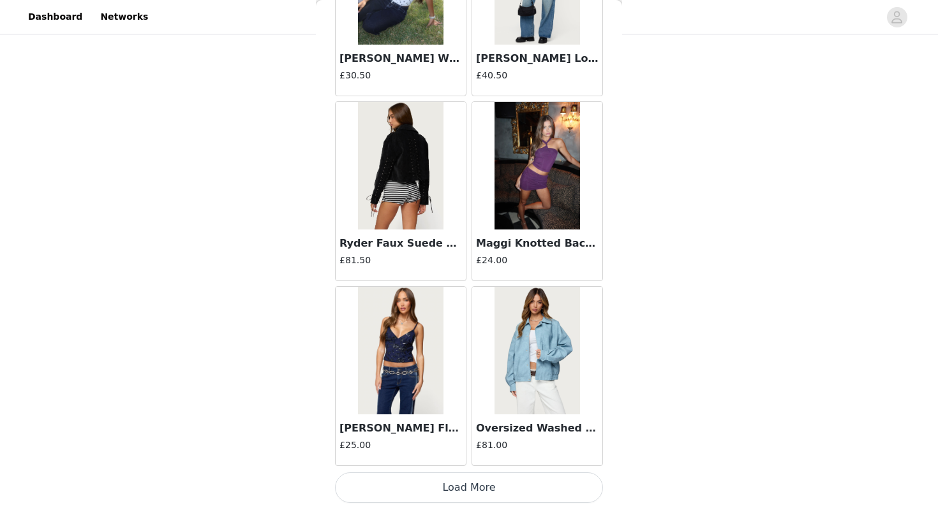
scroll to position [36584, 0]
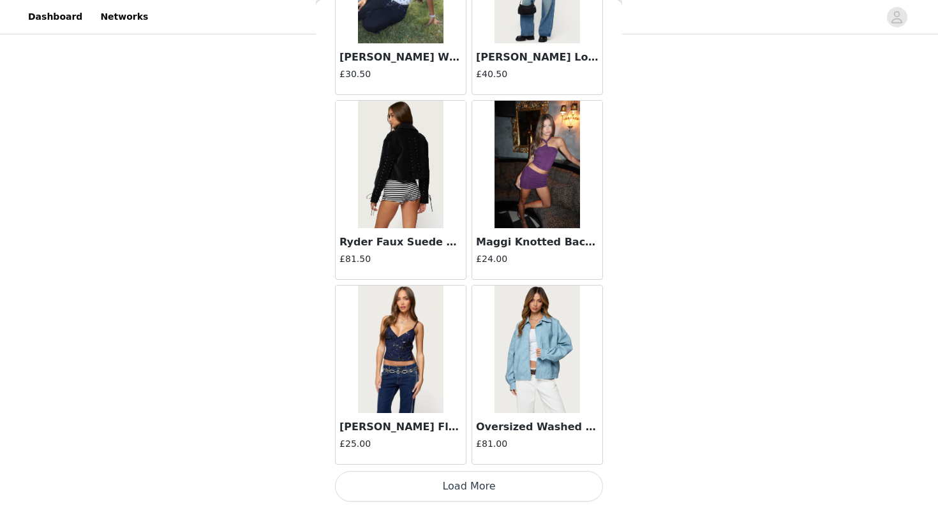
click at [474, 480] on button "Load More" at bounding box center [469, 486] width 268 height 31
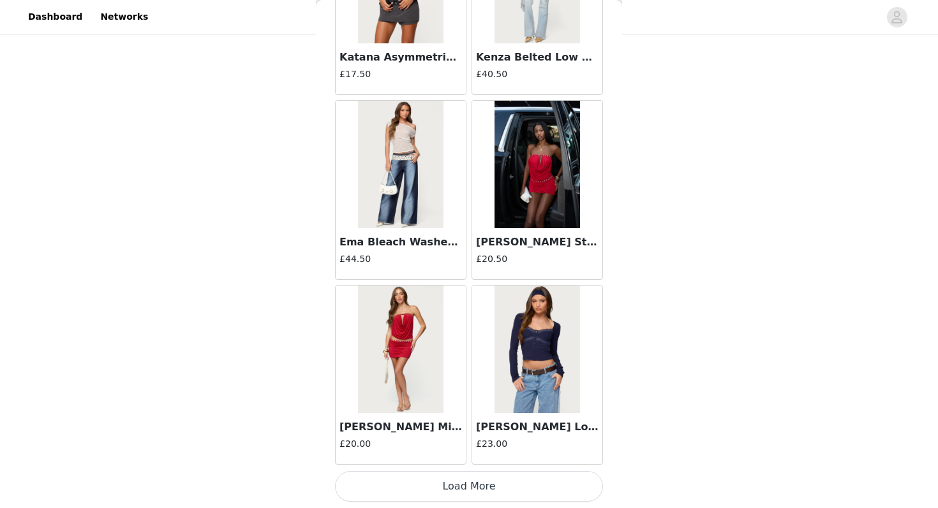
scroll to position [38433, 0]
click at [460, 490] on button "Load More" at bounding box center [469, 487] width 268 height 31
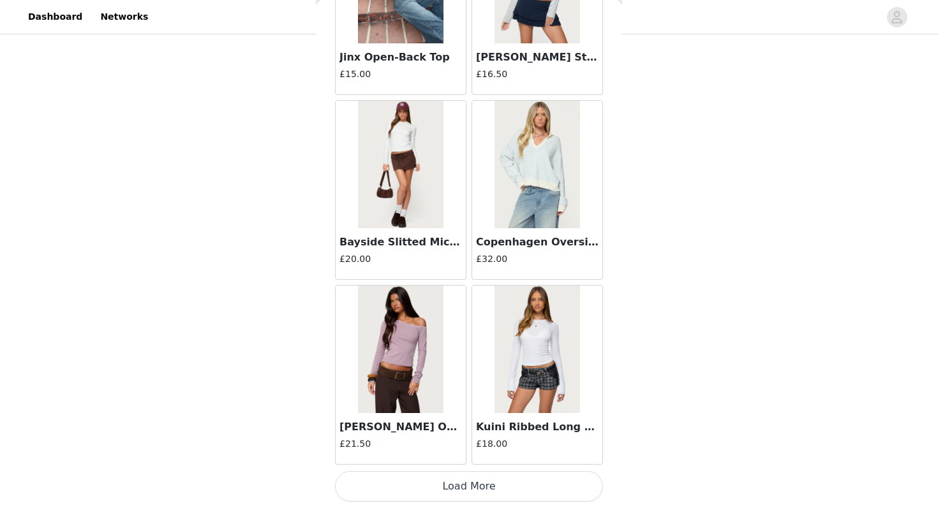
scroll to position [40282, 0]
click at [464, 482] on button "Load More" at bounding box center [469, 487] width 268 height 31
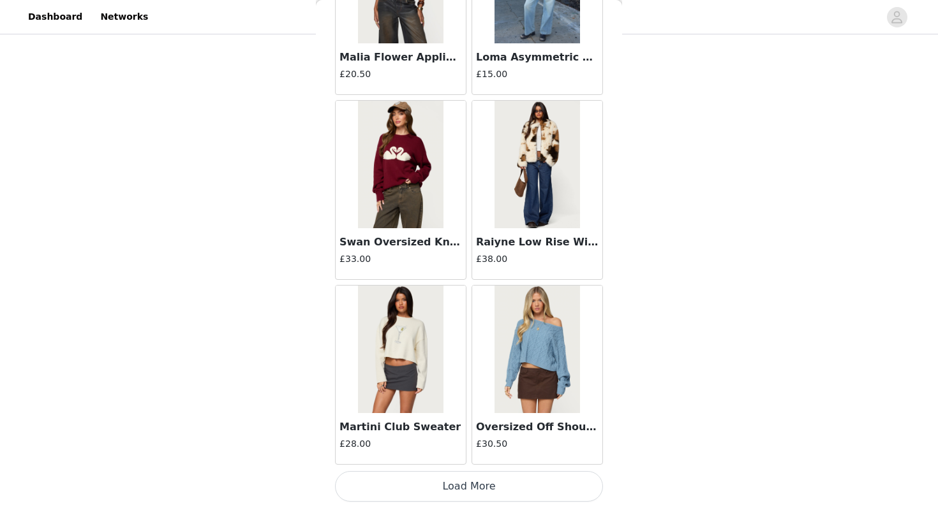
scroll to position [42132, 0]
click at [427, 481] on button "Load More" at bounding box center [469, 487] width 268 height 31
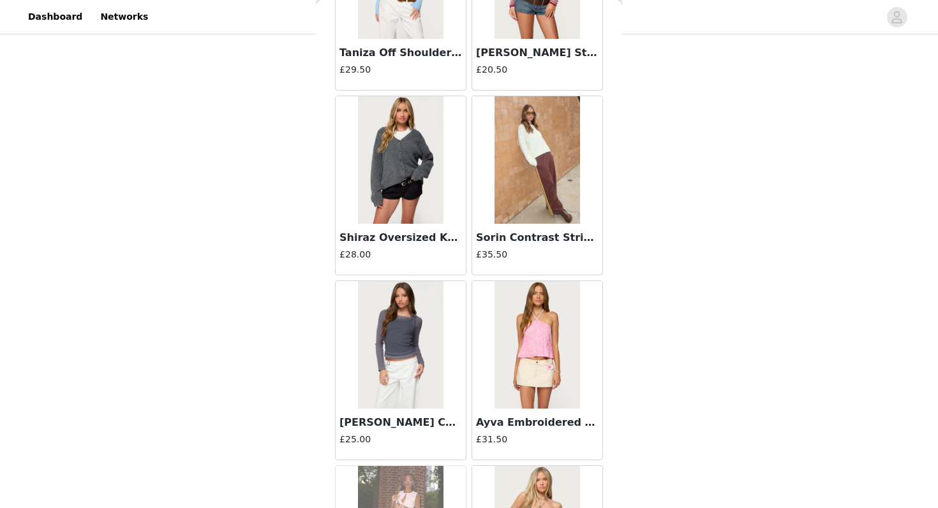
scroll to position [30470, 0]
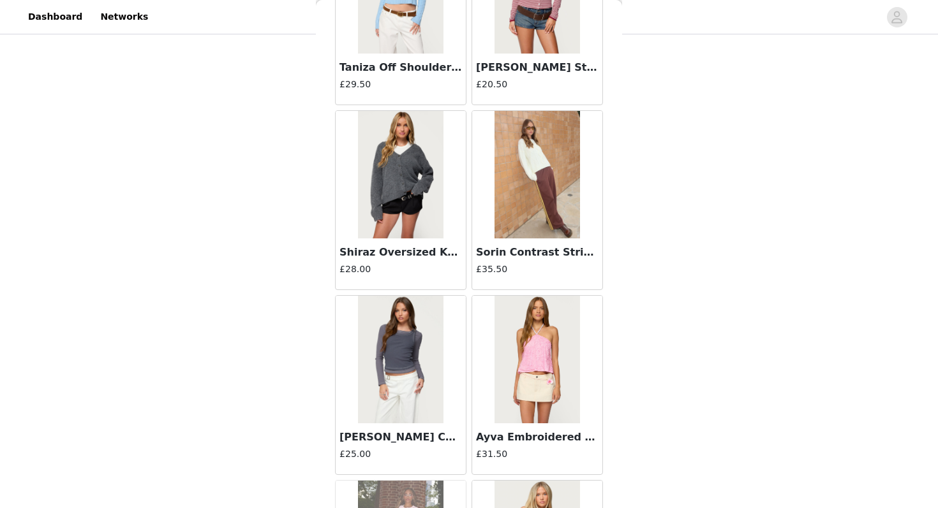
click at [504, 179] on img at bounding box center [536, 175] width 85 height 128
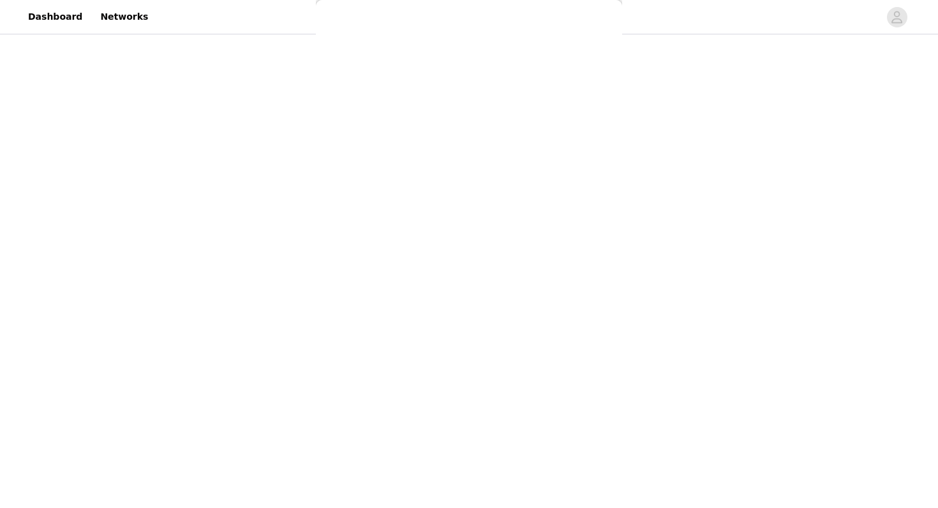
scroll to position [0, 0]
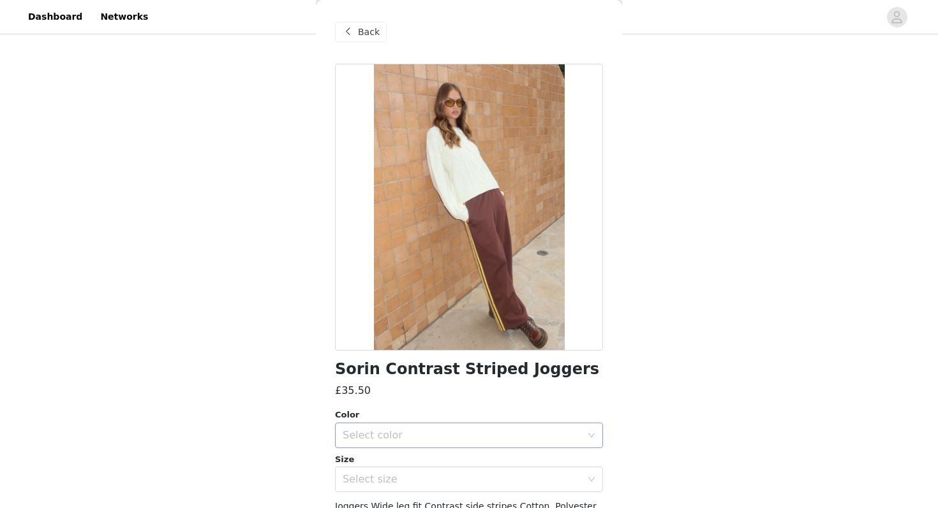
click at [402, 434] on div "Select color" at bounding box center [461, 435] width 239 height 13
click at [391, 460] on li "BROWN" at bounding box center [469, 463] width 268 height 20
click at [388, 481] on div "Select size" at bounding box center [461, 479] width 239 height 13
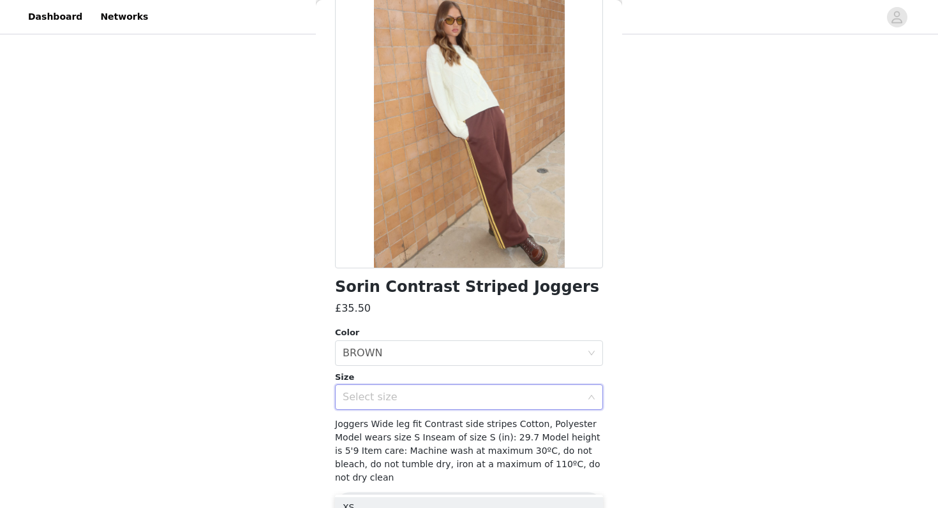
scroll to position [99, 0]
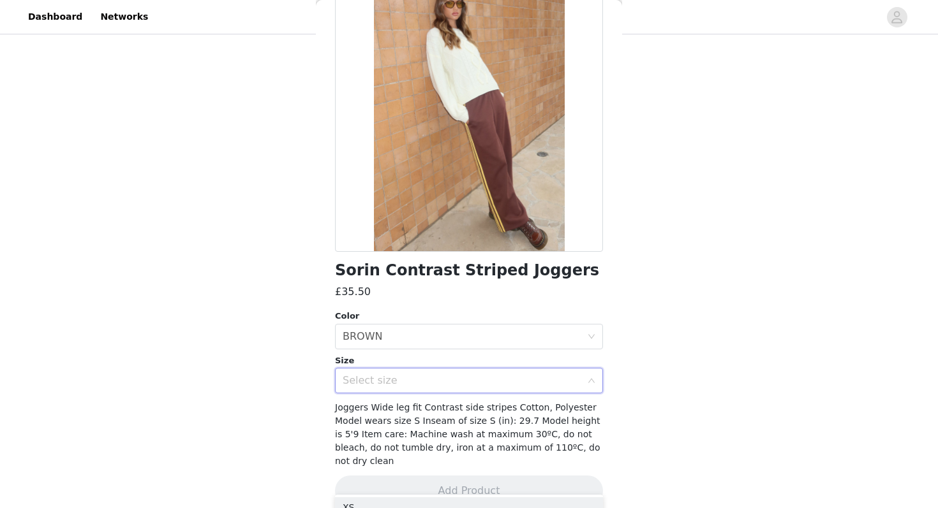
click at [508, 379] on div "Select size" at bounding box center [461, 380] width 239 height 13
click at [504, 385] on div "Select size" at bounding box center [461, 380] width 239 height 13
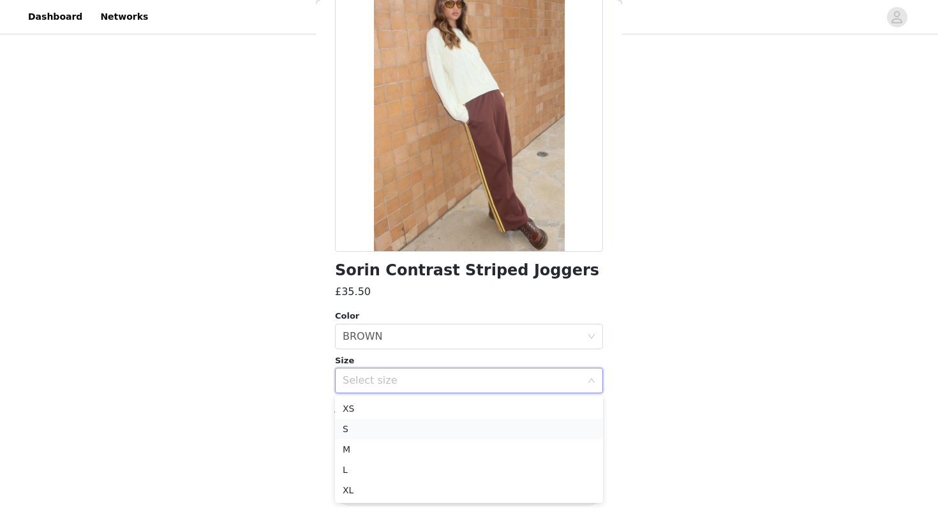
click at [454, 426] on li "S" at bounding box center [469, 429] width 268 height 20
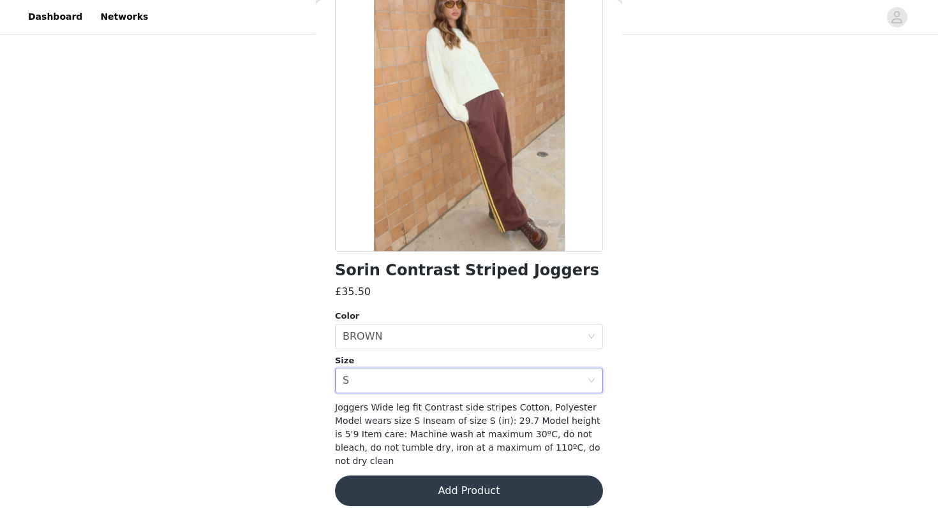
click at [487, 476] on button "Add Product" at bounding box center [469, 491] width 268 height 31
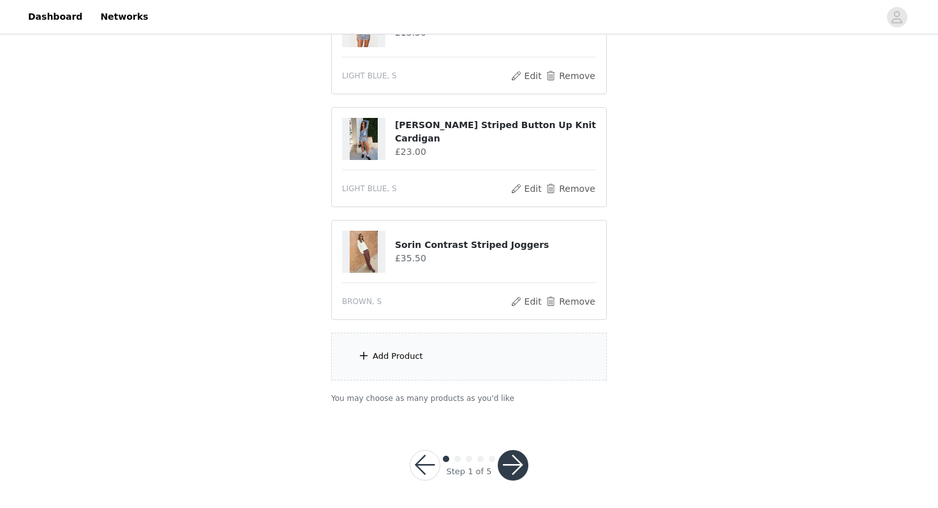
scroll to position [636, 0]
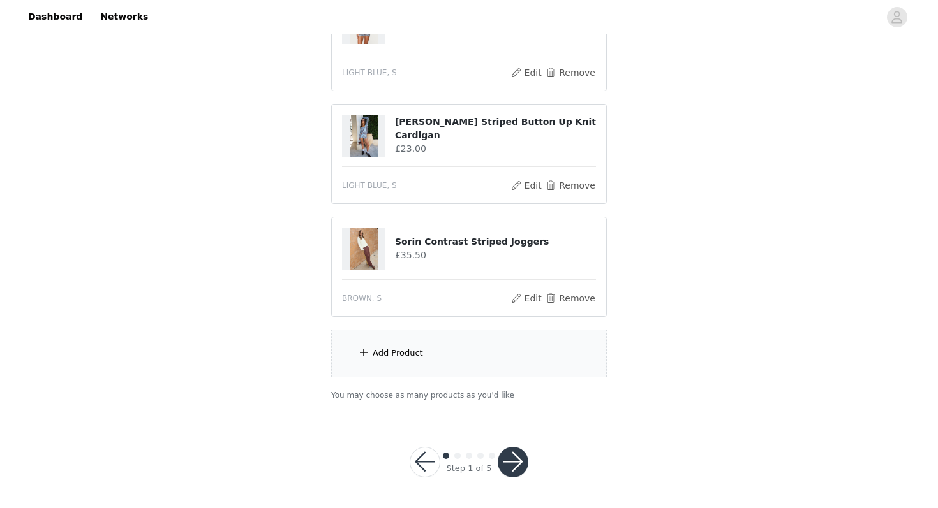
click at [408, 347] on div "Add Product" at bounding box center [397, 353] width 50 height 13
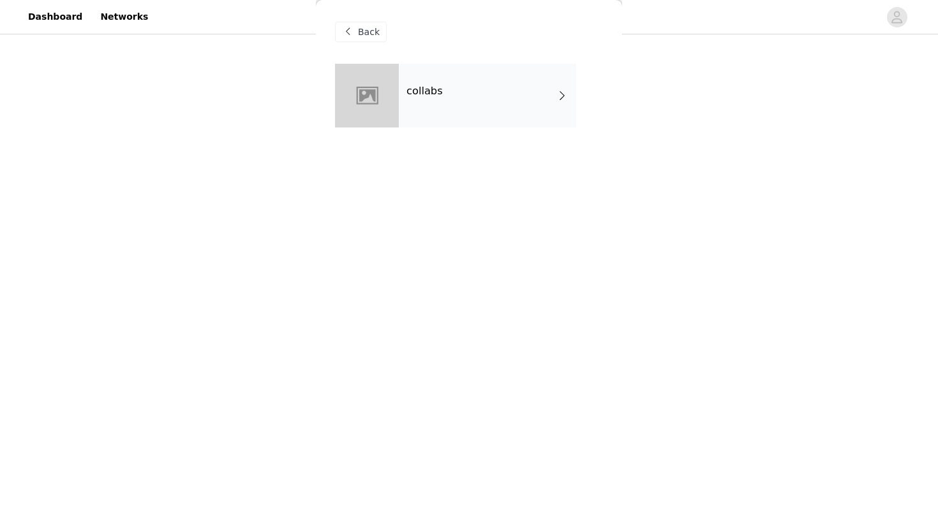
click at [454, 109] on div "collabs" at bounding box center [487, 96] width 177 height 64
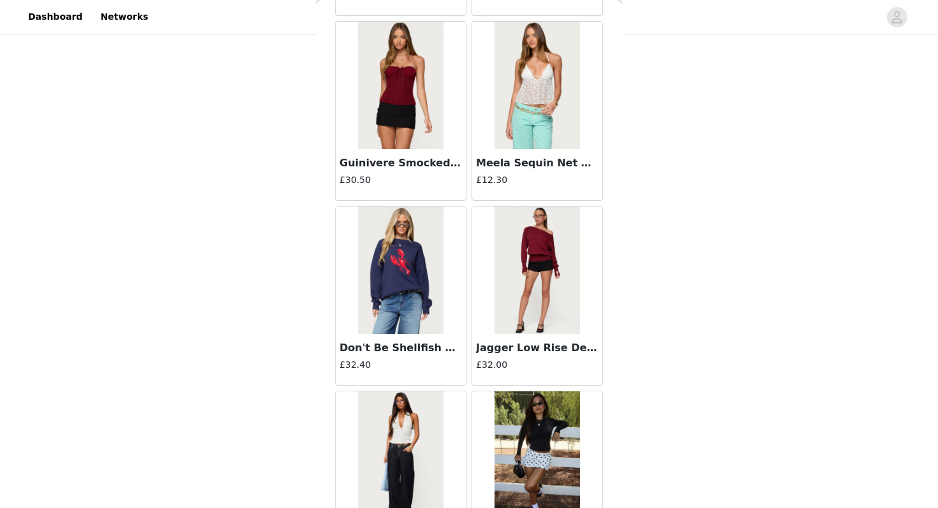
scroll to position [1443, 0]
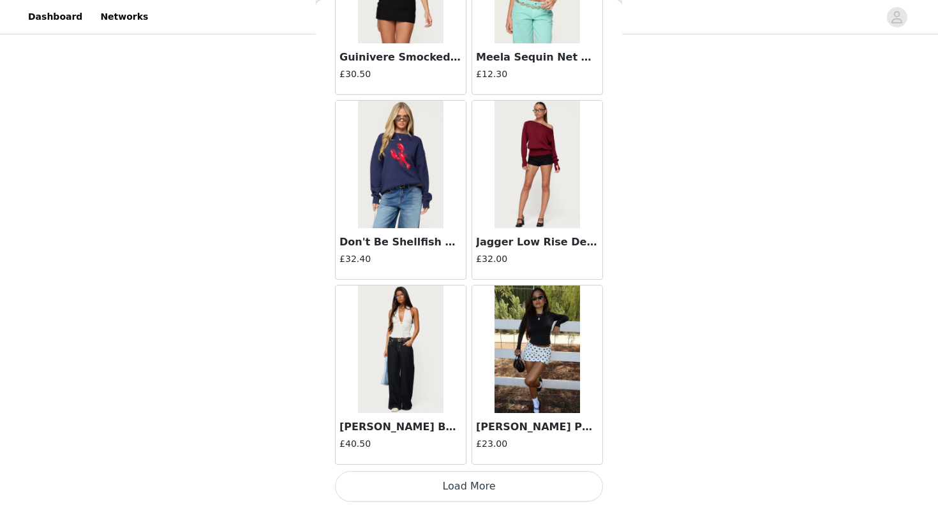
click at [441, 488] on button "Load More" at bounding box center [469, 486] width 268 height 31
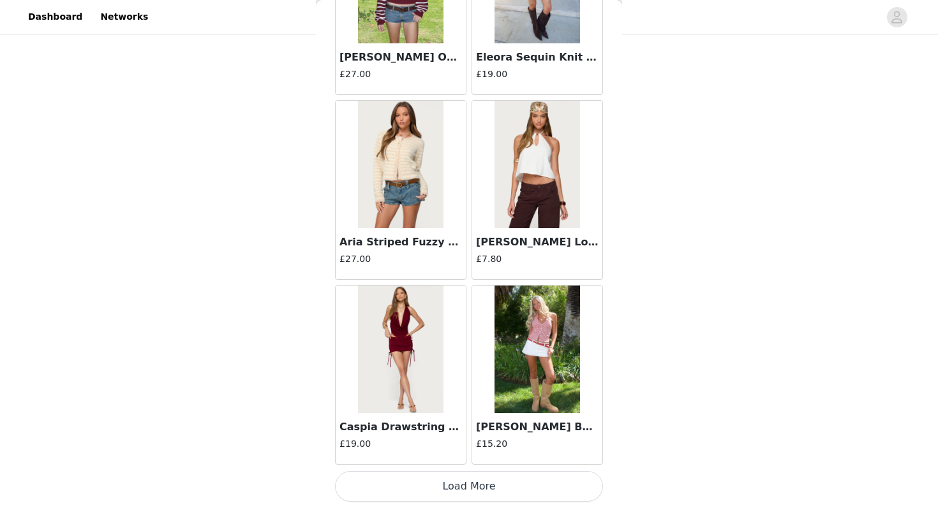
click at [449, 489] on button "Load More" at bounding box center [469, 486] width 268 height 31
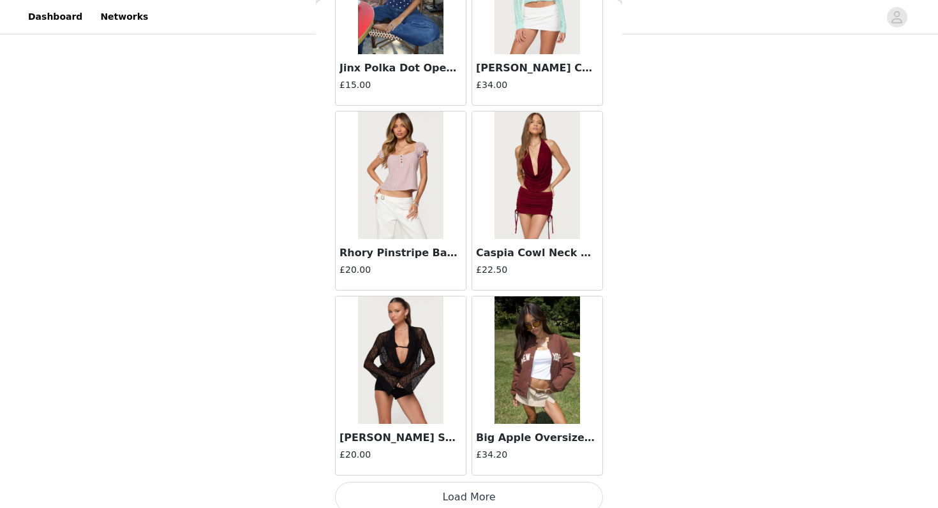
scroll to position [5142, 0]
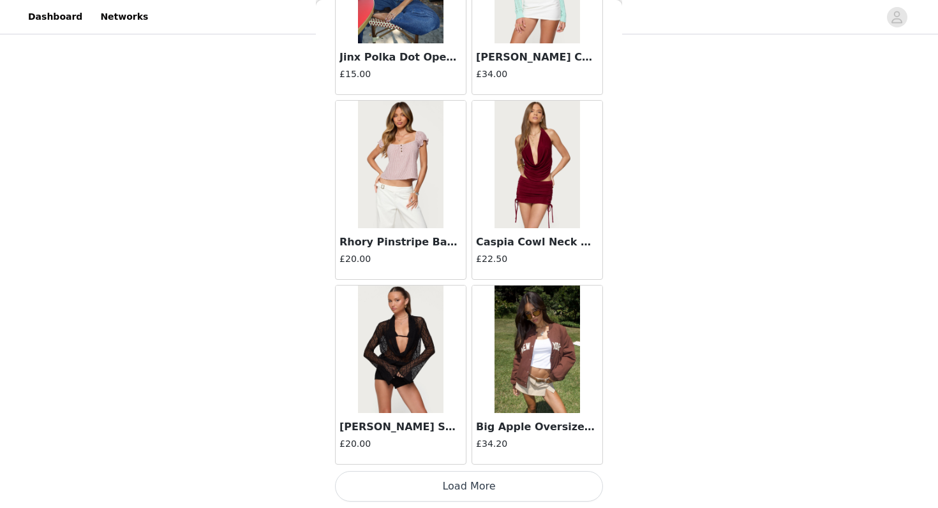
click at [451, 487] on button "Load More" at bounding box center [469, 486] width 268 height 31
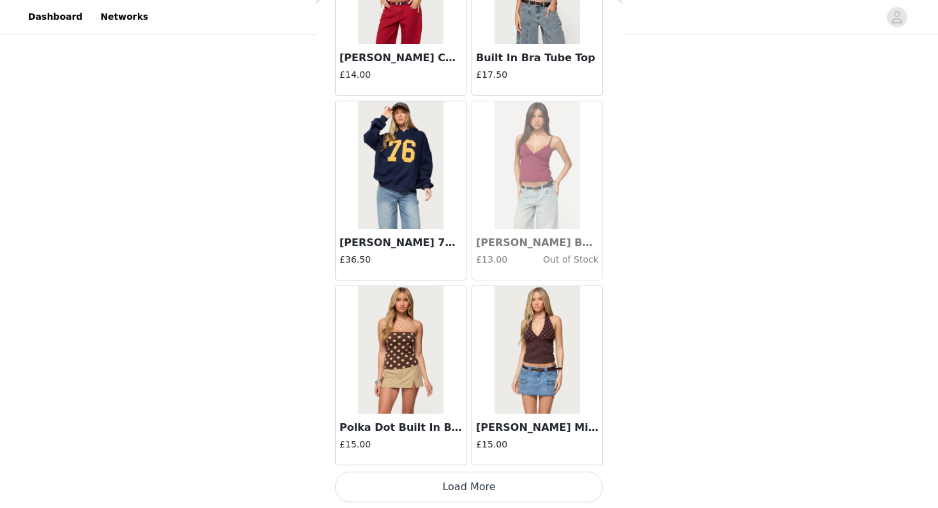
scroll to position [6992, 0]
click at [459, 483] on button "Load More" at bounding box center [469, 486] width 268 height 31
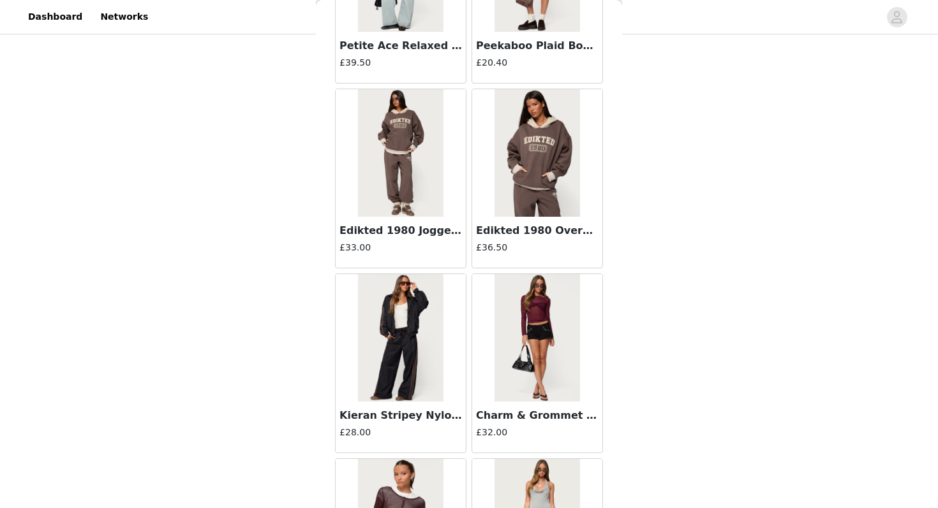
scroll to position [8841, 0]
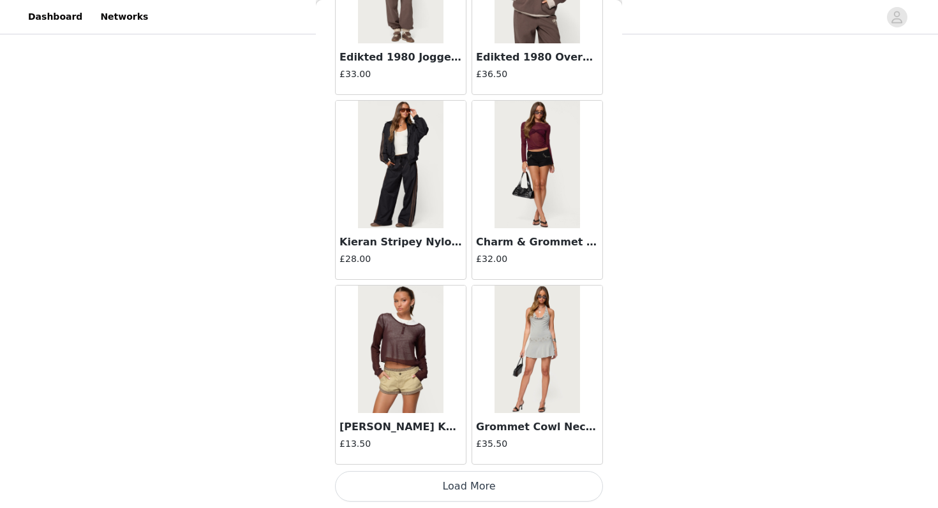
click at [457, 497] on button "Load More" at bounding box center [469, 486] width 268 height 31
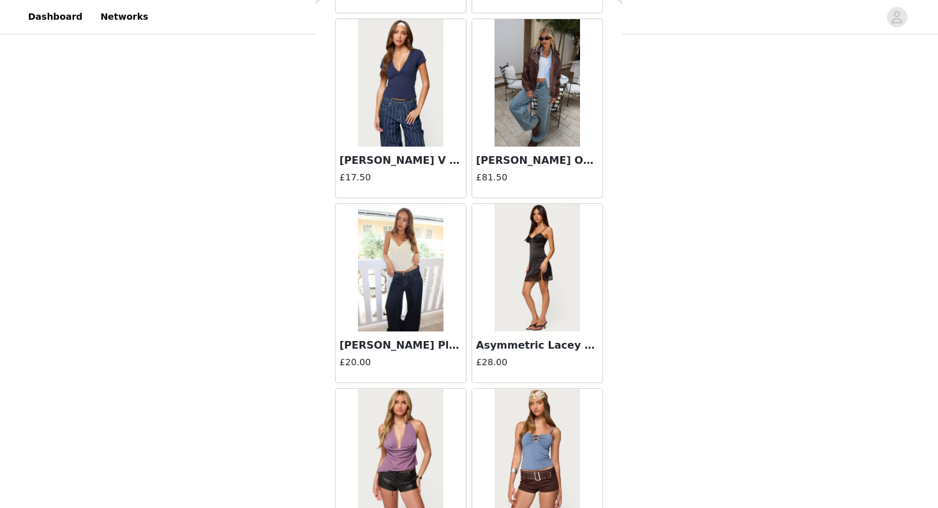
scroll to position [10691, 0]
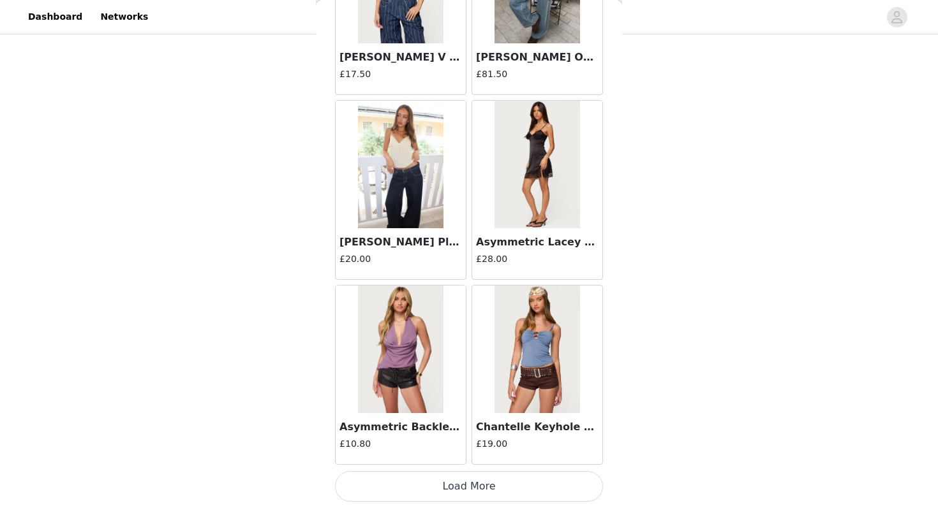
click at [455, 480] on button "Load More" at bounding box center [469, 486] width 268 height 31
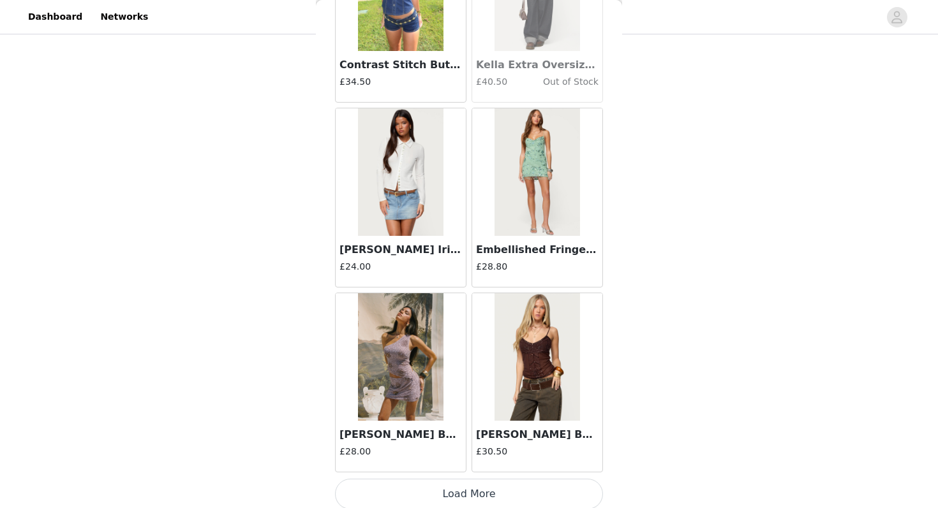
scroll to position [12540, 0]
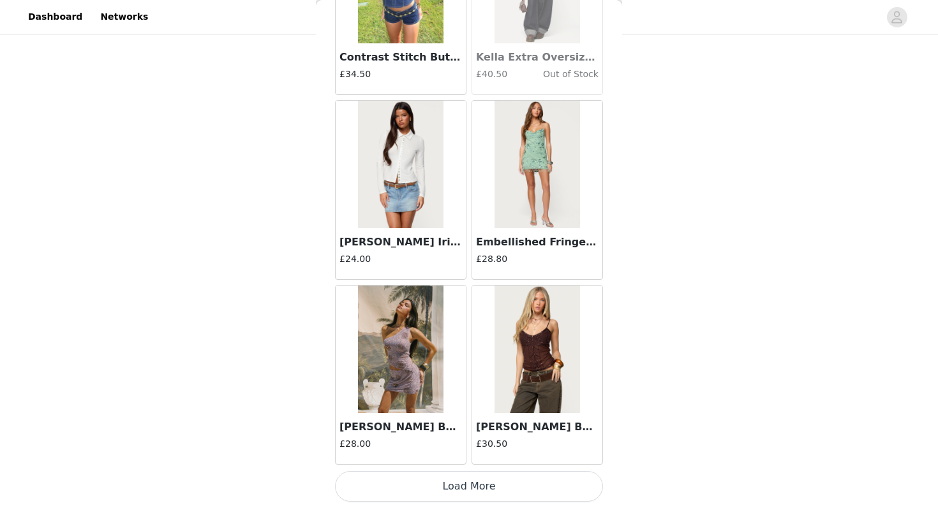
click at [478, 478] on button "Load More" at bounding box center [469, 486] width 268 height 31
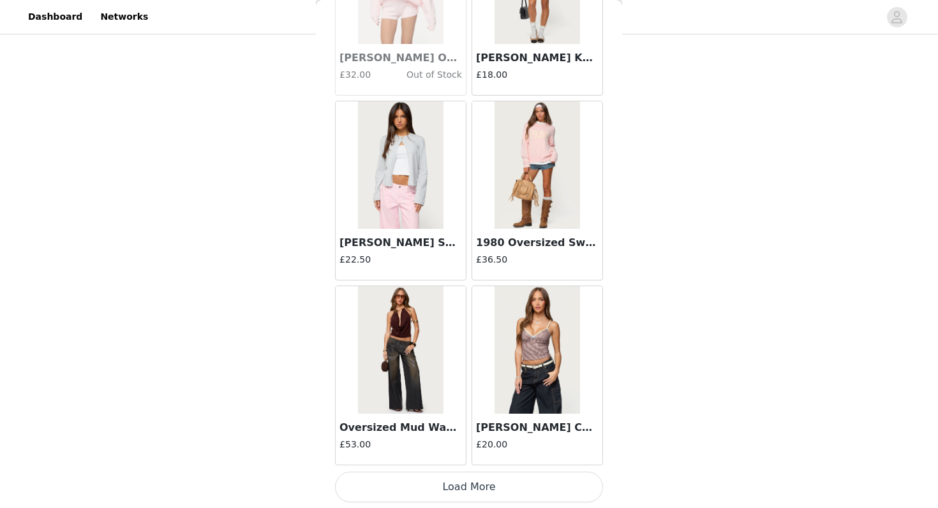
click at [478, 497] on button "Load More" at bounding box center [469, 487] width 268 height 31
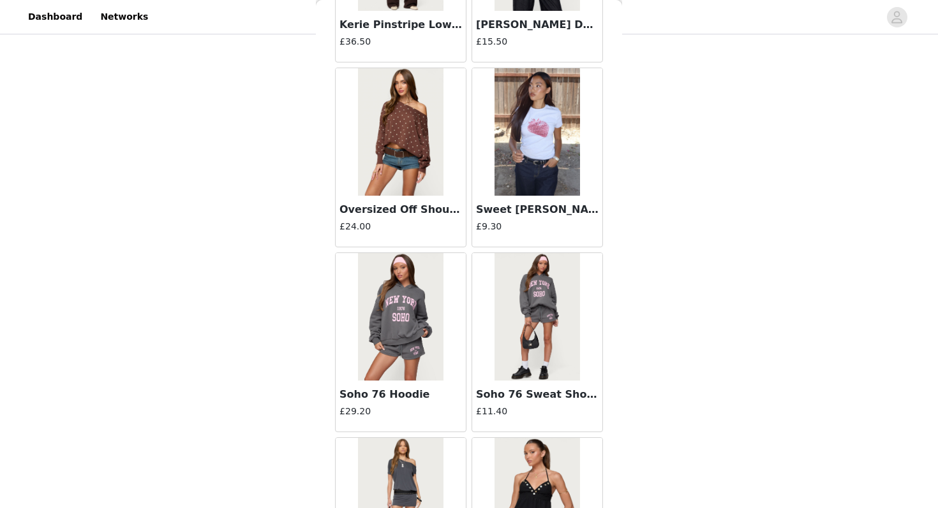
scroll to position [16239, 0]
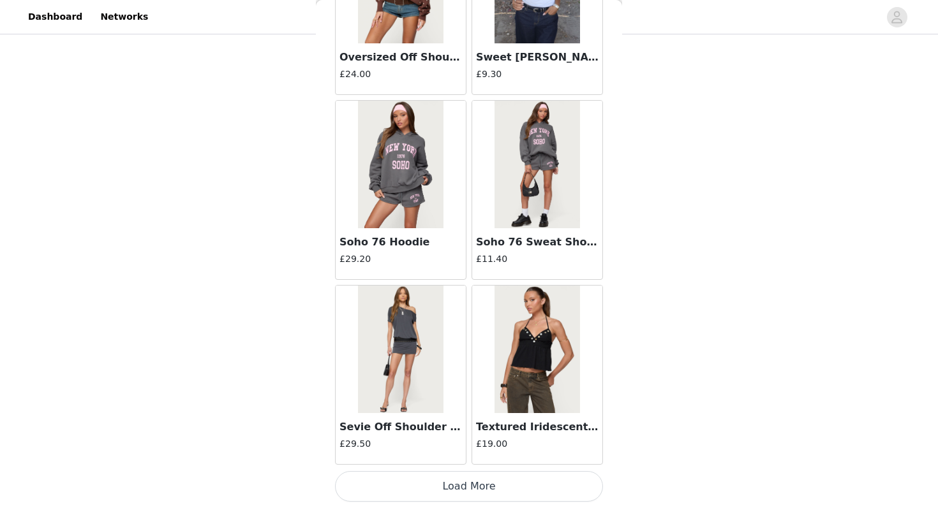
click at [467, 487] on button "Load More" at bounding box center [469, 486] width 268 height 31
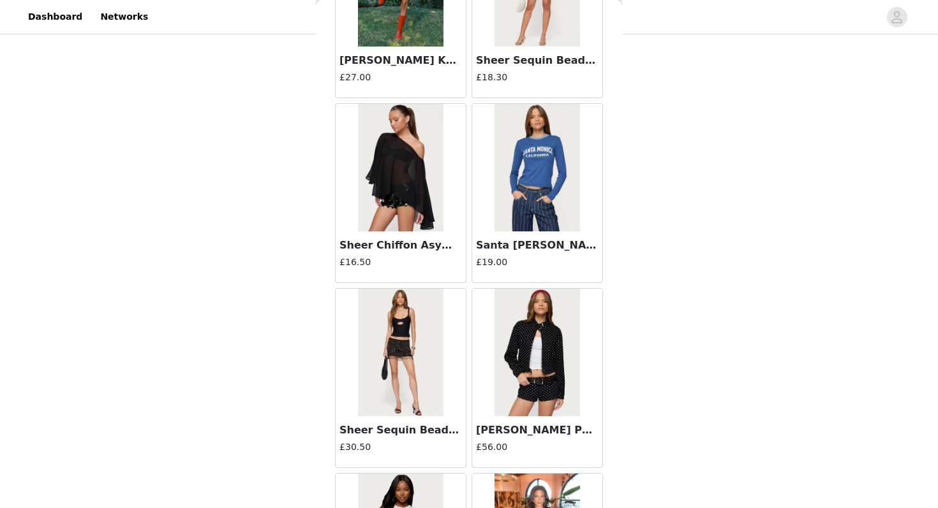
scroll to position [18089, 0]
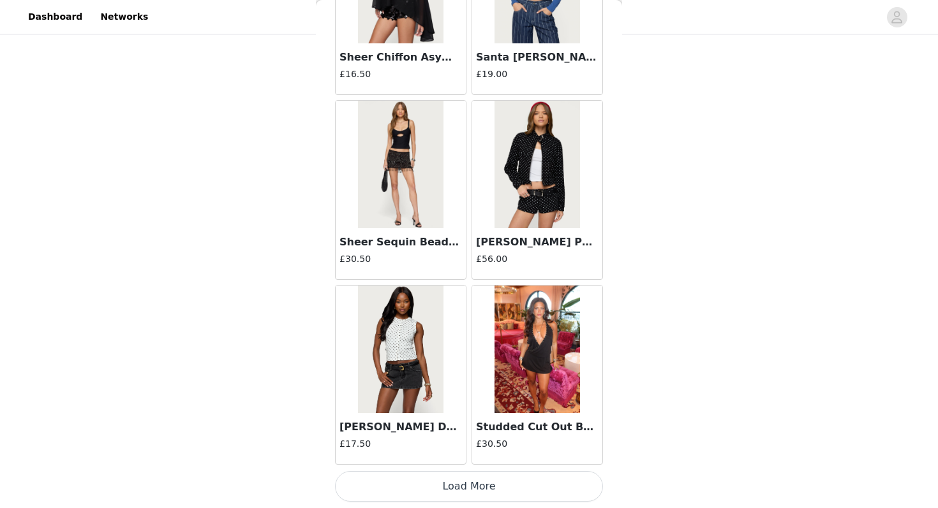
click at [454, 488] on button "Load More" at bounding box center [469, 486] width 268 height 31
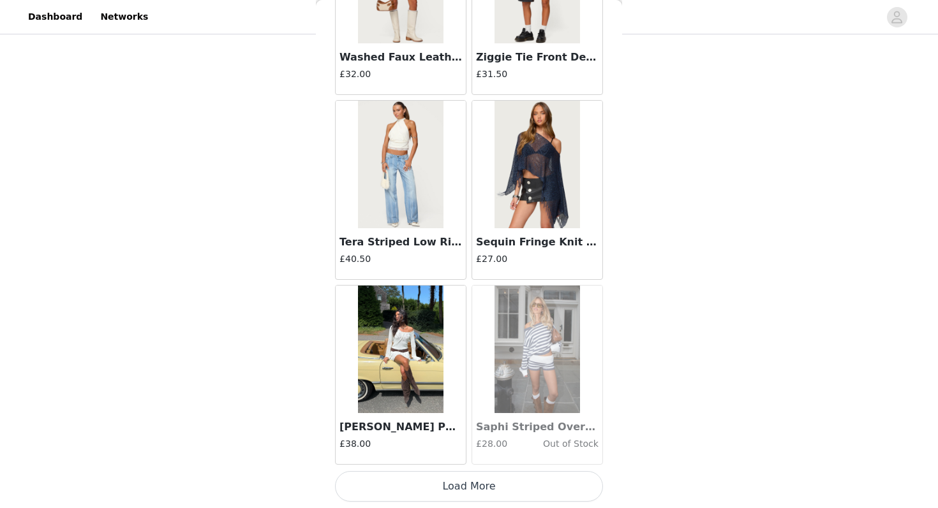
scroll to position [19937, 0]
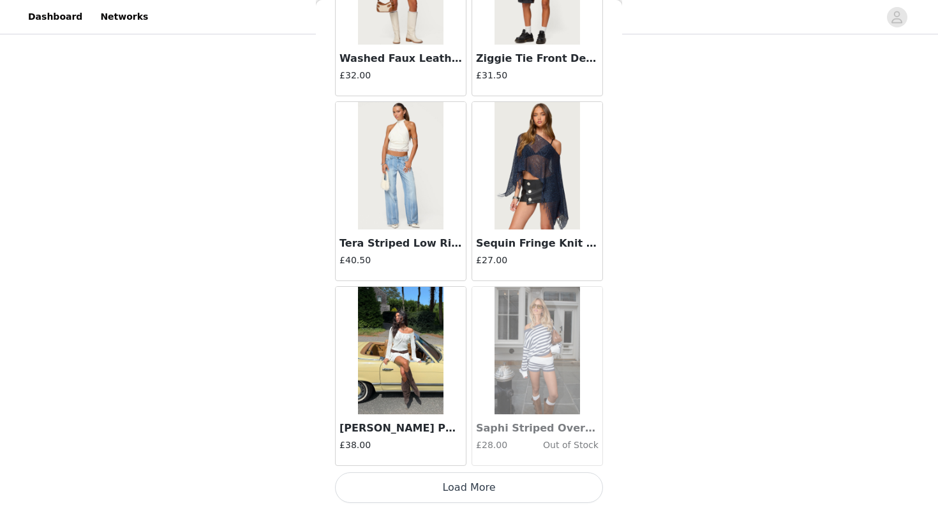
click at [457, 483] on button "Load More" at bounding box center [469, 488] width 268 height 31
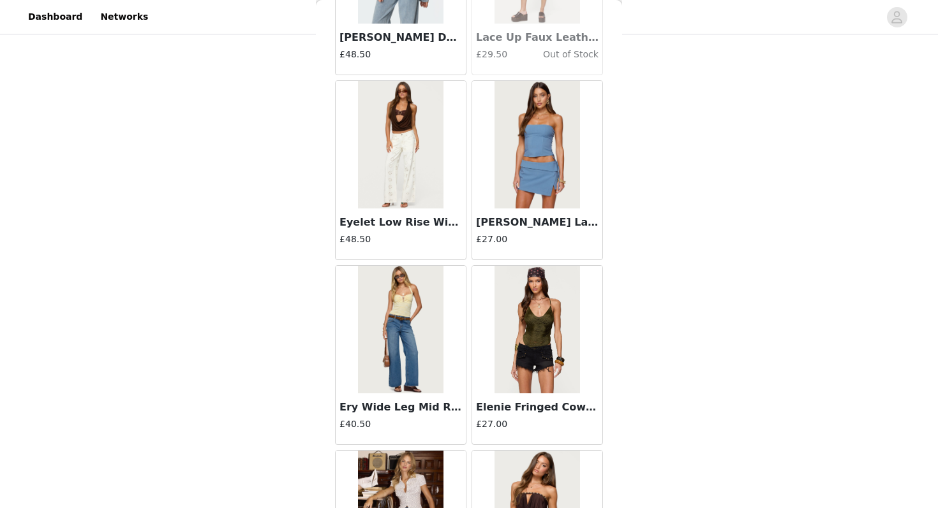
scroll to position [20706, 0]
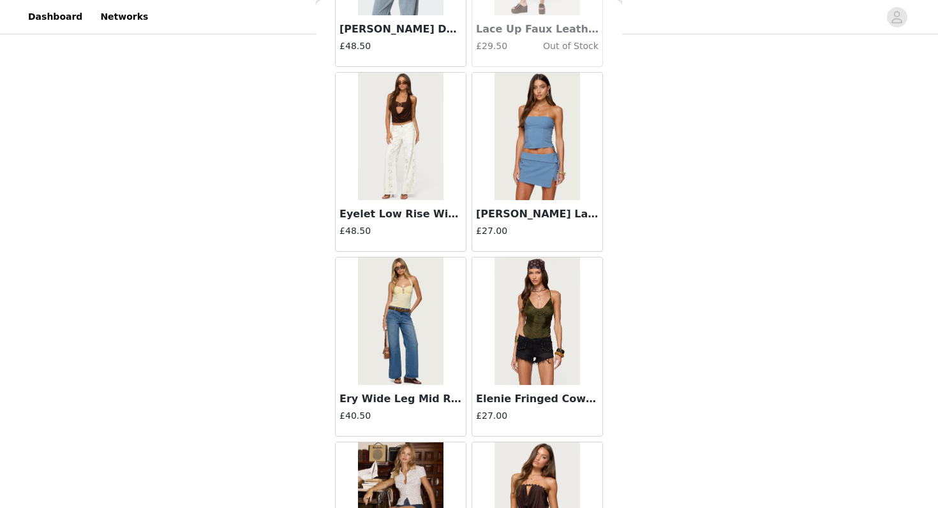
click at [418, 149] on img at bounding box center [400, 137] width 85 height 128
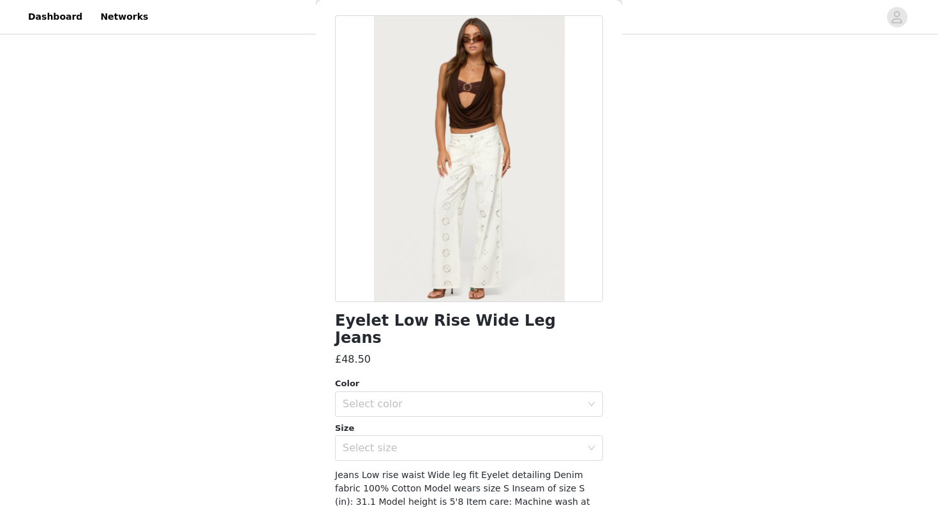
scroll to position [50, 0]
click at [384, 397] on div "Select color" at bounding box center [461, 403] width 239 height 13
click at [378, 410] on li "WHITE" at bounding box center [469, 414] width 268 height 20
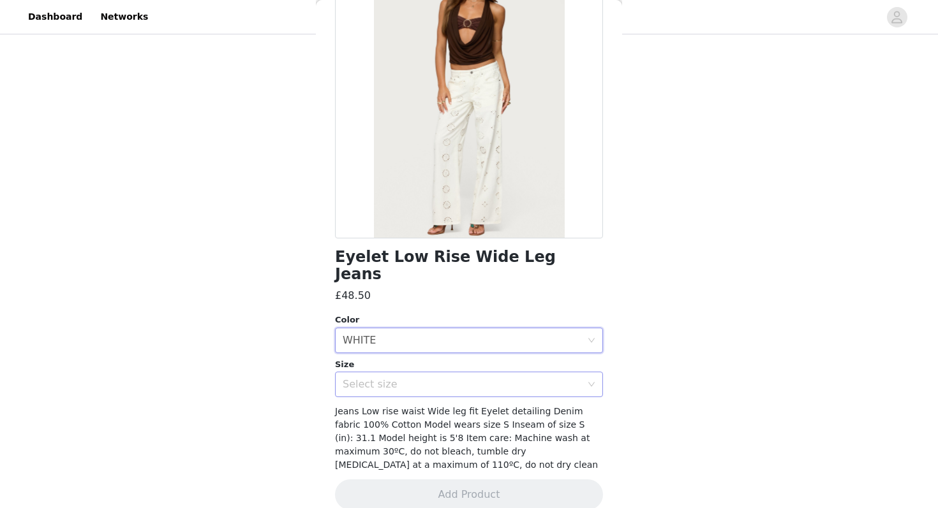
click at [519, 378] on div "Select size" at bounding box center [461, 384] width 239 height 13
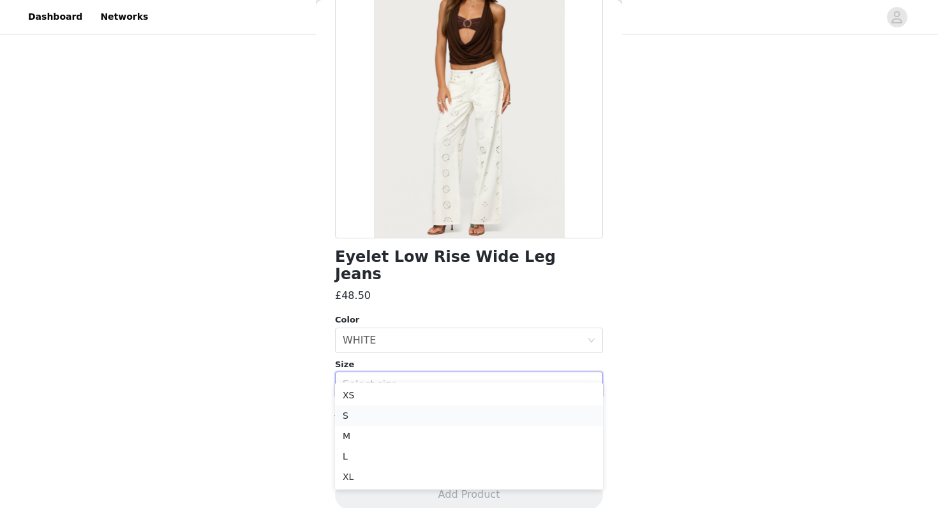
click at [474, 411] on li "S" at bounding box center [469, 416] width 268 height 20
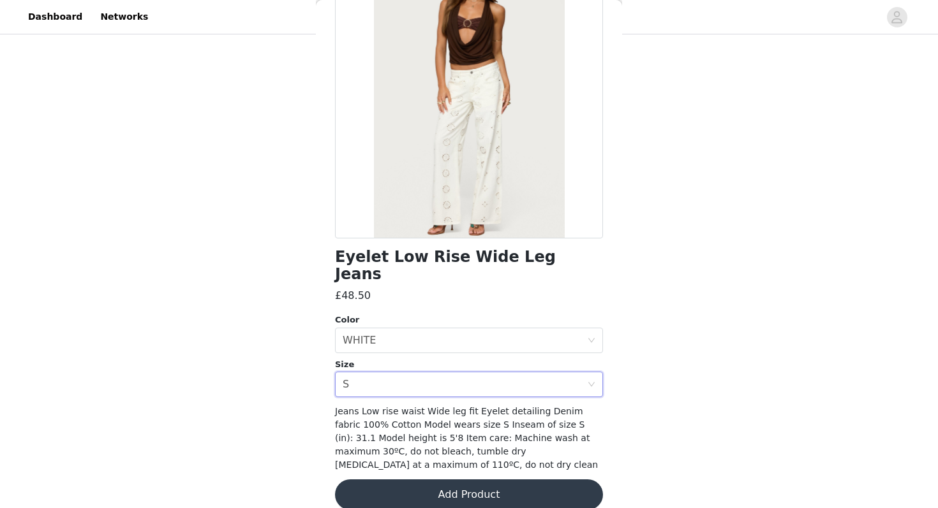
click at [492, 480] on button "Add Product" at bounding box center [469, 495] width 268 height 31
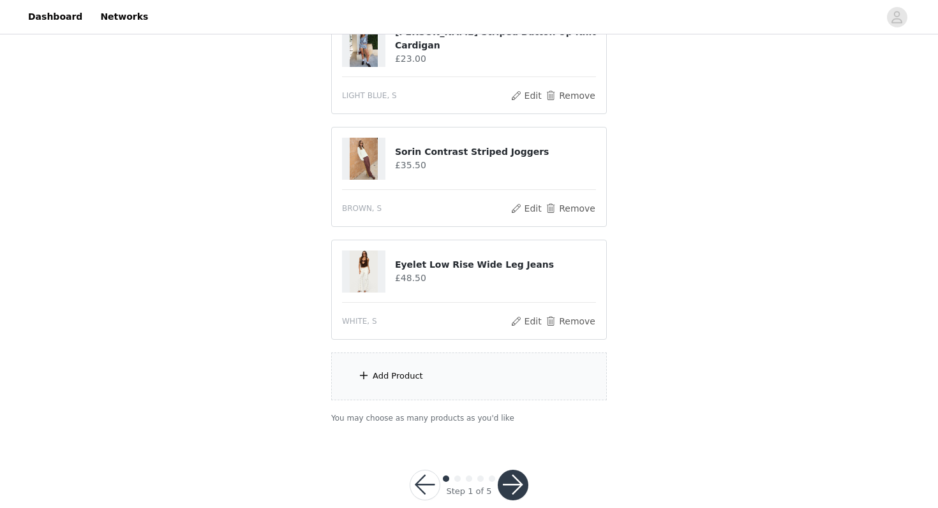
scroll to position [749, 0]
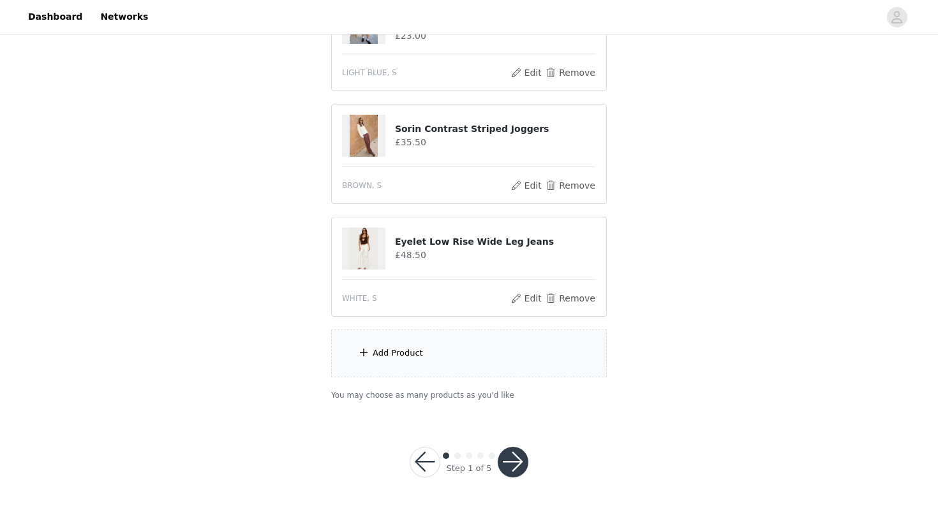
click at [511, 464] on button "button" at bounding box center [512, 462] width 31 height 31
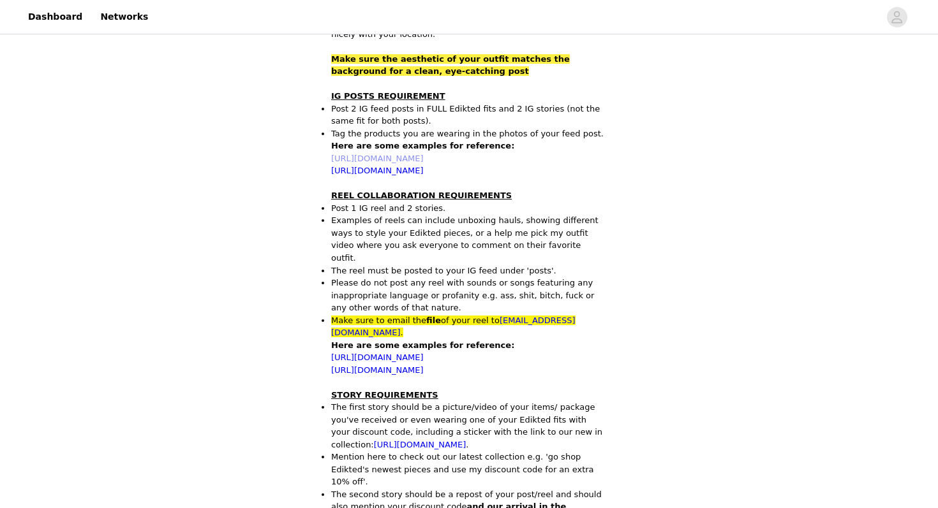
scroll to position [368, 0]
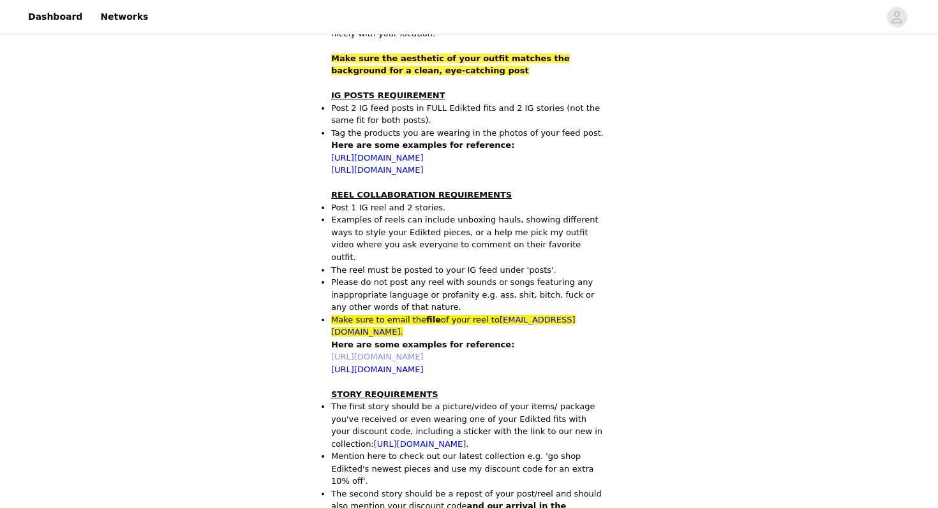
click at [423, 352] on link "https://www.instagram.com/reel/DJ7f9bLTo-c/" at bounding box center [377, 357] width 92 height 10
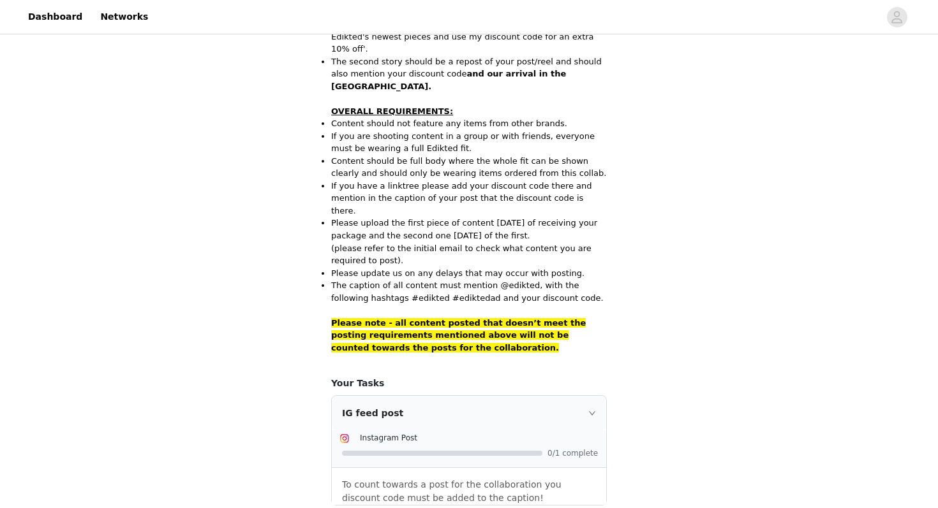
scroll to position [819, 0]
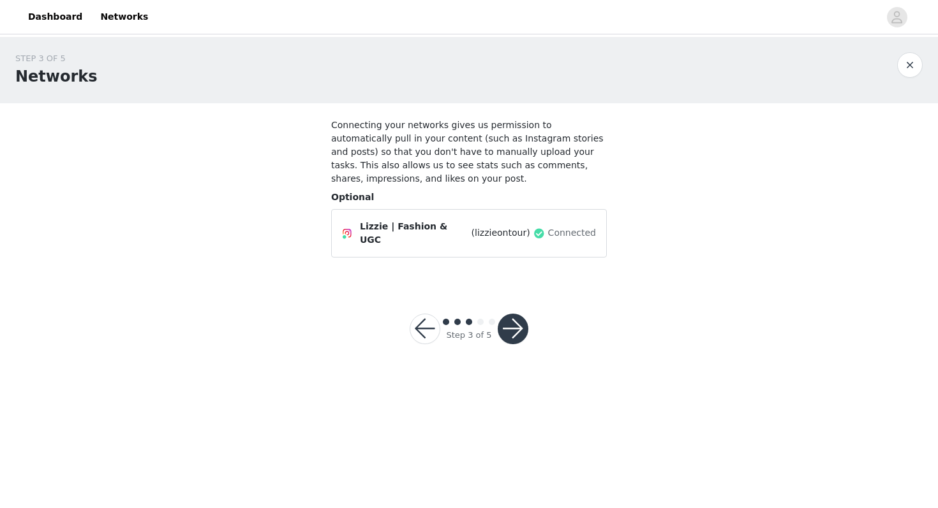
click at [510, 327] on button "button" at bounding box center [512, 329] width 31 height 31
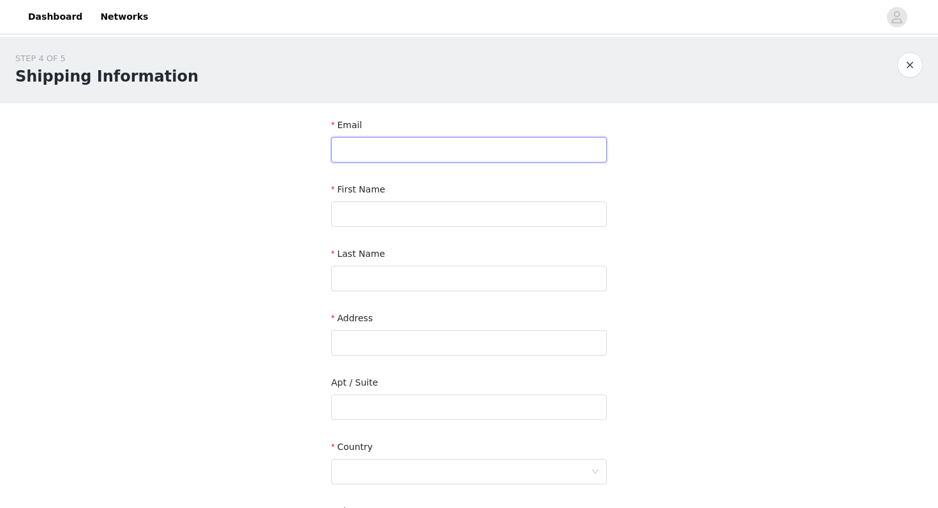
click at [471, 159] on input "text" at bounding box center [469, 150] width 276 height 26
type input "lizzieontour@gmail.com"
type input "Lizzie"
type input "Stone"
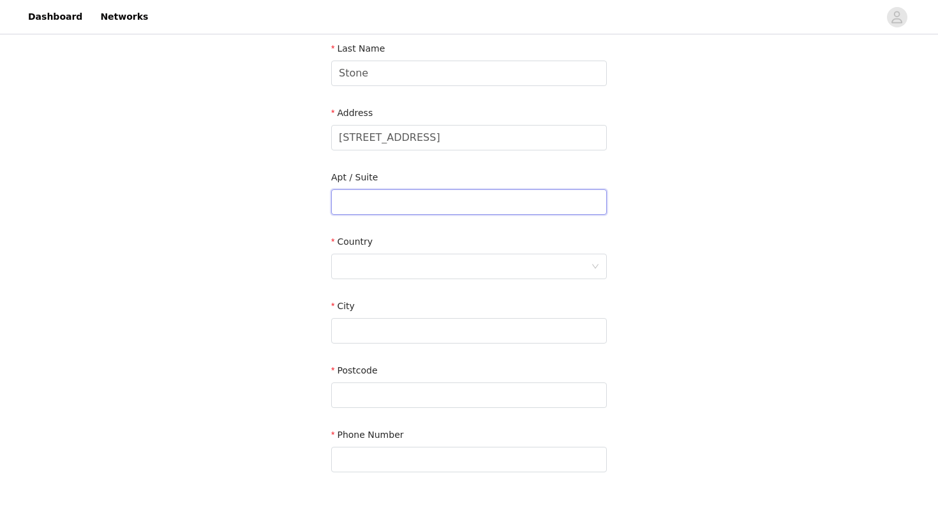
scroll to position [204, 0]
click at [485, 142] on input "4 Cooks Farm, Village Road" at bounding box center [469, 139] width 276 height 26
type input "4 Cooks Farm, Village Road, Woodbury Salterton"
click at [423, 267] on div at bounding box center [465, 268] width 252 height 24
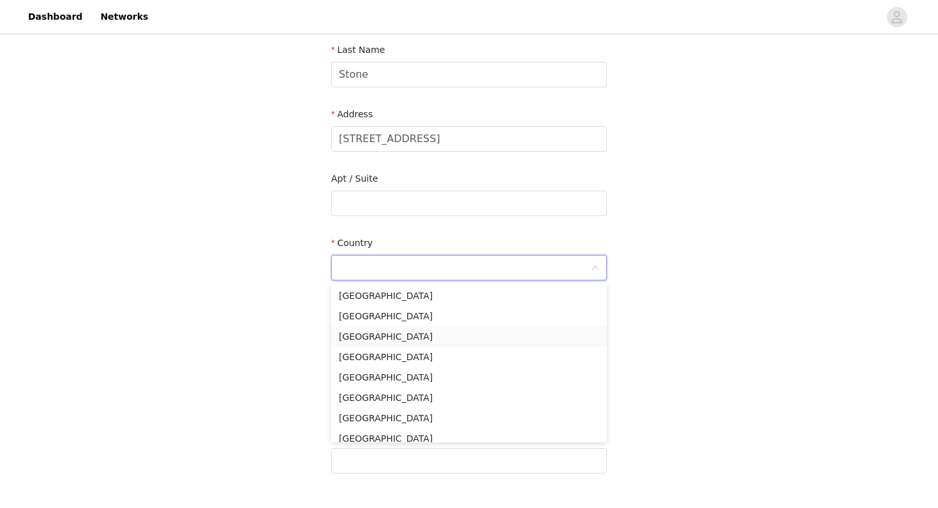
click at [391, 341] on li "United Kingdom" at bounding box center [469, 337] width 276 height 20
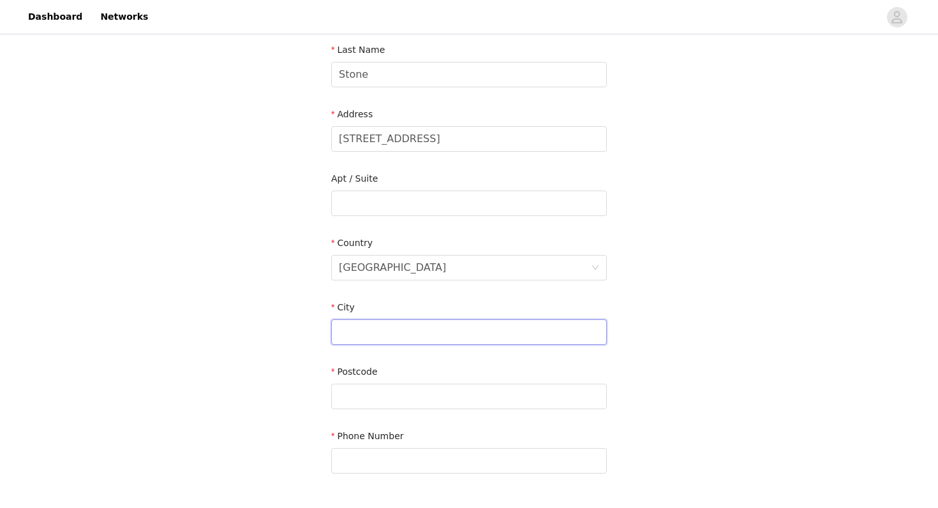
click at [376, 330] on input "text" at bounding box center [469, 333] width 276 height 26
type input "Exeter"
type input "EX5 1PR"
click at [378, 464] on input "text" at bounding box center [469, 461] width 276 height 26
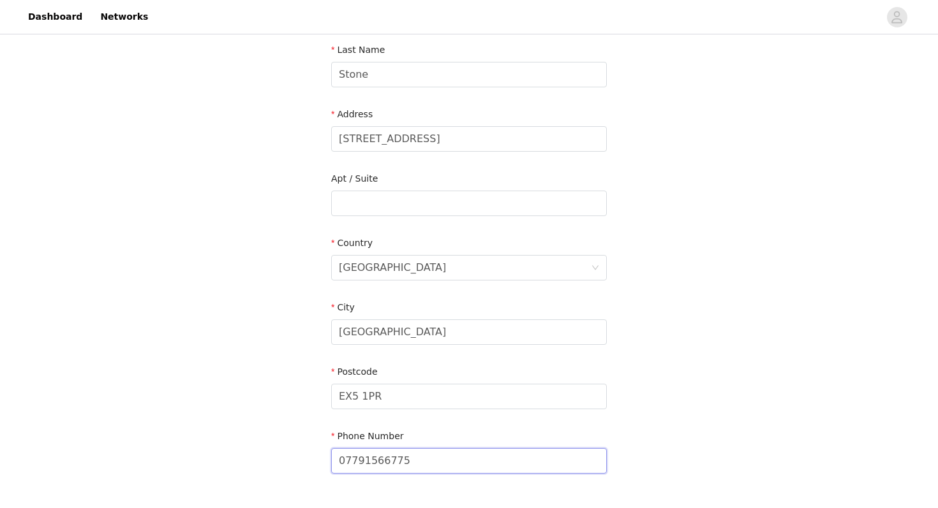
type input "07791566775"
click at [691, 350] on div "STEP 4 OF 5 Shipping Information Email lizzieontour@gmail.com First Name Lizzie…" at bounding box center [469, 171] width 938 height 677
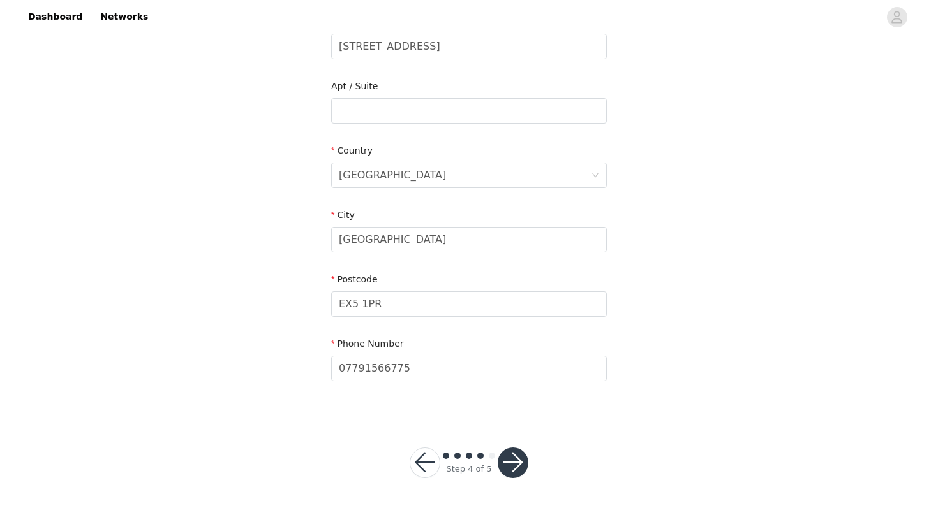
click at [515, 460] on button "button" at bounding box center [512, 463] width 31 height 31
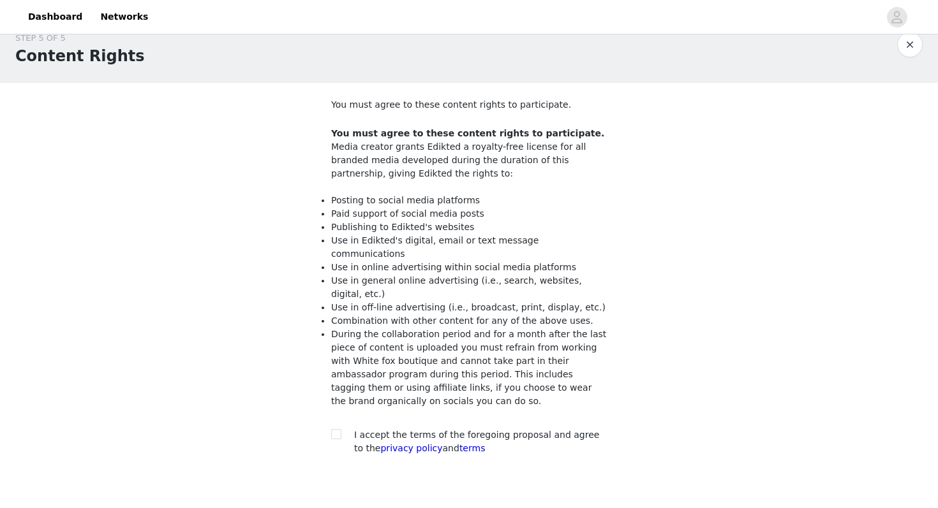
scroll to position [27, 0]
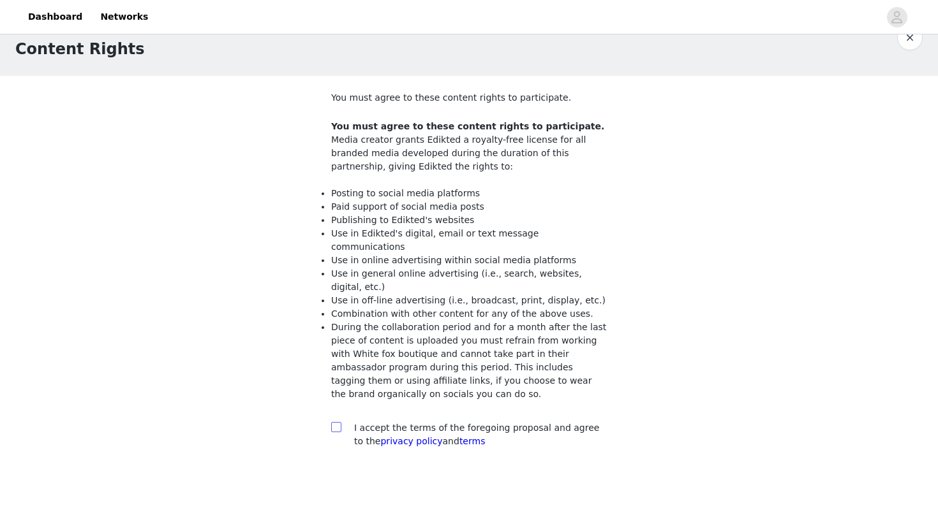
click at [332, 422] on input "checkbox" at bounding box center [335, 426] width 9 height 9
checkbox input "true"
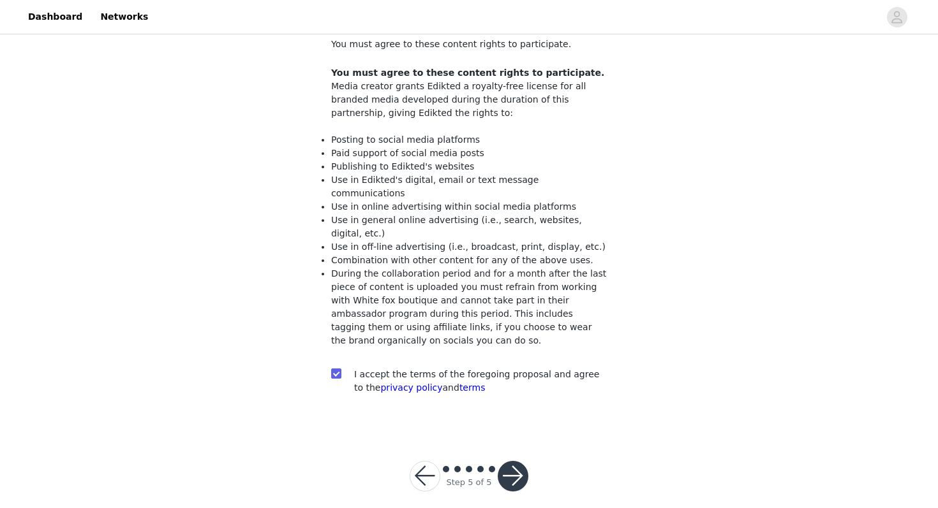
click at [511, 464] on button "button" at bounding box center [512, 476] width 31 height 31
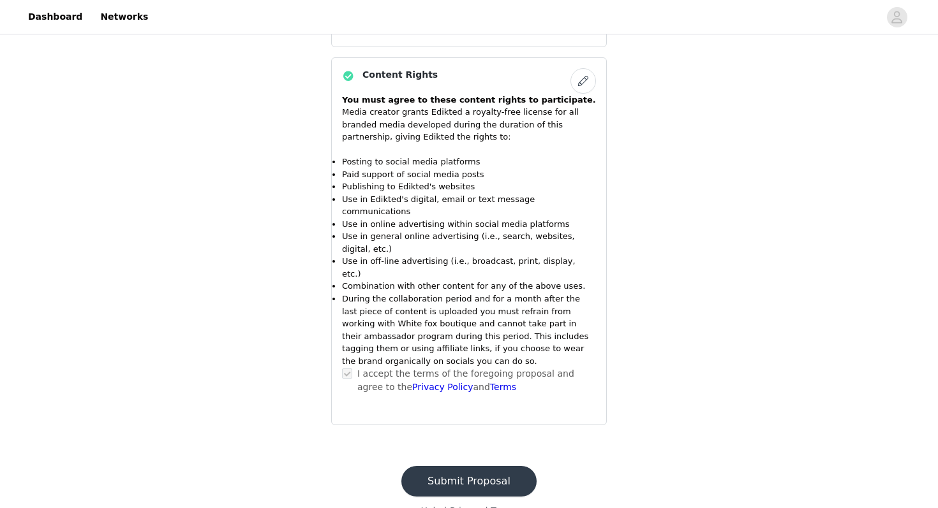
scroll to position [983, 0]
click at [458, 466] on button "Submit Proposal" at bounding box center [468, 481] width 135 height 31
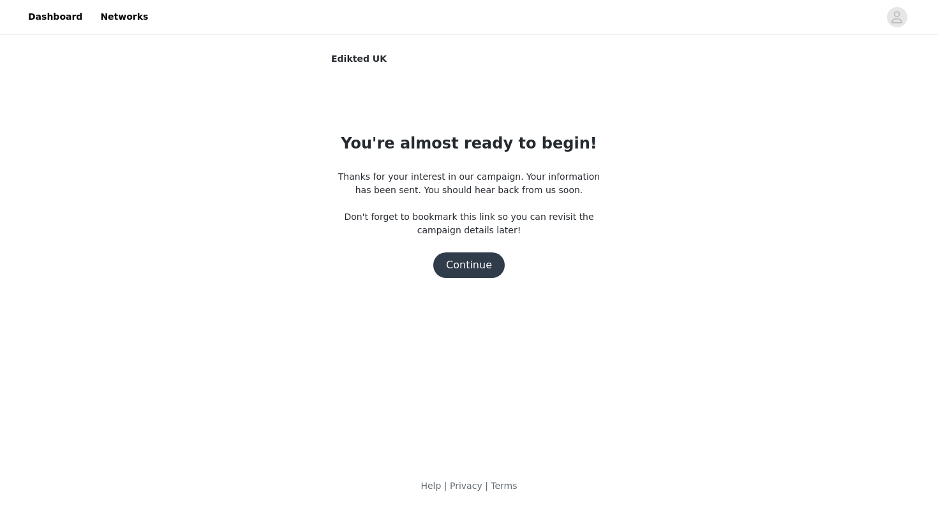
click at [486, 263] on button "Continue" at bounding box center [468, 266] width 71 height 26
